Goal: Task Accomplishment & Management: Manage account settings

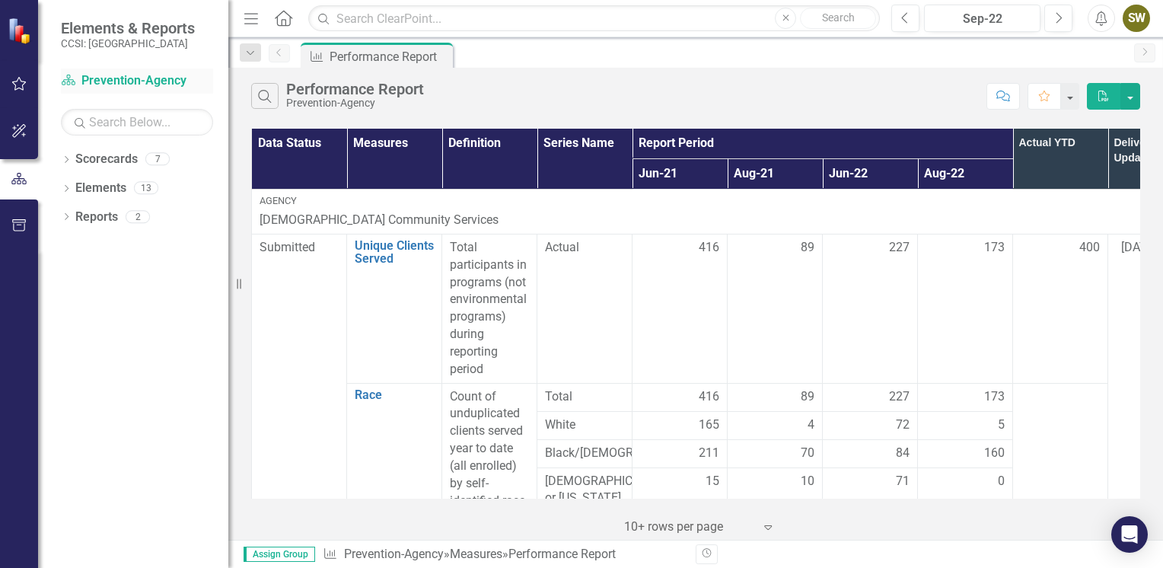
click at [131, 81] on link "Scorecard Prevention-Agency" at bounding box center [137, 81] width 152 height 18
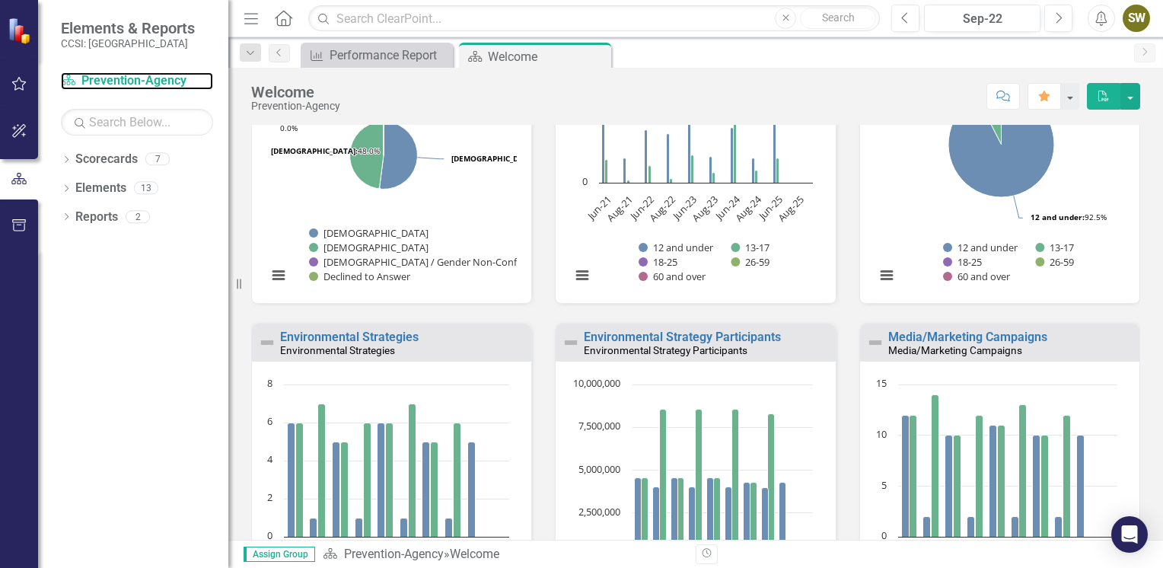
scroll to position [1247, 0]
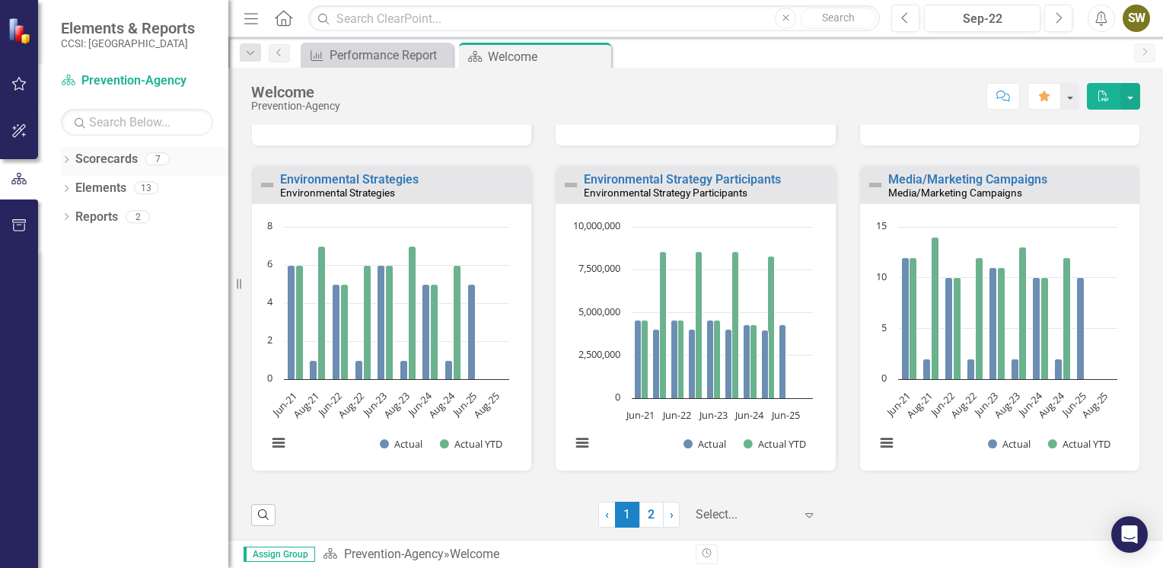
click at [122, 160] on link "Scorecards" at bounding box center [106, 160] width 62 height 18
click at [72, 160] on div "Dropdown Scorecards 7" at bounding box center [144, 161] width 167 height 29
click at [72, 152] on div "Dropdown Scorecards 7" at bounding box center [144, 161] width 167 height 29
click at [282, 22] on icon at bounding box center [284, 18] width 18 height 16
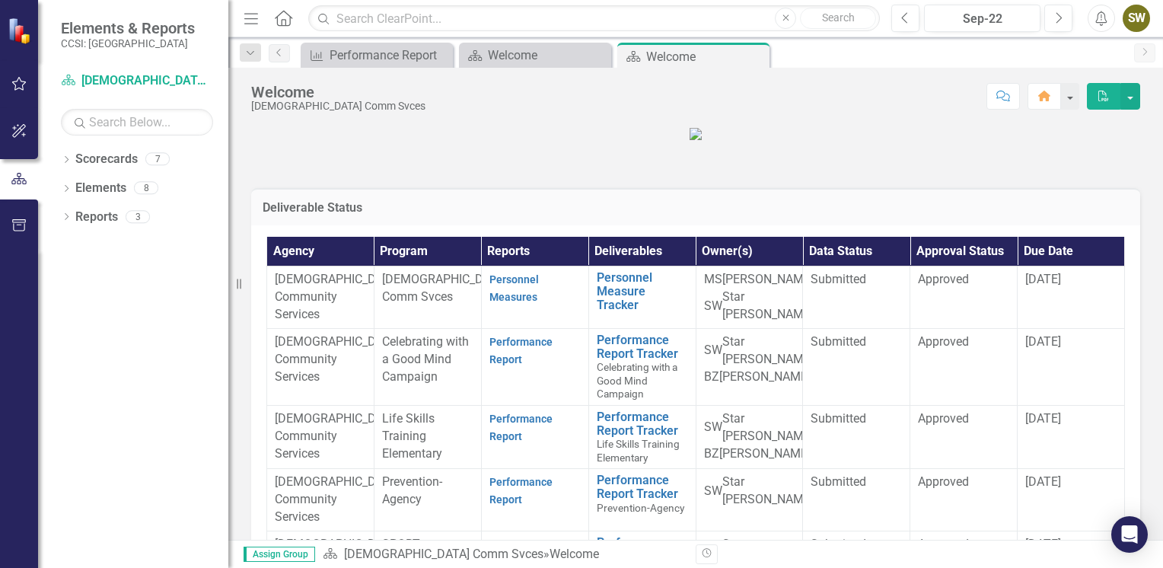
click at [493, 366] on strong "Performance Report" at bounding box center [520, 350] width 63 height 32
click at [511, 365] on link "Performance Report" at bounding box center [520, 351] width 63 height 30
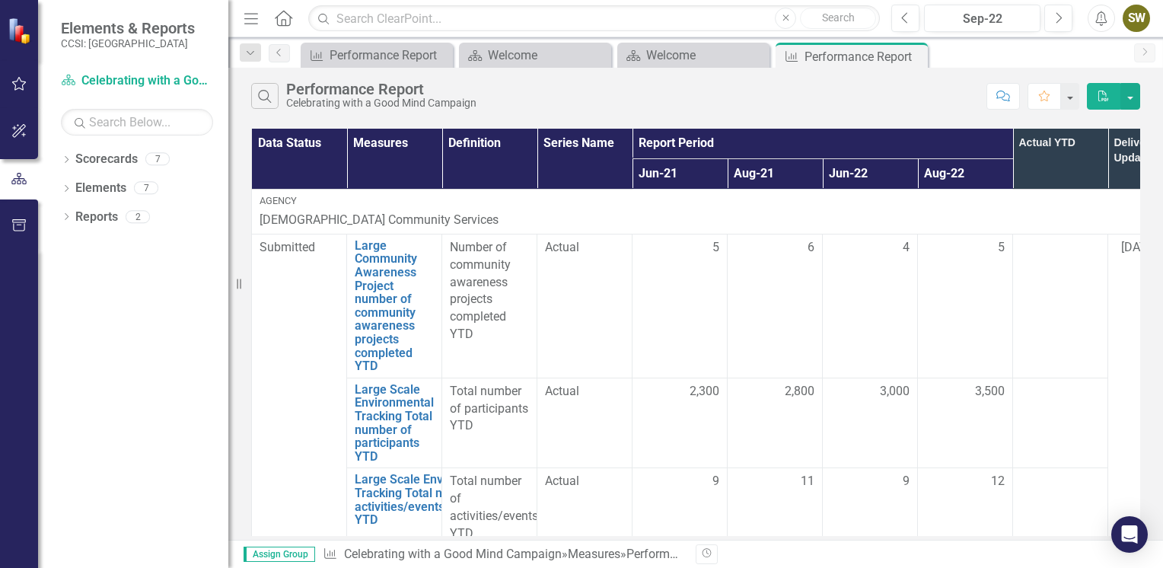
scroll to position [347, 0]
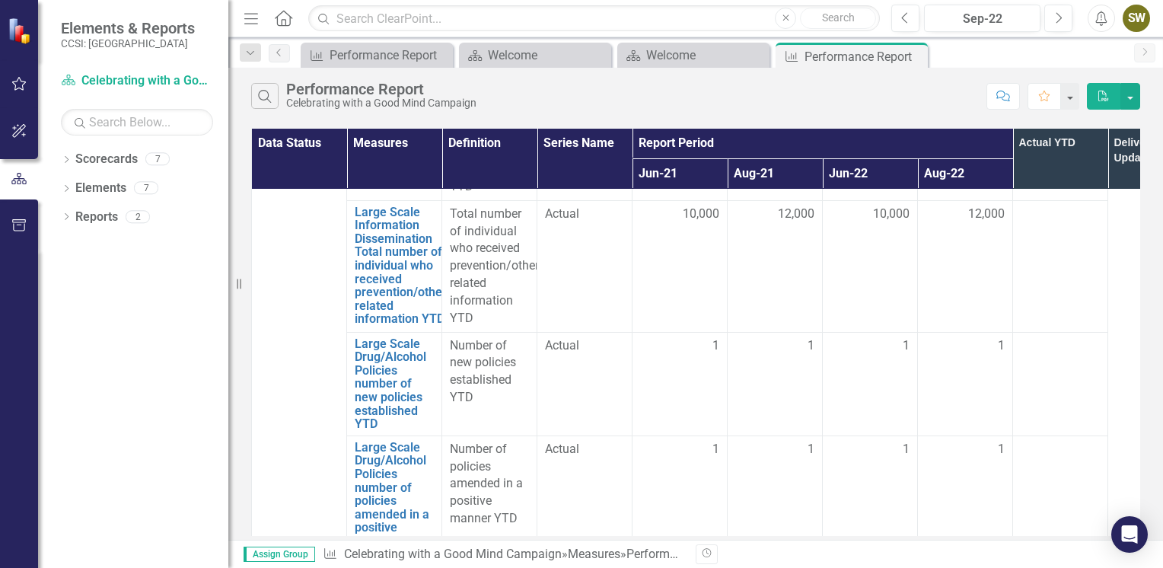
click at [1162, 422] on div "Data Status Measures Definition Series Name Report Period Actual YTD Deliverabl…" at bounding box center [695, 332] width 935 height 415
click at [581, 553] on link "Measures" at bounding box center [594, 553] width 53 height 14
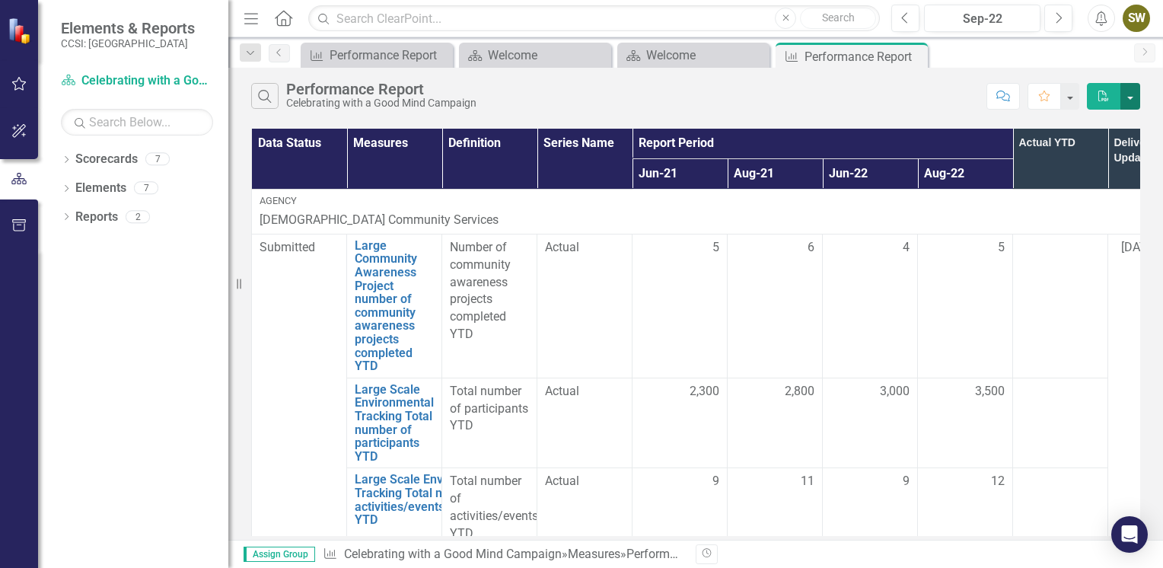
click at [1129, 93] on button "button" at bounding box center [1130, 96] width 20 height 27
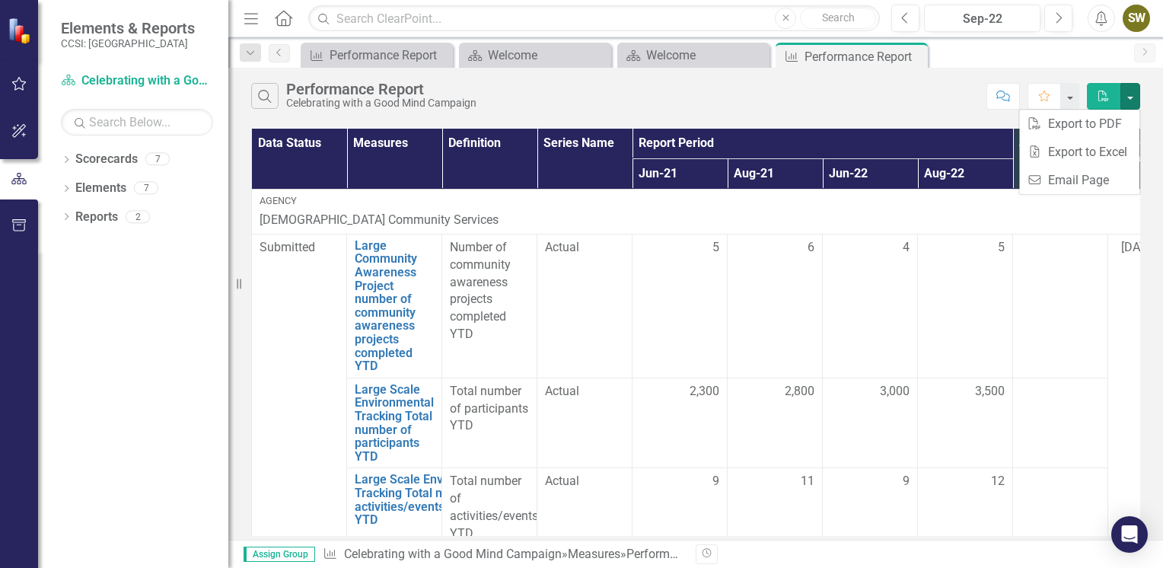
click at [904, 90] on div "Search Performance Report Celebrating with a Good Mind Campaign" at bounding box center [615, 96] width 728 height 26
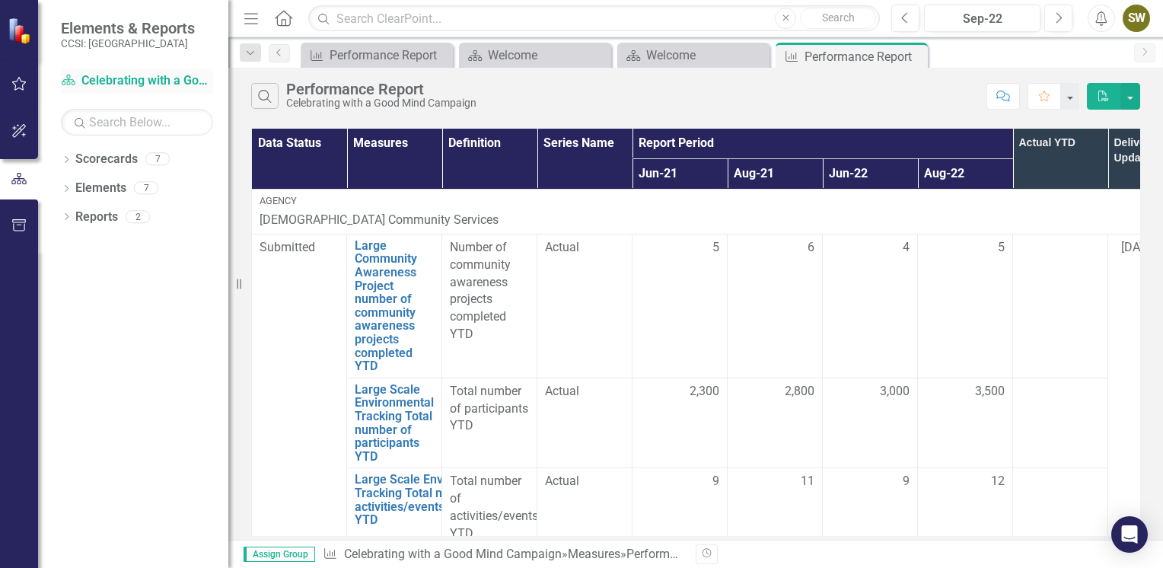
click at [137, 78] on link "Scorecard Celebrating with a Good Mind Campaign" at bounding box center [137, 81] width 152 height 18
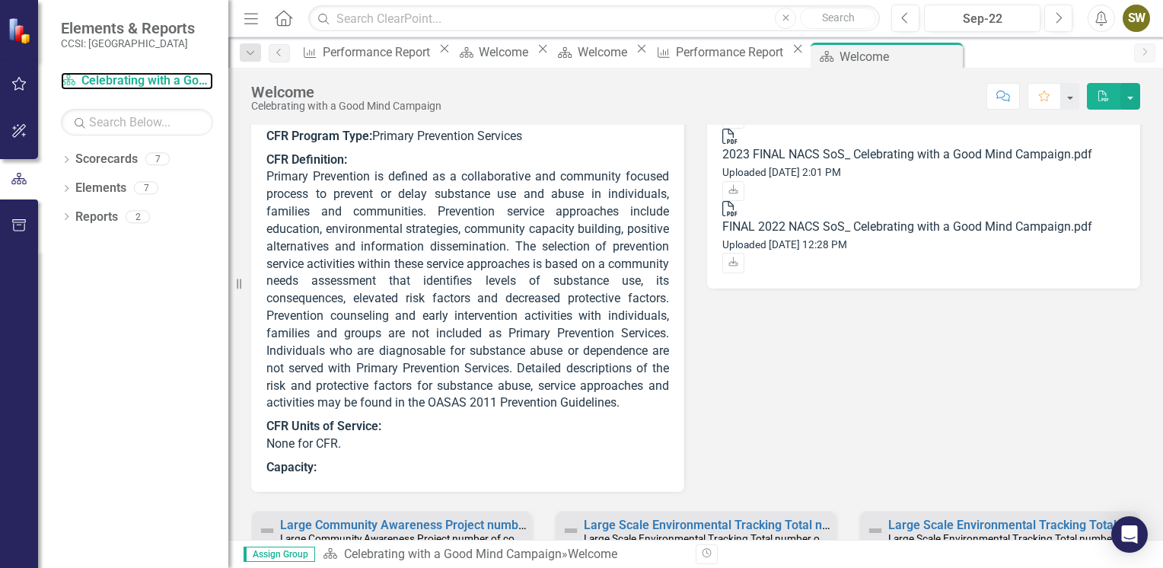
scroll to position [727, 0]
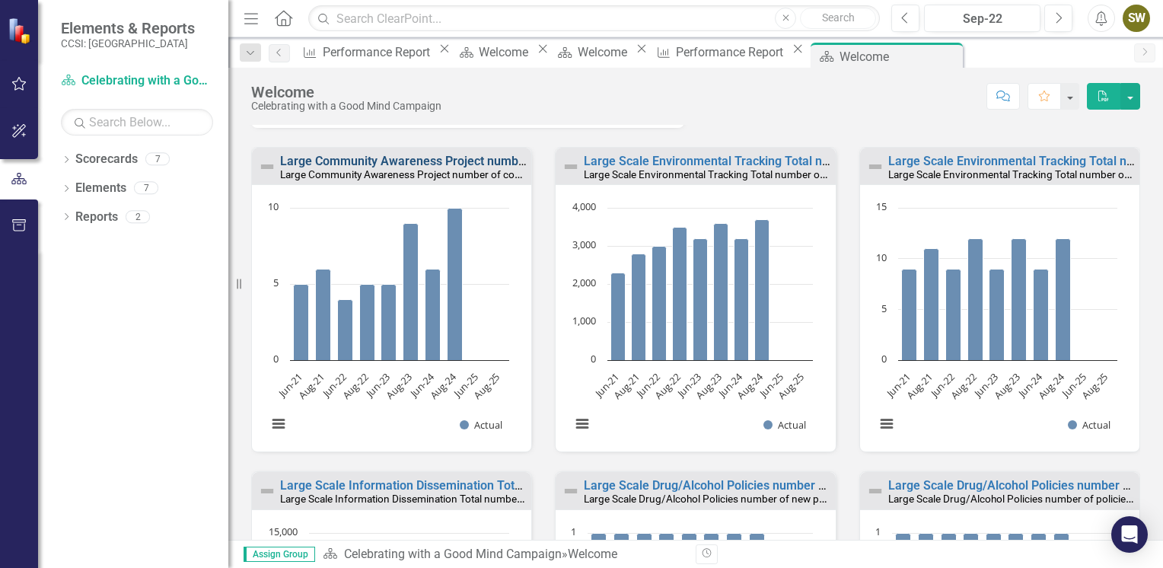
click at [317, 162] on link "Large Community Awareness Project number of community awareness projects comple…" at bounding box center [542, 161] width 525 height 14
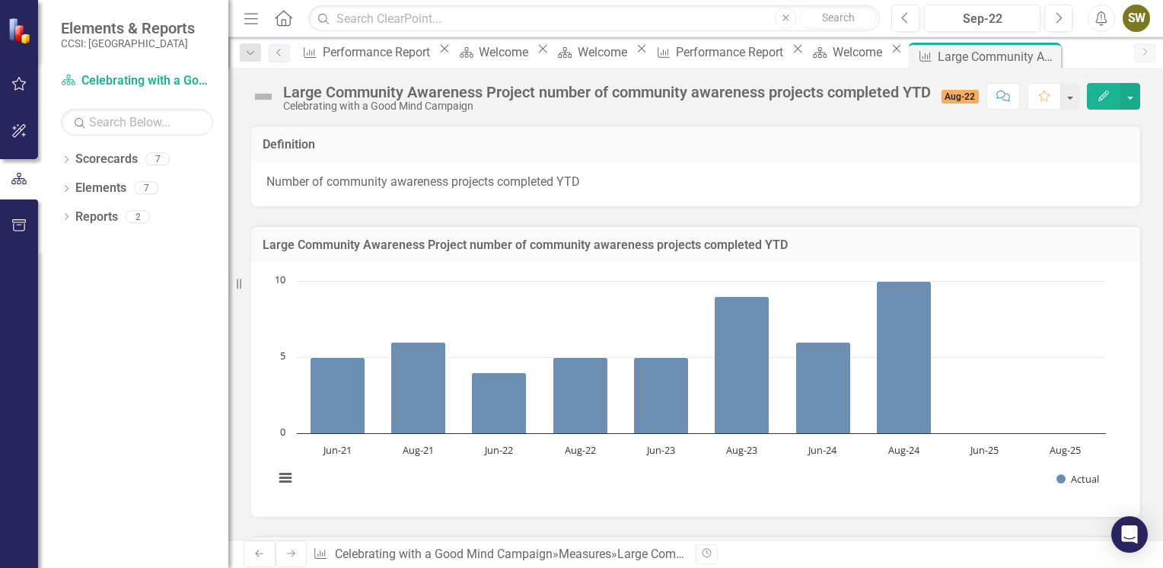
scroll to position [274, 0]
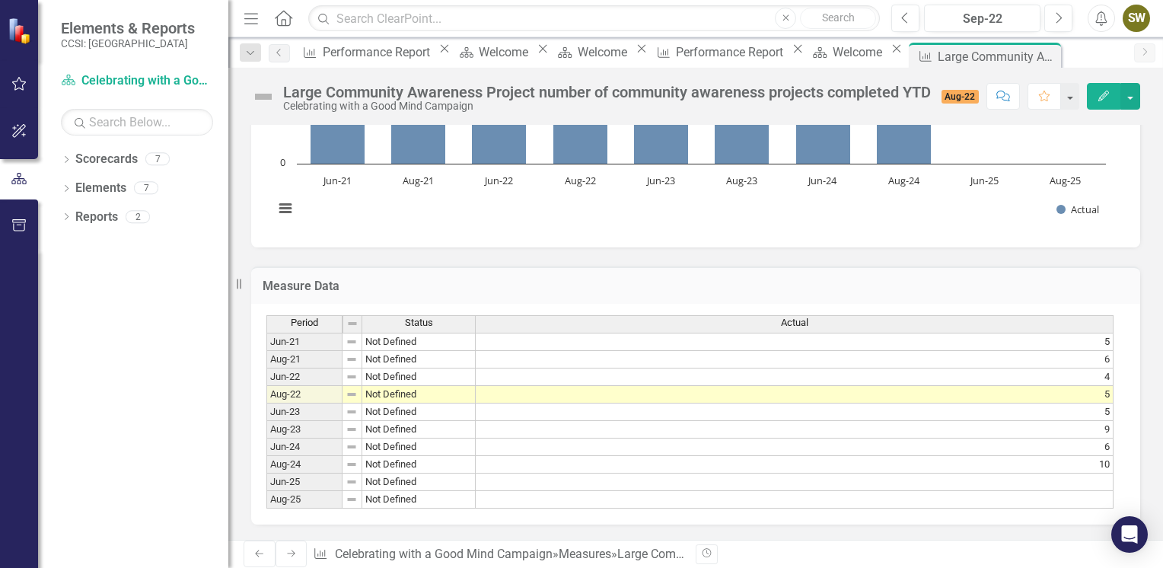
click at [1008, 474] on td at bounding box center [795, 482] width 638 height 18
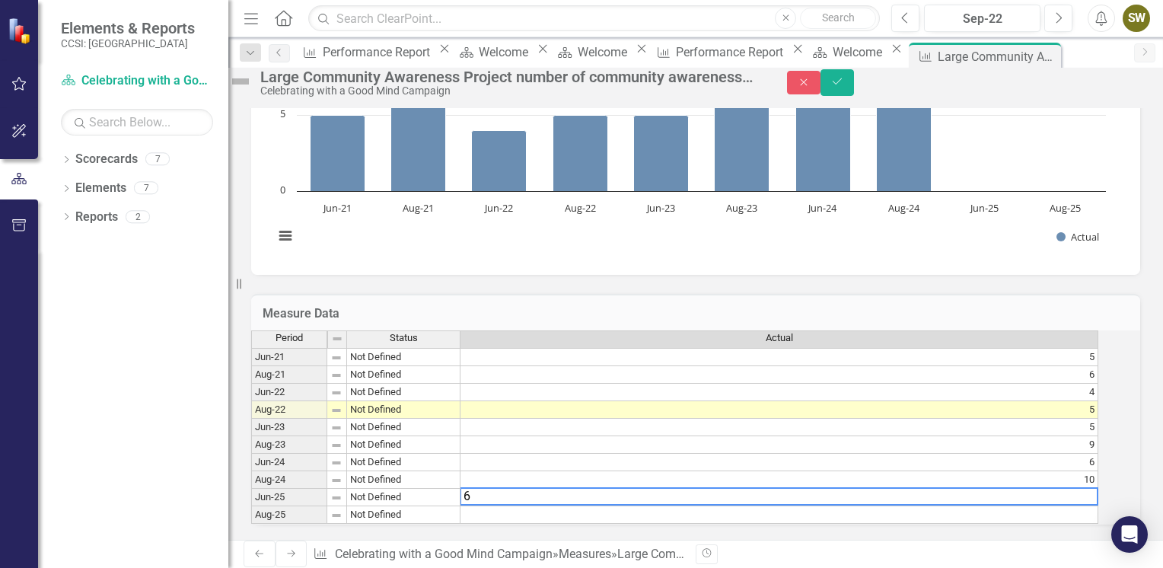
type textarea "6"
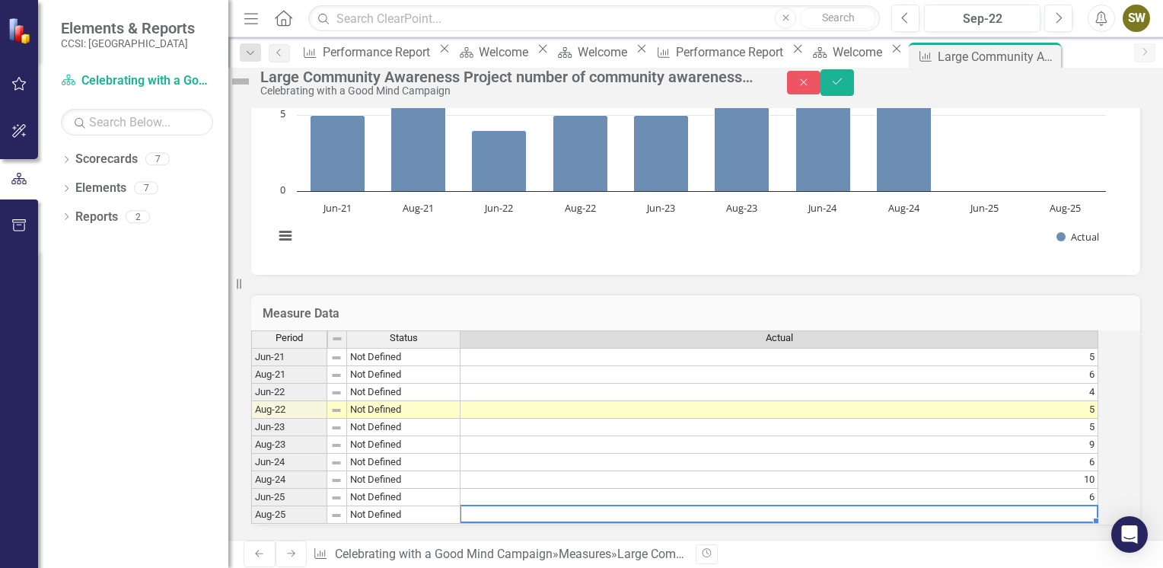
click at [1024, 506] on td at bounding box center [779, 515] width 638 height 18
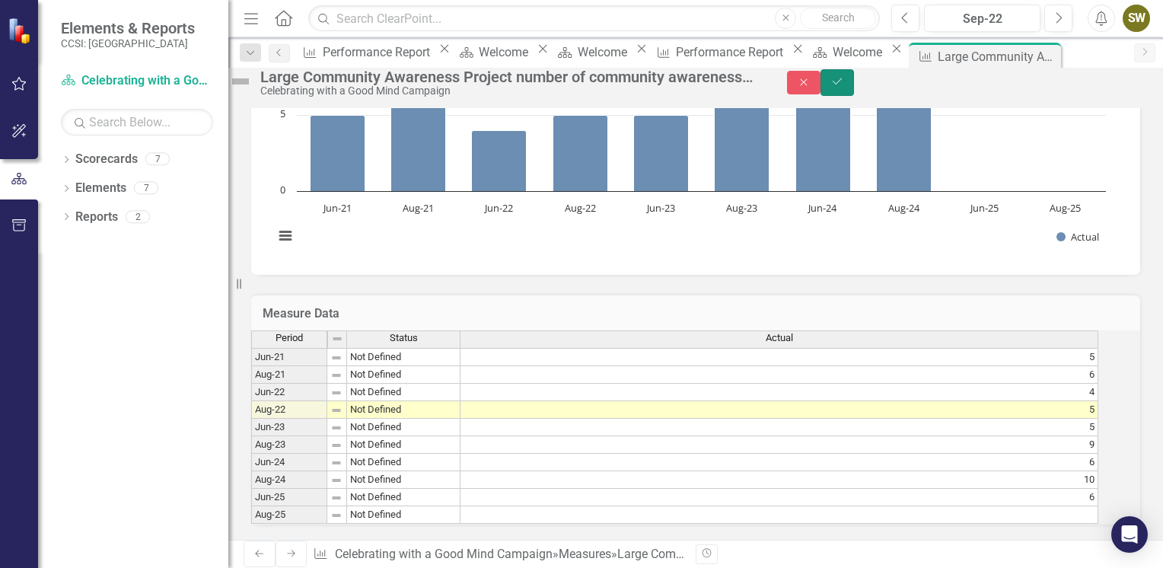
click at [844, 87] on icon "Save" at bounding box center [837, 81] width 14 height 11
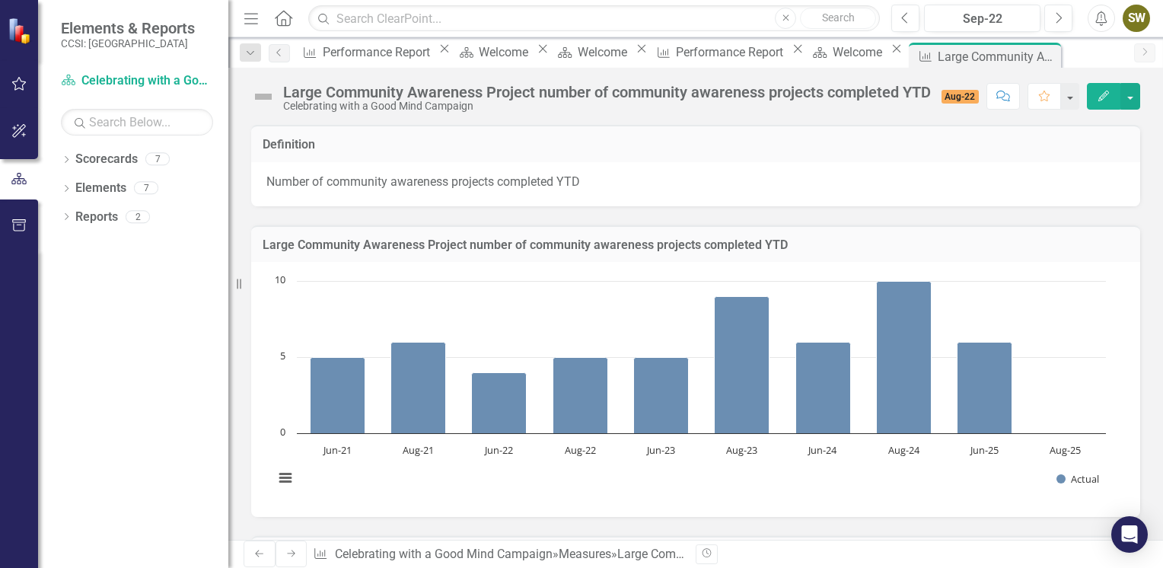
click at [1069, 411] on rect "Interactive chart" at bounding box center [689, 387] width 847 height 228
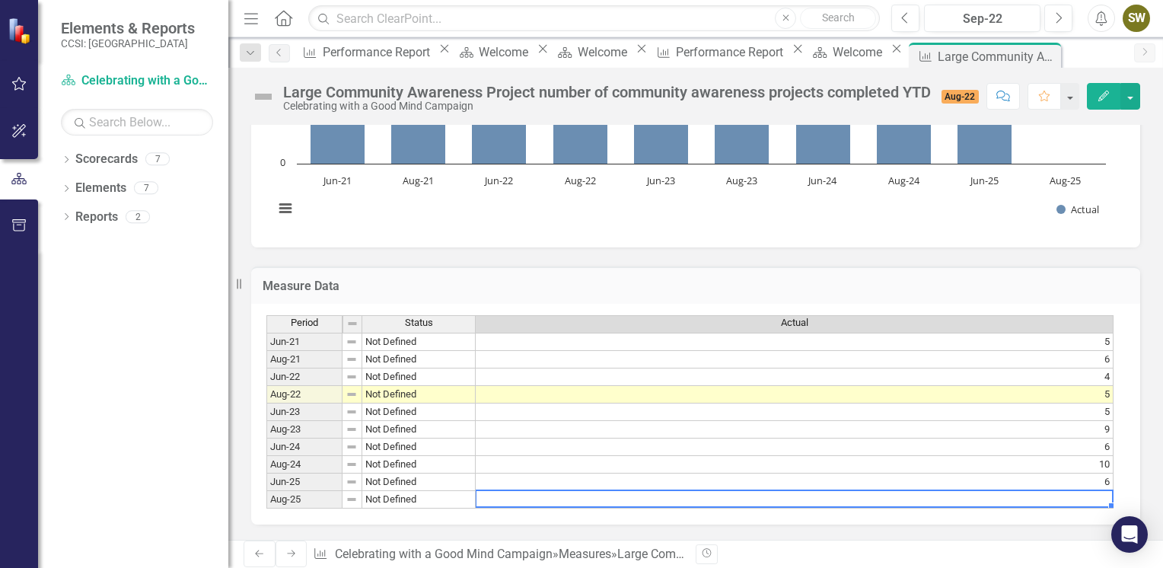
click at [1035, 498] on td at bounding box center [795, 500] width 638 height 18
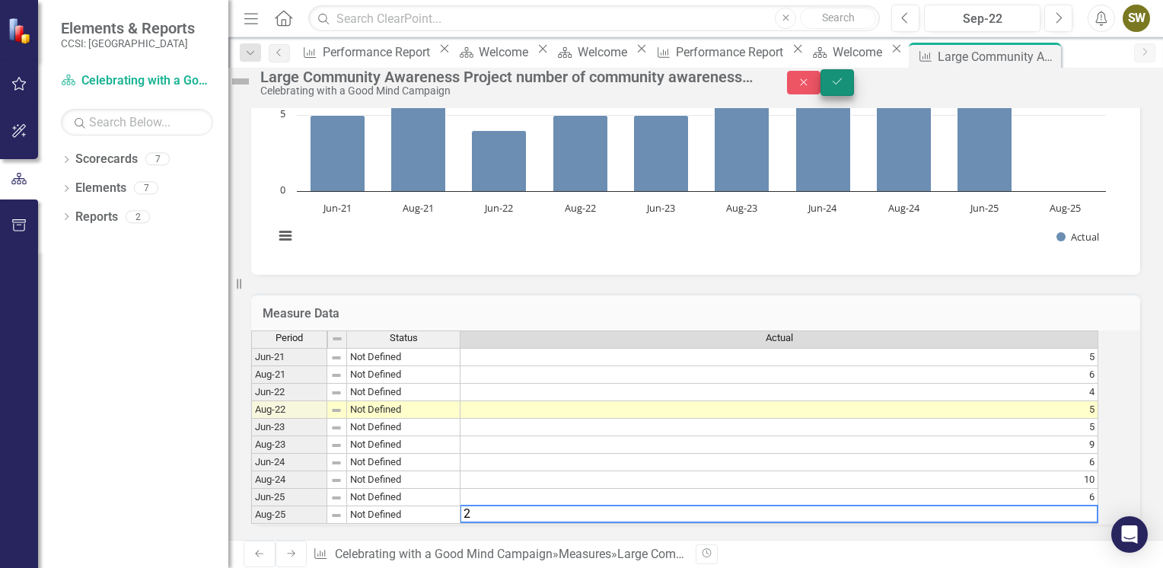
type textarea "2"
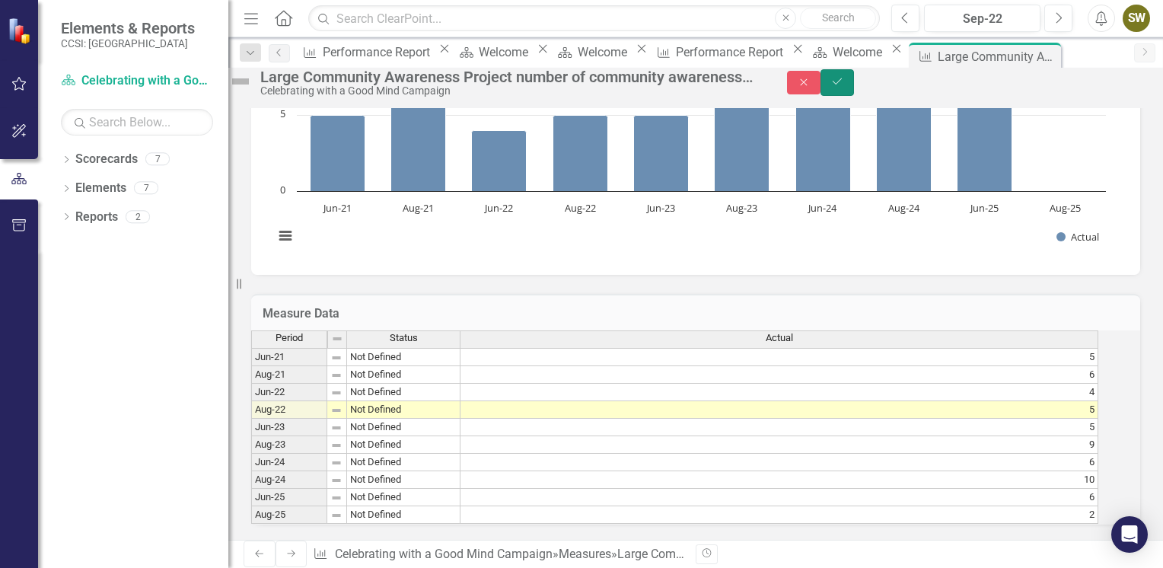
click at [844, 87] on icon "Save" at bounding box center [837, 81] width 14 height 11
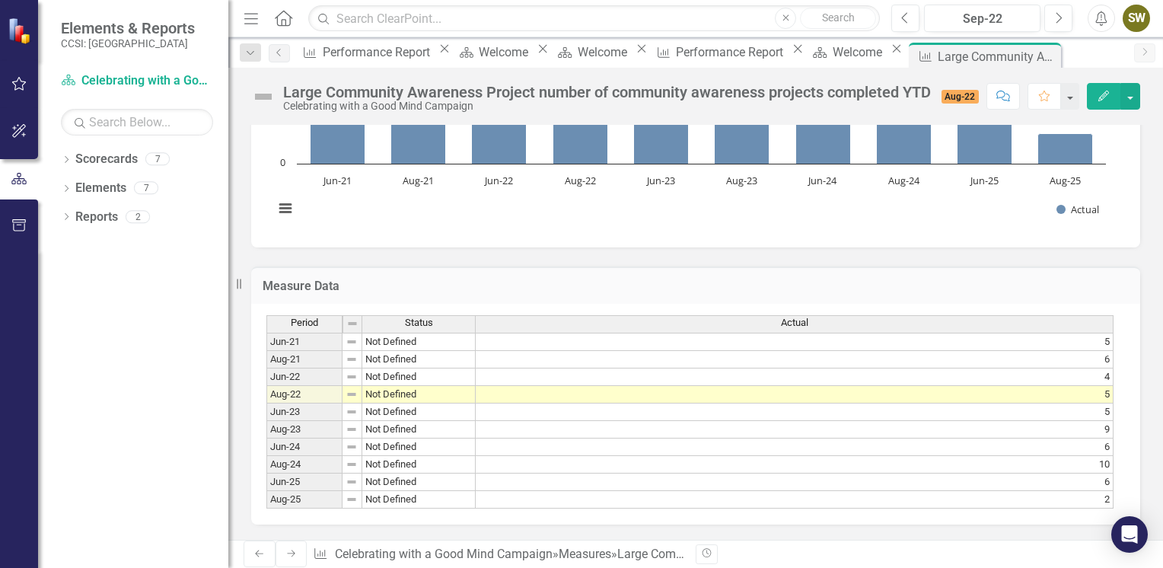
click at [285, 552] on icon "Next" at bounding box center [291, 553] width 12 height 9
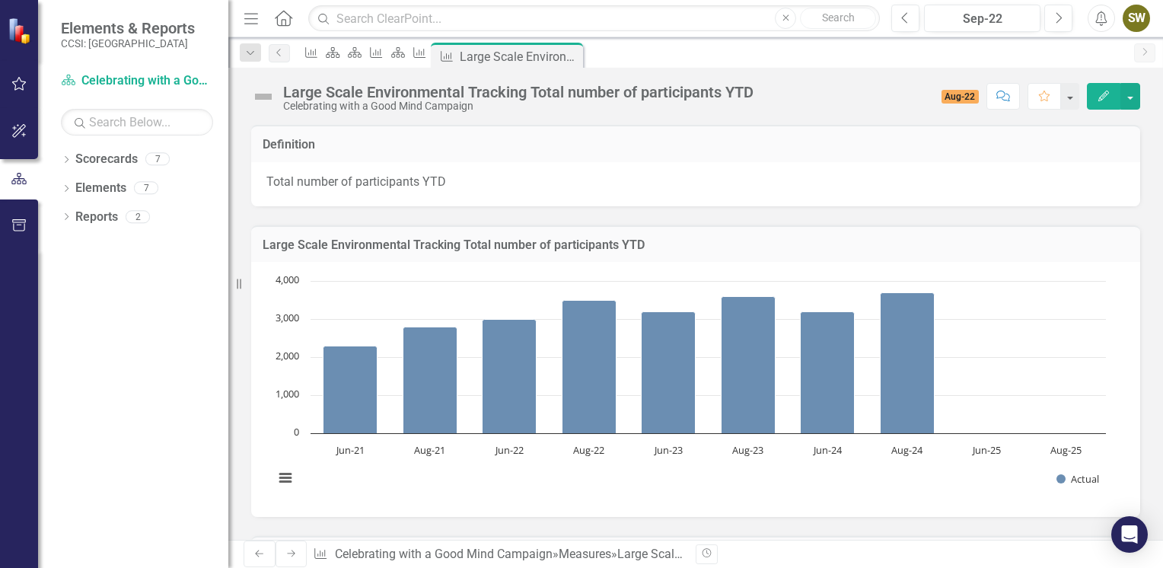
click at [990, 406] on rect "Interactive chart" at bounding box center [689, 387] width 847 height 228
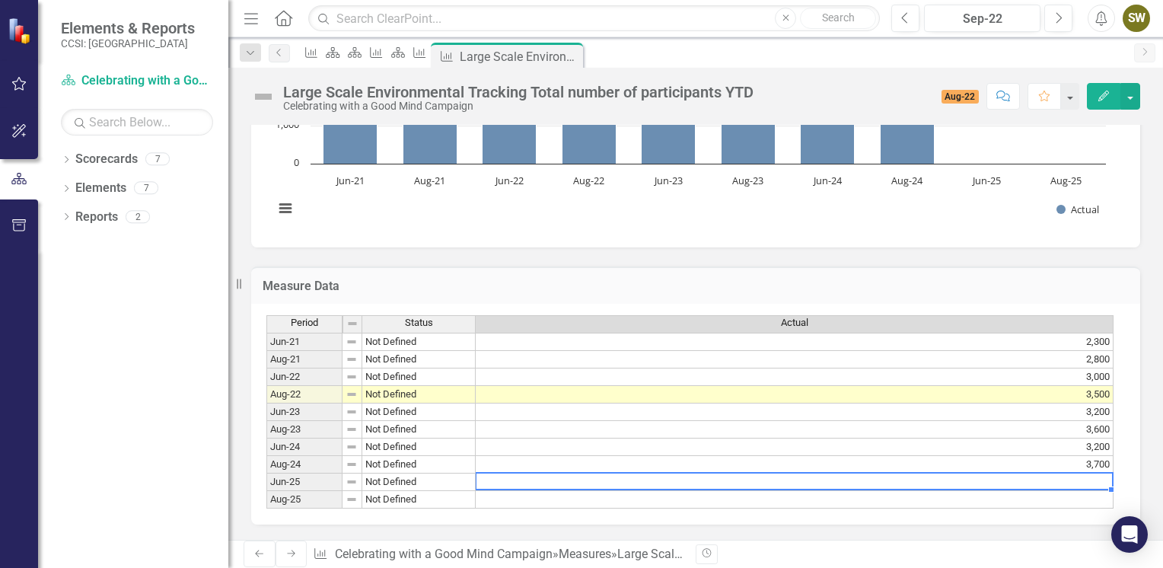
click at [1087, 473] on td at bounding box center [795, 482] width 638 height 18
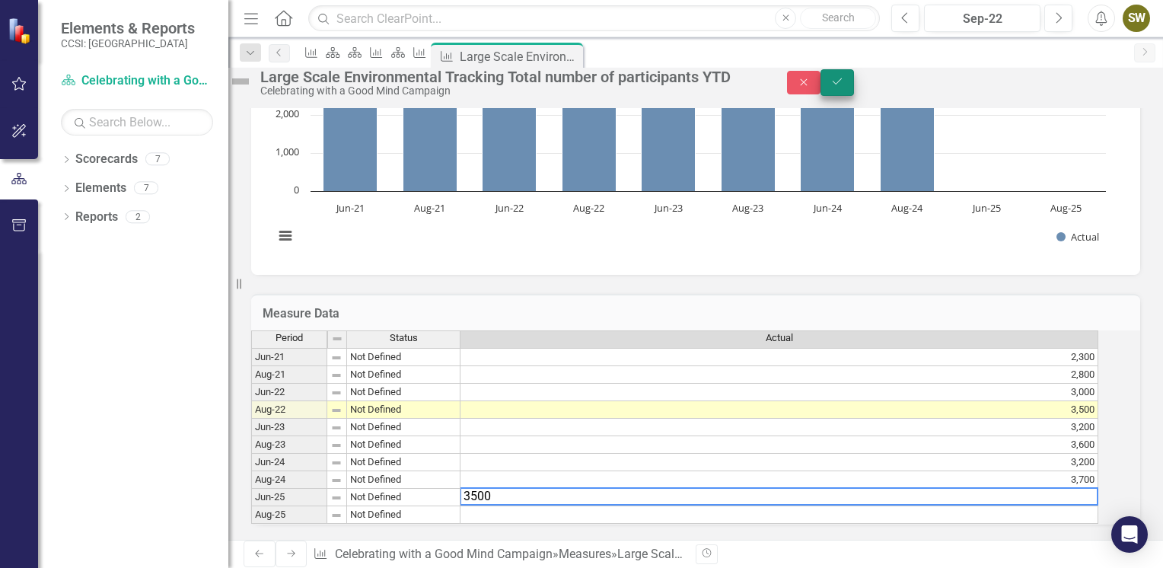
type textarea "3500"
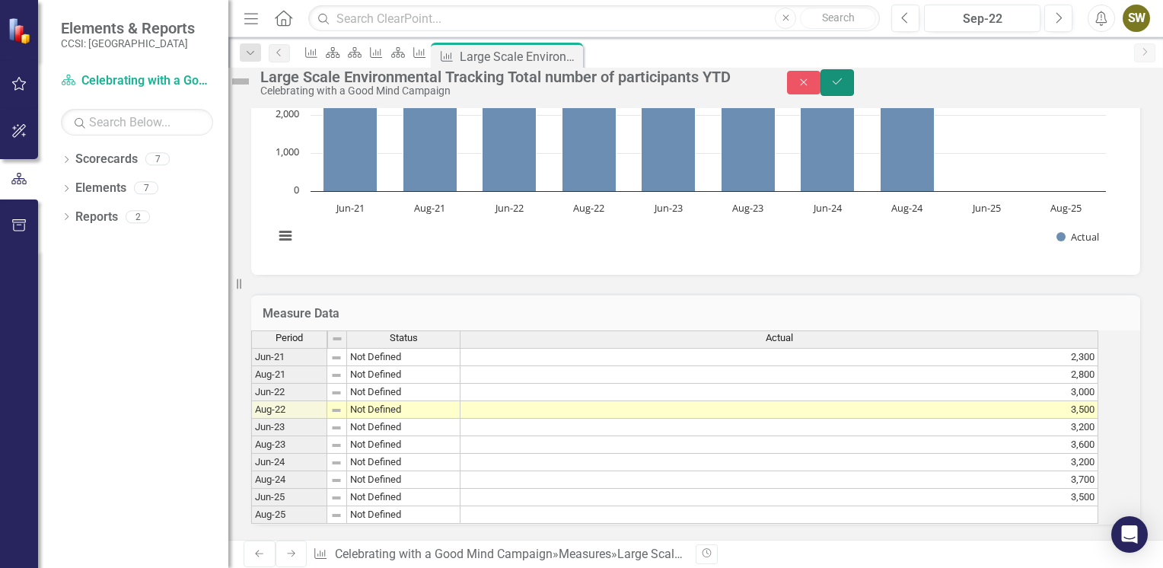
click at [844, 87] on icon "Save" at bounding box center [837, 81] width 14 height 11
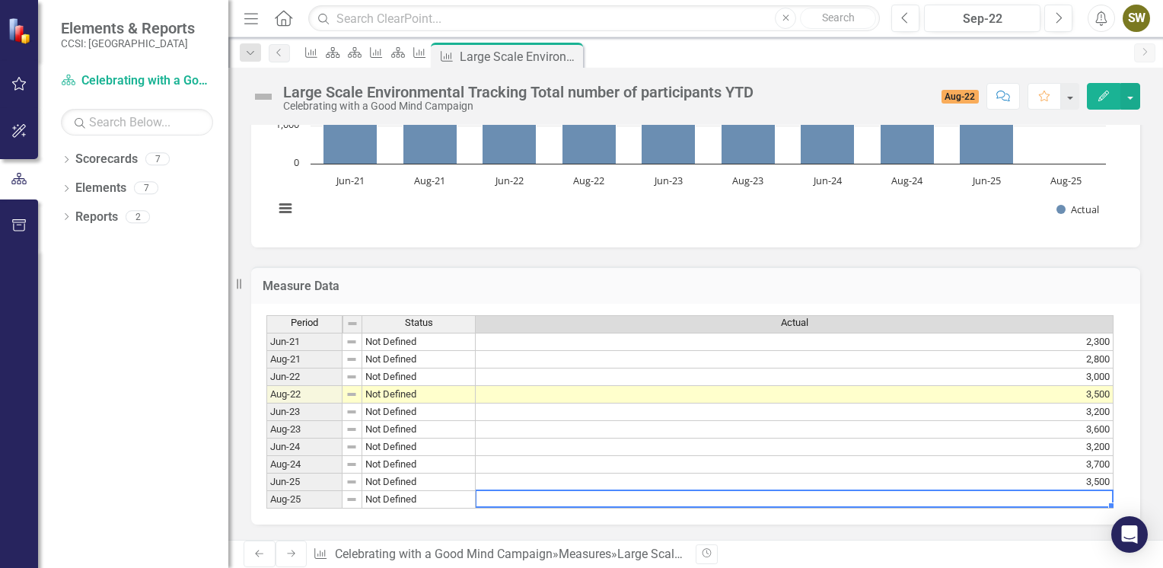
click at [1081, 495] on td at bounding box center [795, 500] width 638 height 18
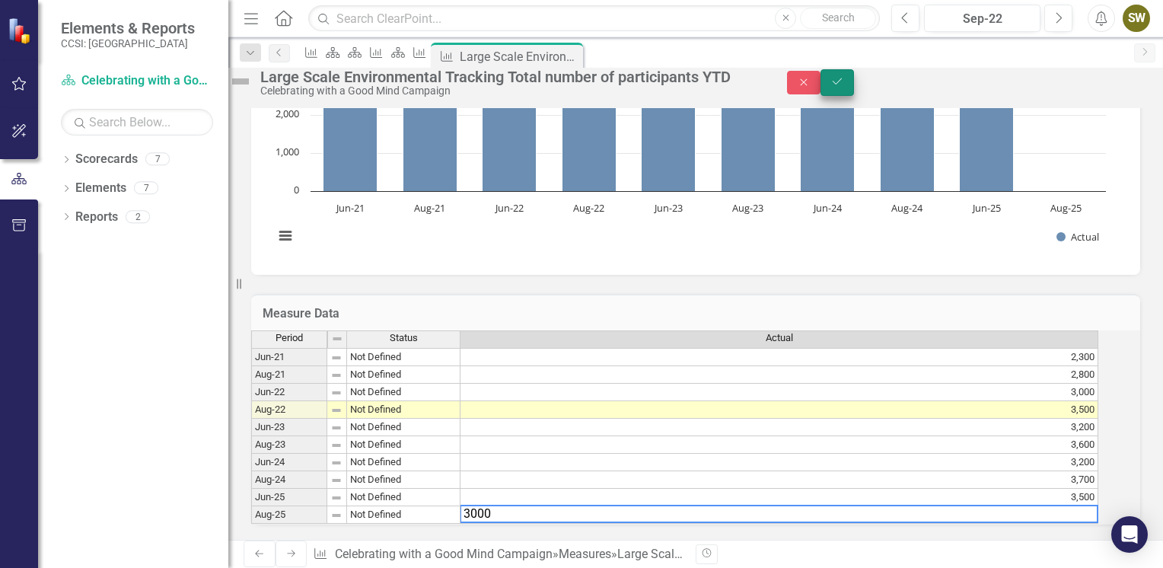
type textarea "3000"
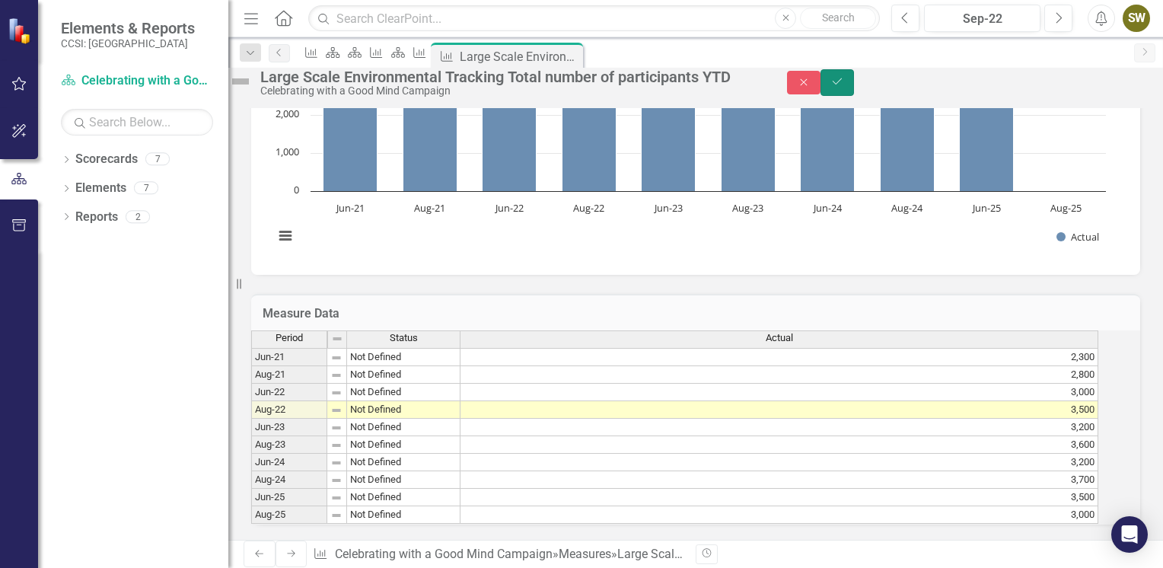
click at [844, 87] on icon "Save" at bounding box center [837, 81] width 14 height 11
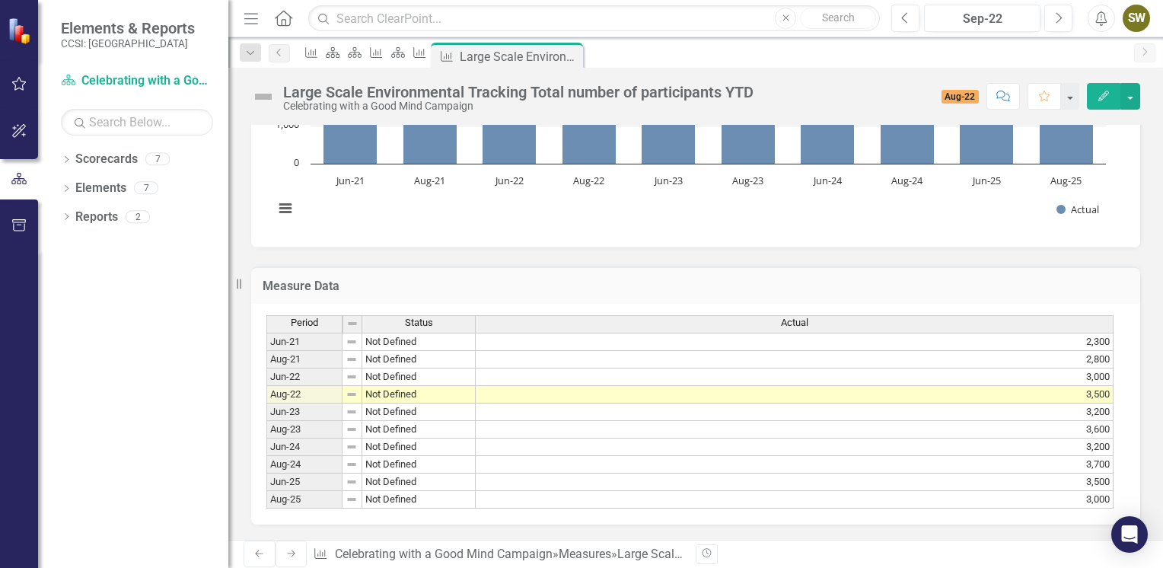
click at [287, 556] on icon at bounding box center [291, 553] width 8 height 7
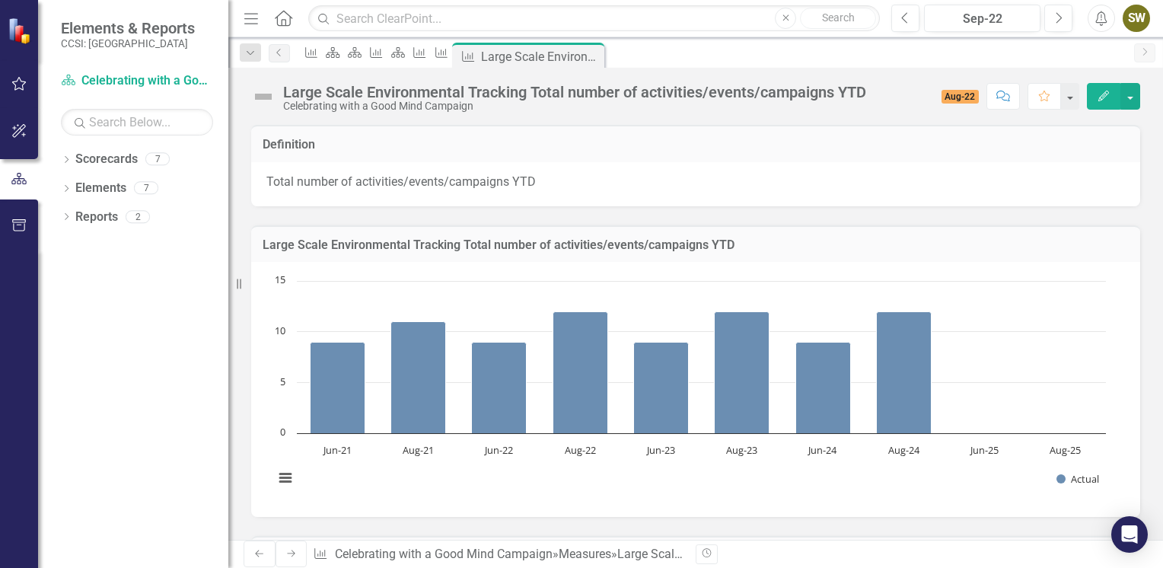
scroll to position [274, 0]
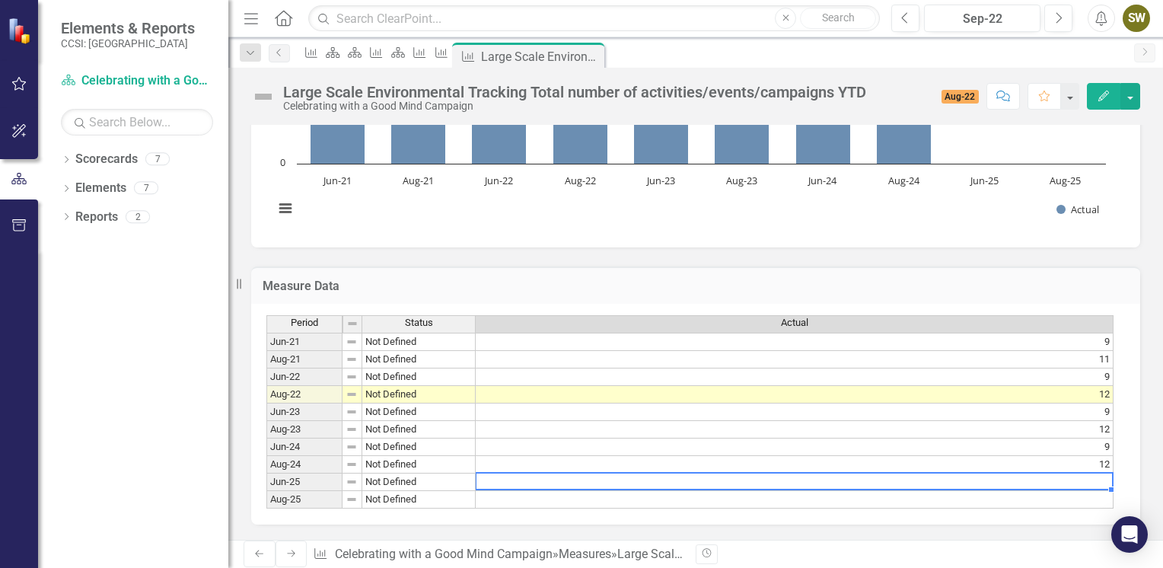
click at [1044, 479] on td at bounding box center [795, 482] width 638 height 18
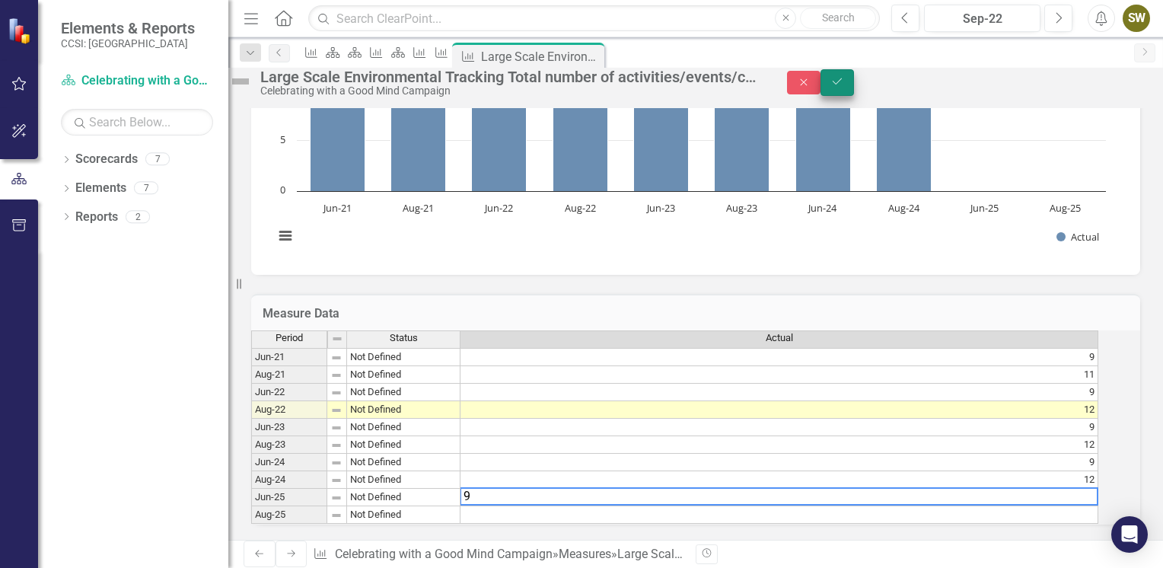
type textarea "9"
click at [844, 87] on icon "Save" at bounding box center [837, 81] width 14 height 11
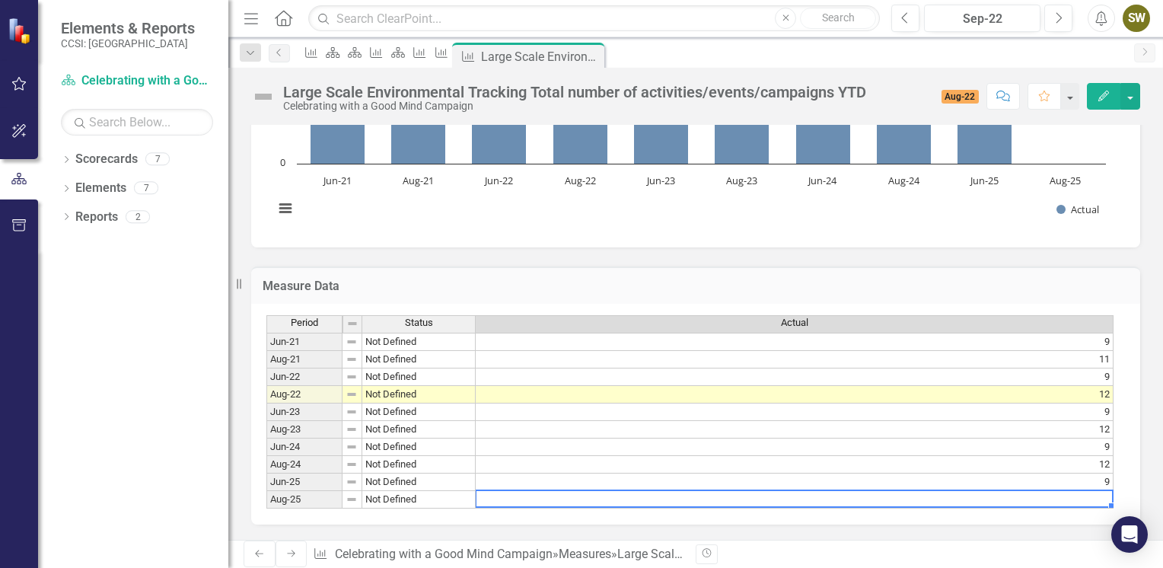
click at [1088, 493] on td at bounding box center [795, 500] width 638 height 18
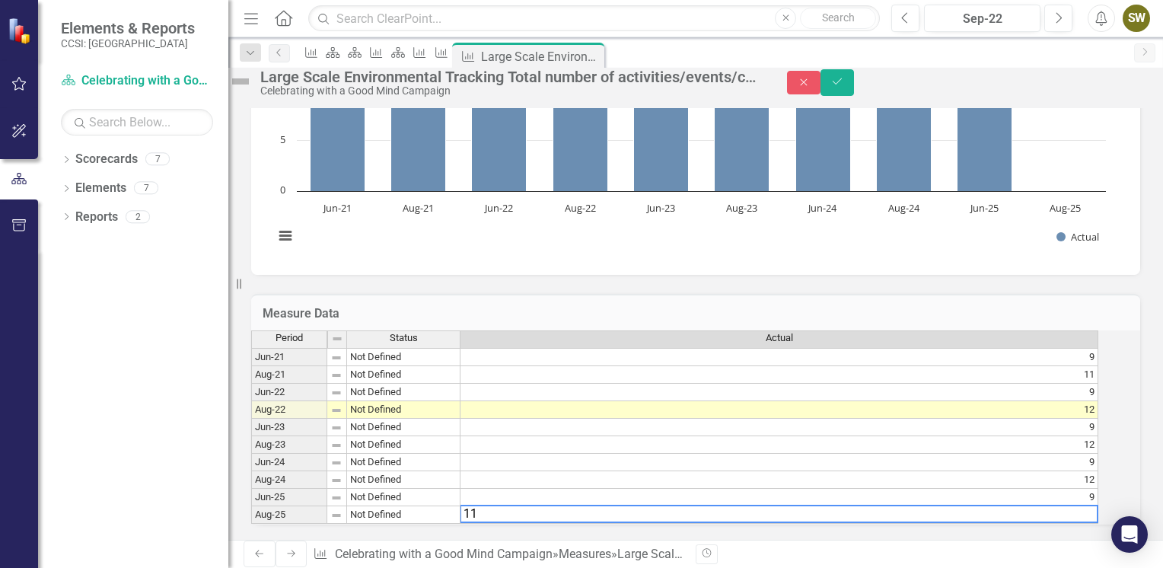
type textarea "1"
type textarea "11"
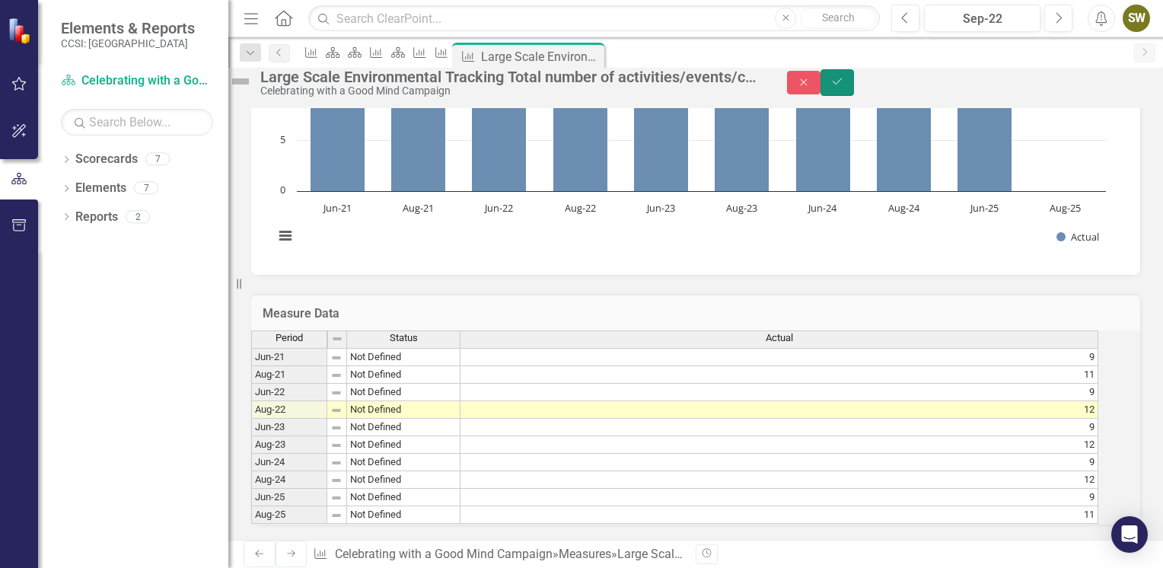
click at [844, 87] on icon "Save" at bounding box center [837, 81] width 14 height 11
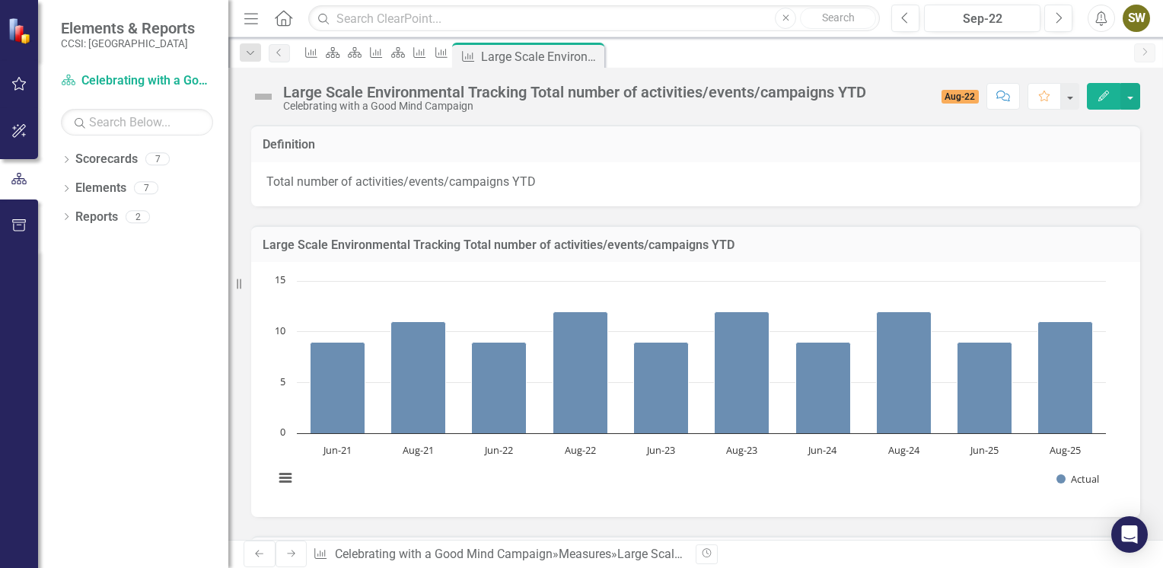
click at [285, 553] on icon "Next" at bounding box center [291, 553] width 12 height 9
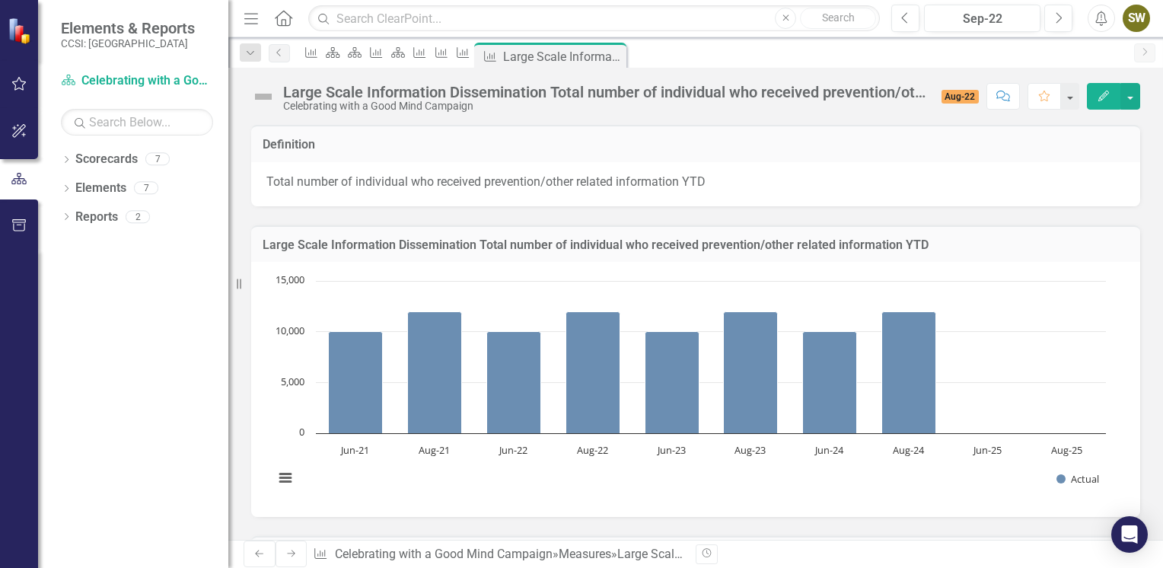
scroll to position [274, 0]
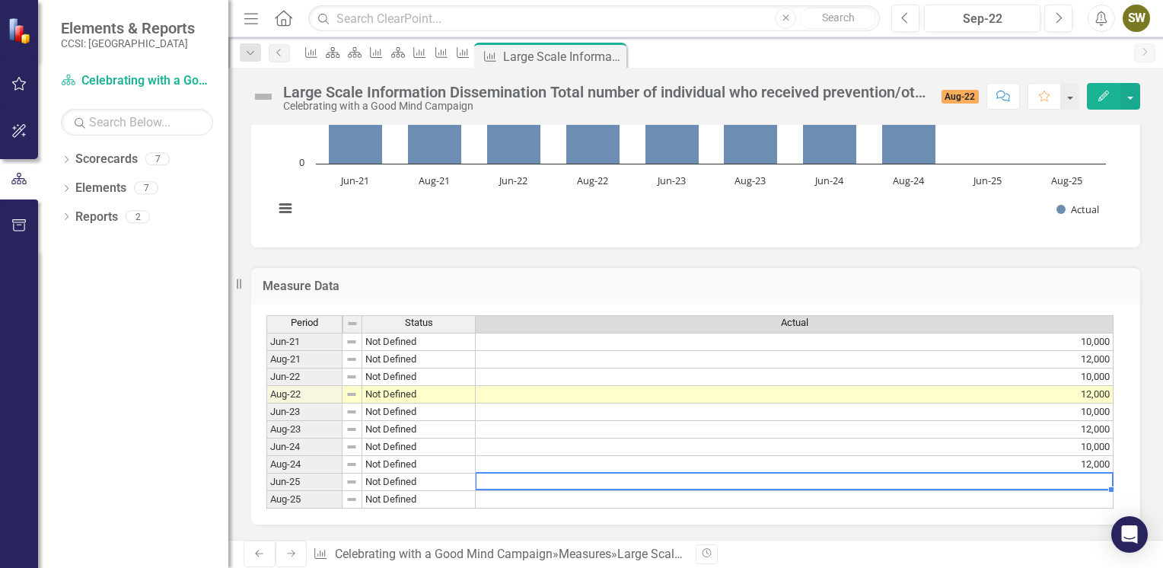
click at [1072, 473] on td at bounding box center [795, 482] width 638 height 18
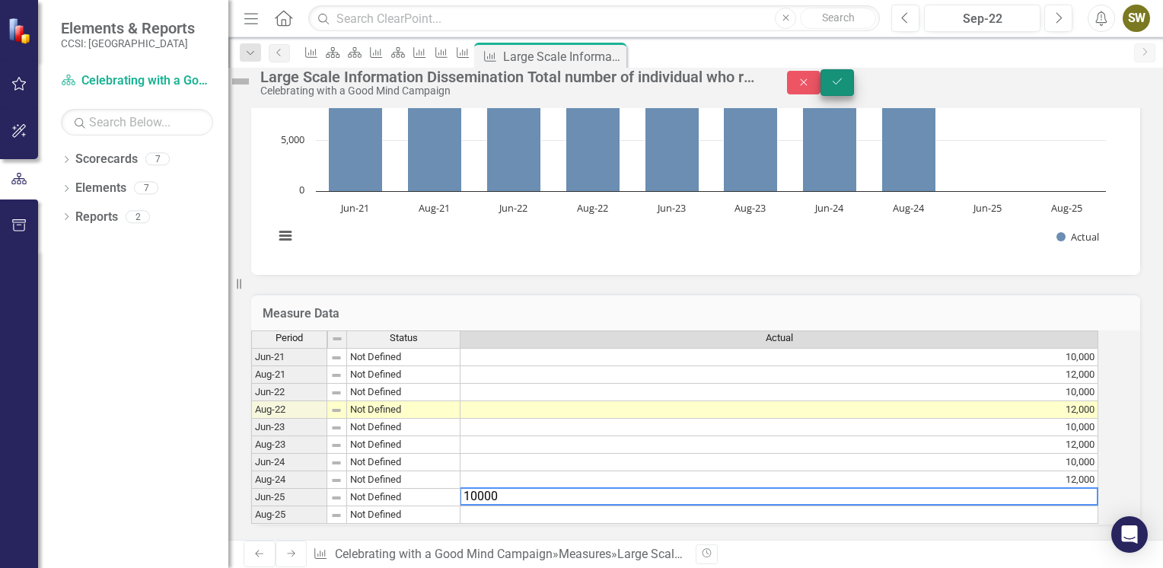
type textarea "10000"
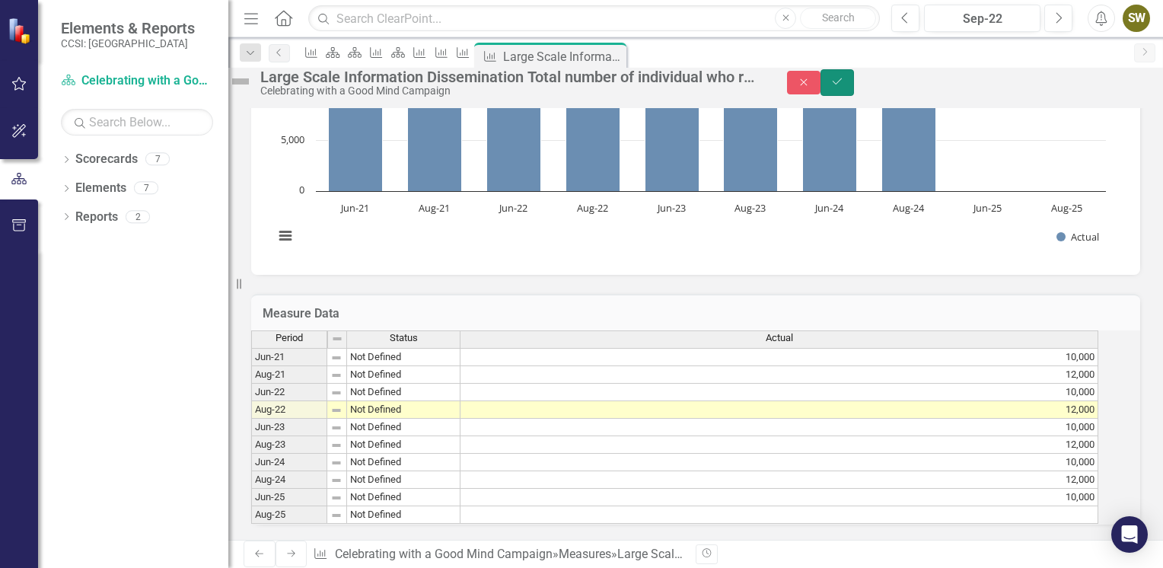
click at [842, 84] on icon "submit" at bounding box center [837, 81] width 9 height 6
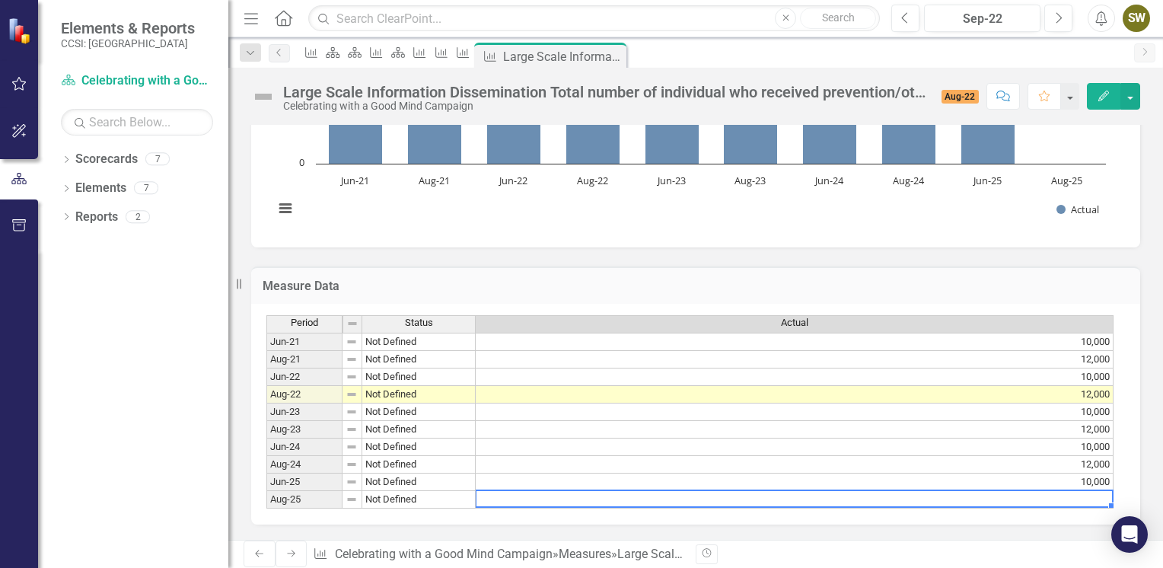
click at [1092, 491] on td at bounding box center [795, 500] width 638 height 18
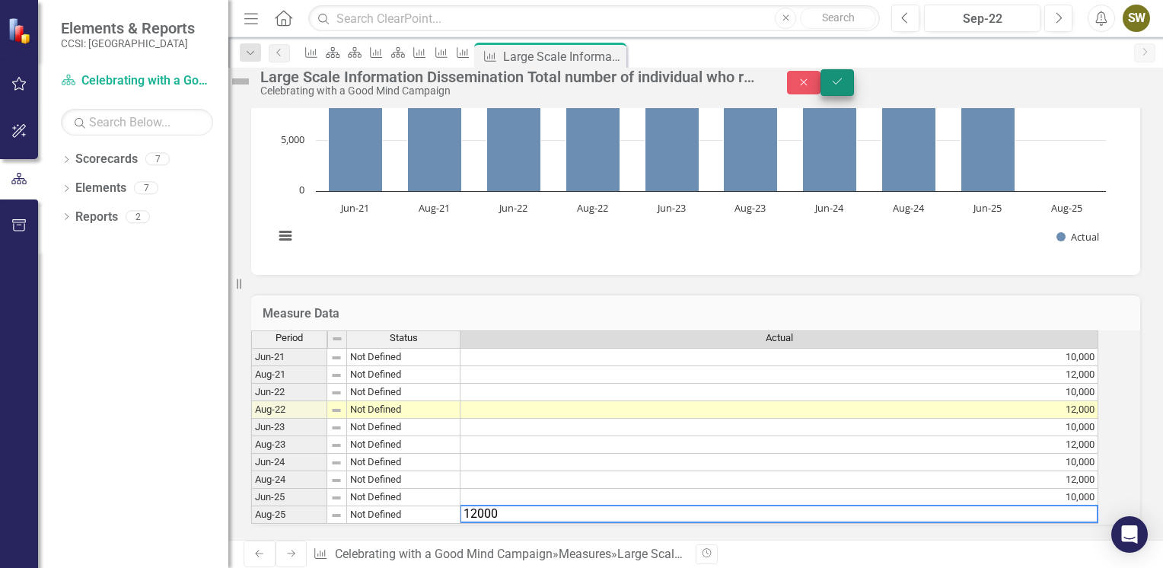
type textarea "12000"
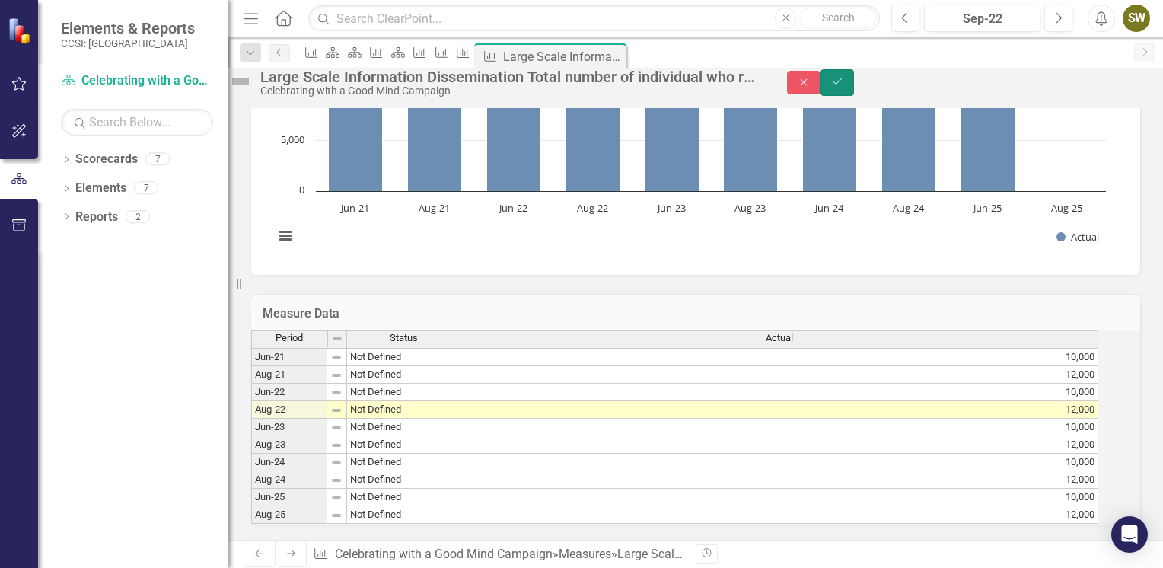
click at [842, 84] on icon "submit" at bounding box center [837, 81] width 9 height 6
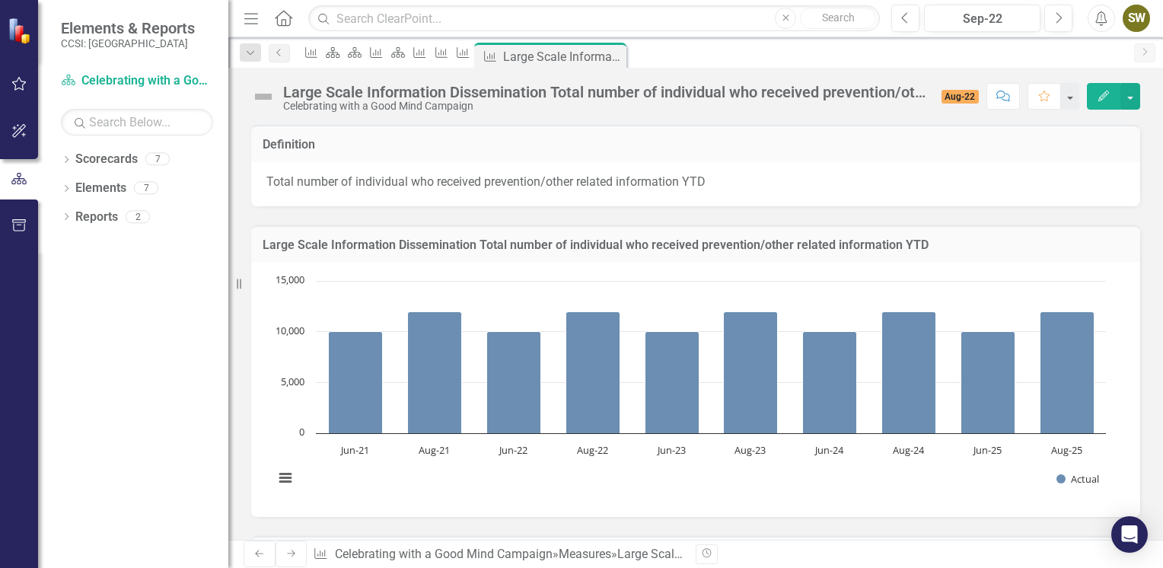
click at [282, 548] on link "Next" at bounding box center [292, 553] width 32 height 27
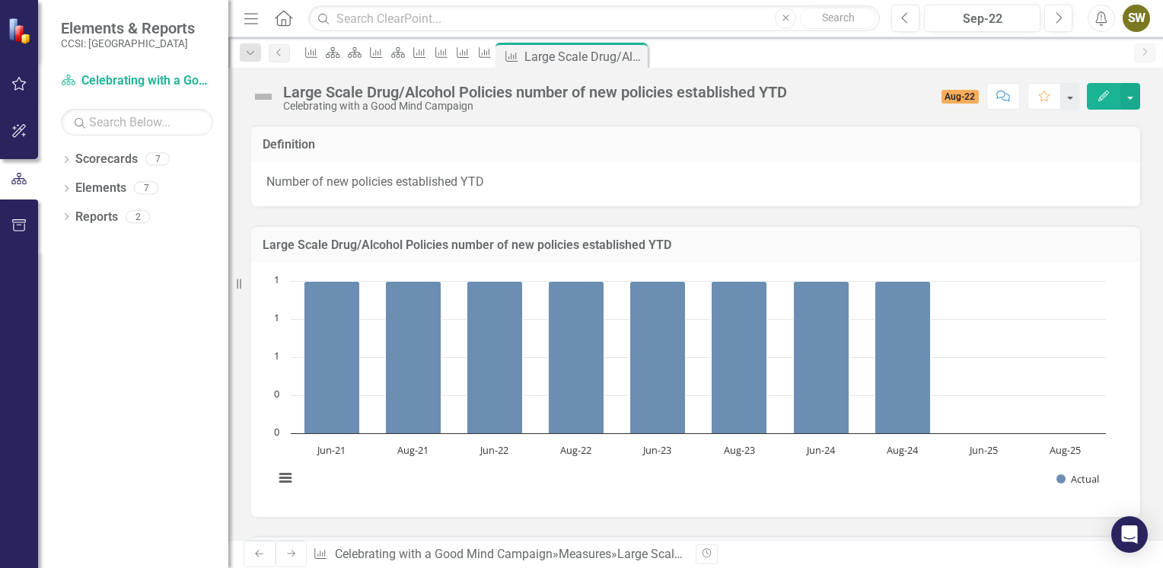
scroll to position [274, 0]
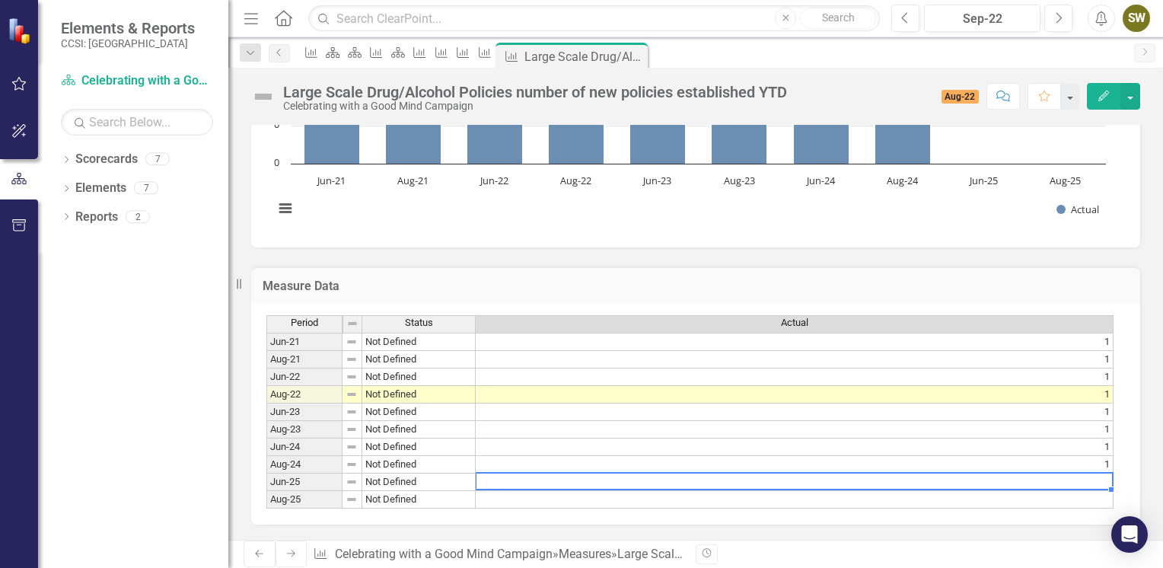
click at [1102, 473] on td at bounding box center [795, 482] width 638 height 18
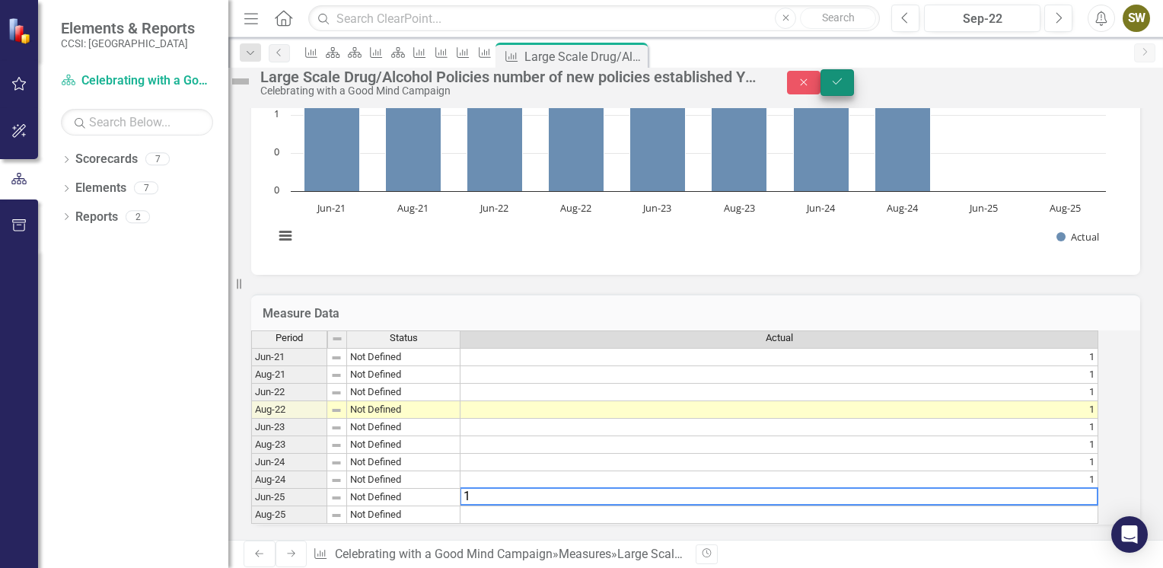
type textarea "1"
click at [854, 84] on button "Save" at bounding box center [836, 82] width 33 height 27
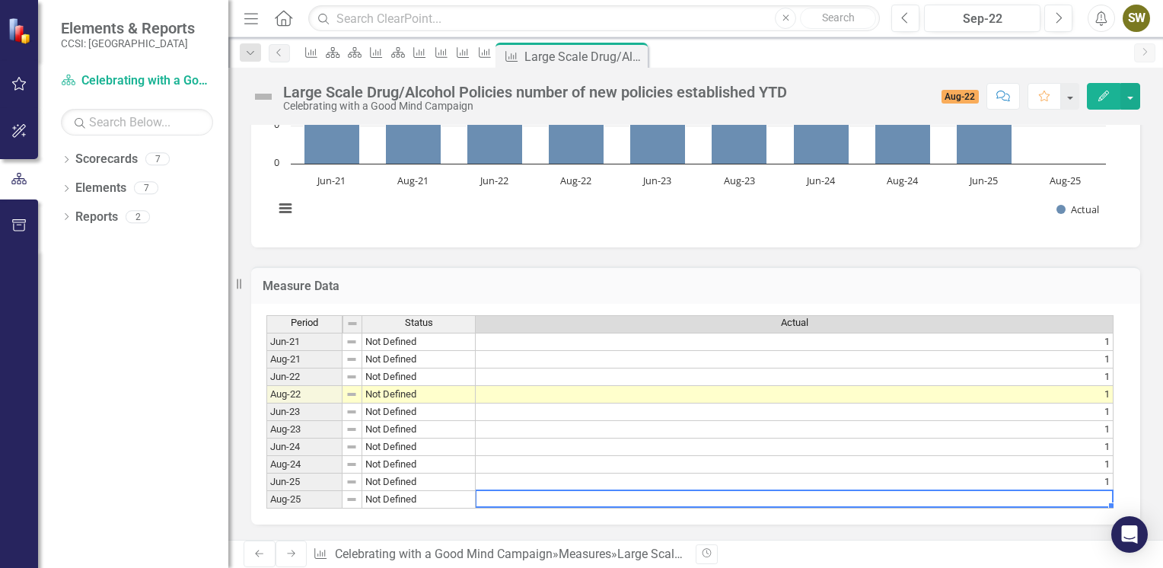
click at [1081, 492] on td at bounding box center [795, 500] width 638 height 18
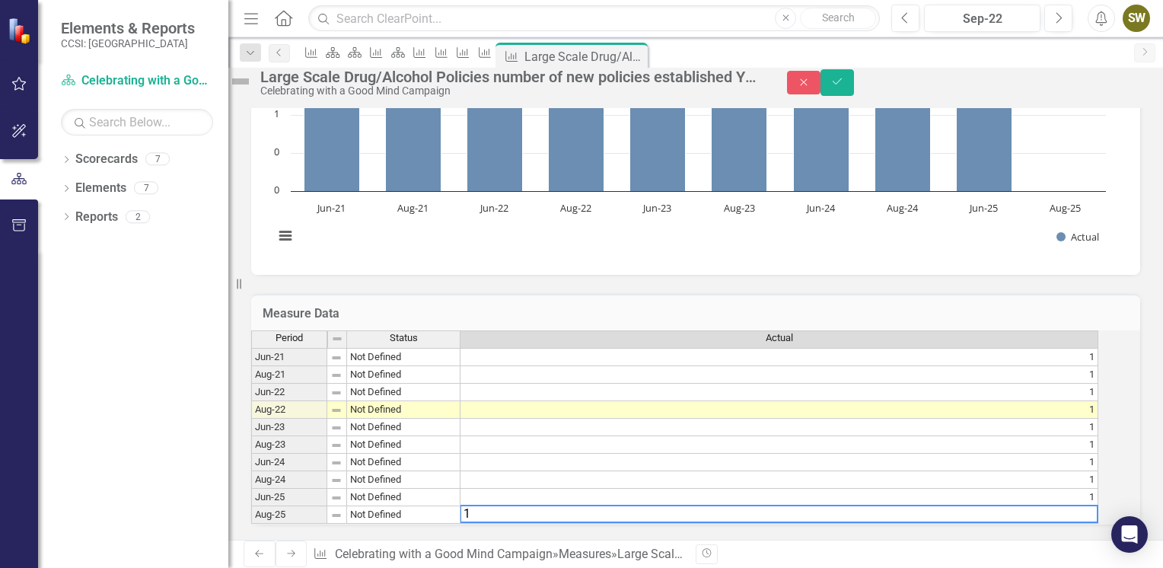
type textarea "1"
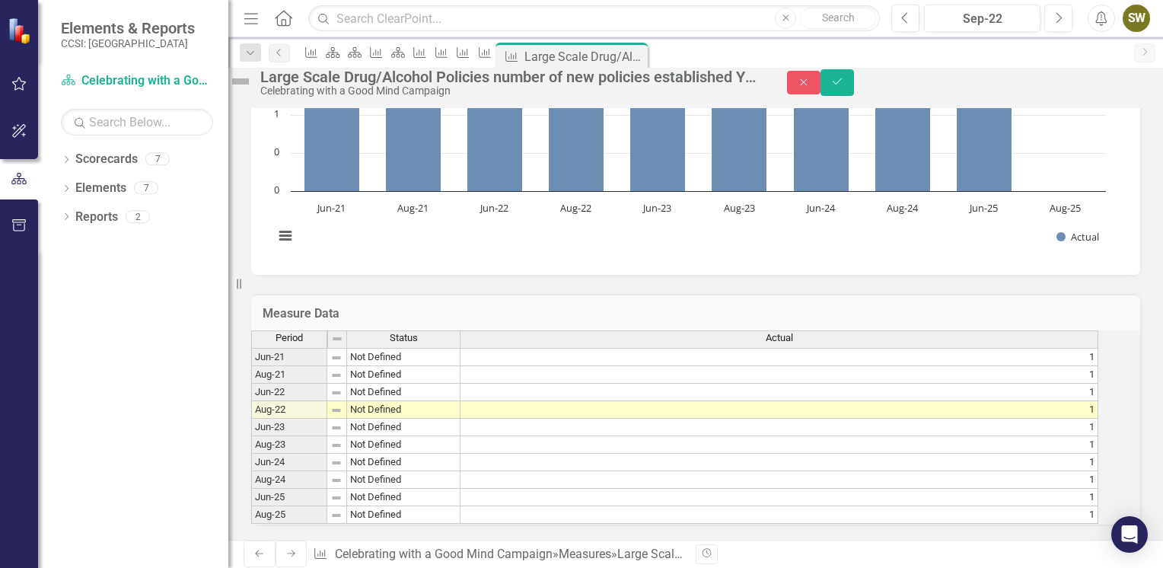
click at [1145, 212] on div "Definition Number of new policies established YTD Large Scale Drug/Alcohol Poli…" at bounding box center [695, 201] width 935 height 677
click at [844, 87] on icon "Save" at bounding box center [837, 81] width 14 height 11
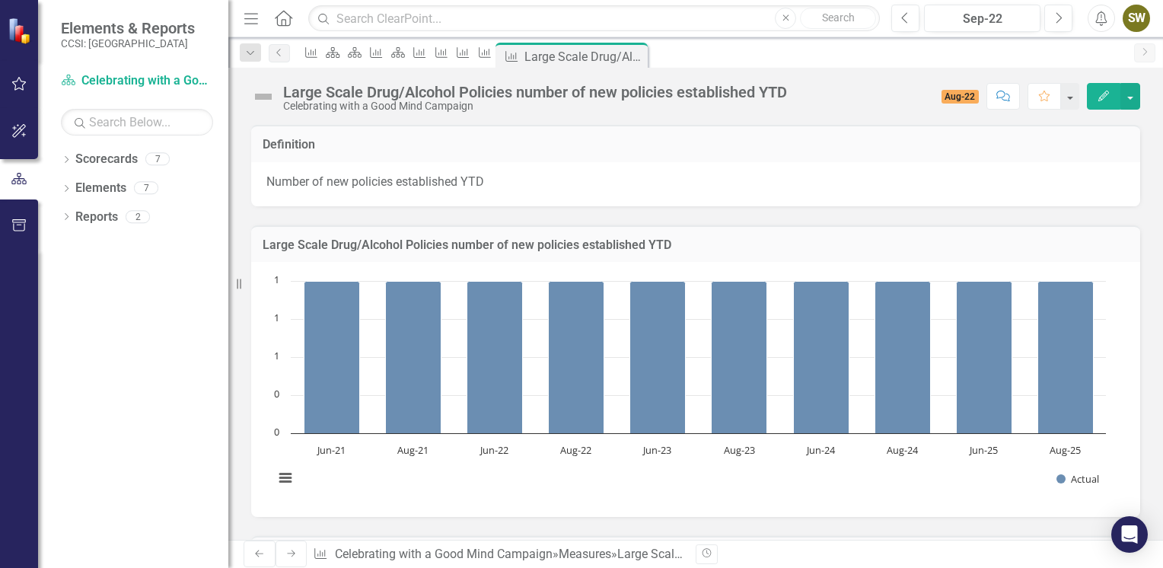
click at [286, 550] on icon "Next" at bounding box center [291, 553] width 12 height 9
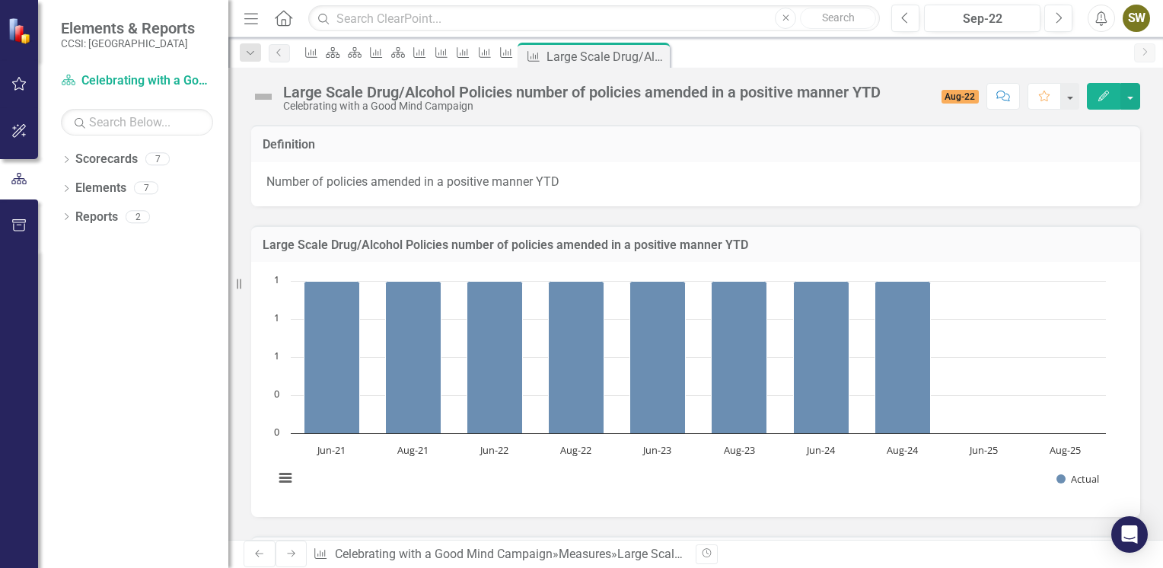
scroll to position [274, 0]
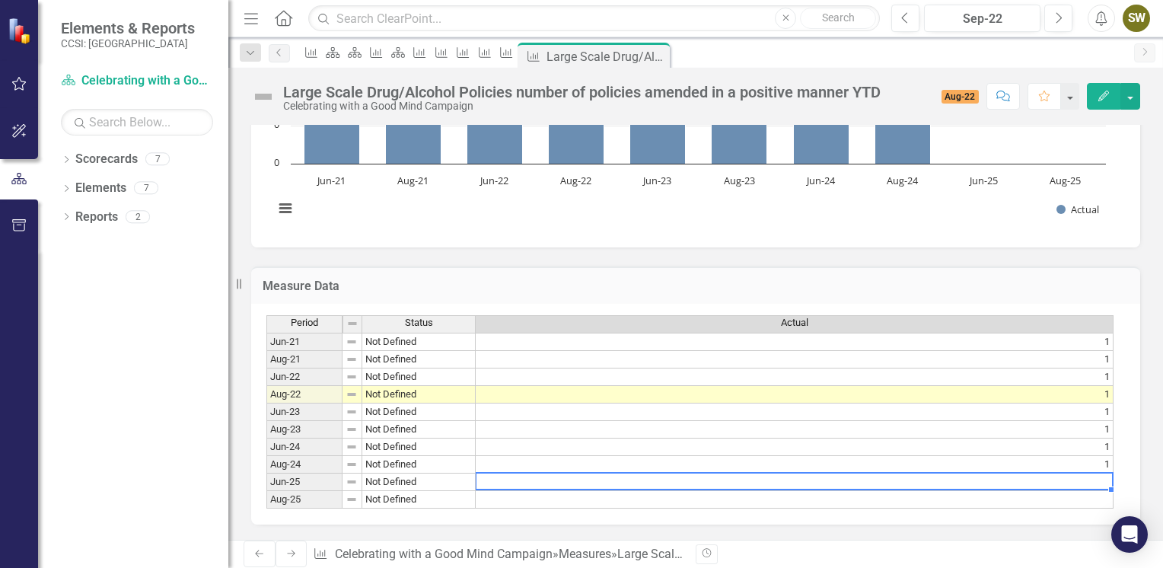
click at [1106, 473] on td at bounding box center [795, 482] width 638 height 18
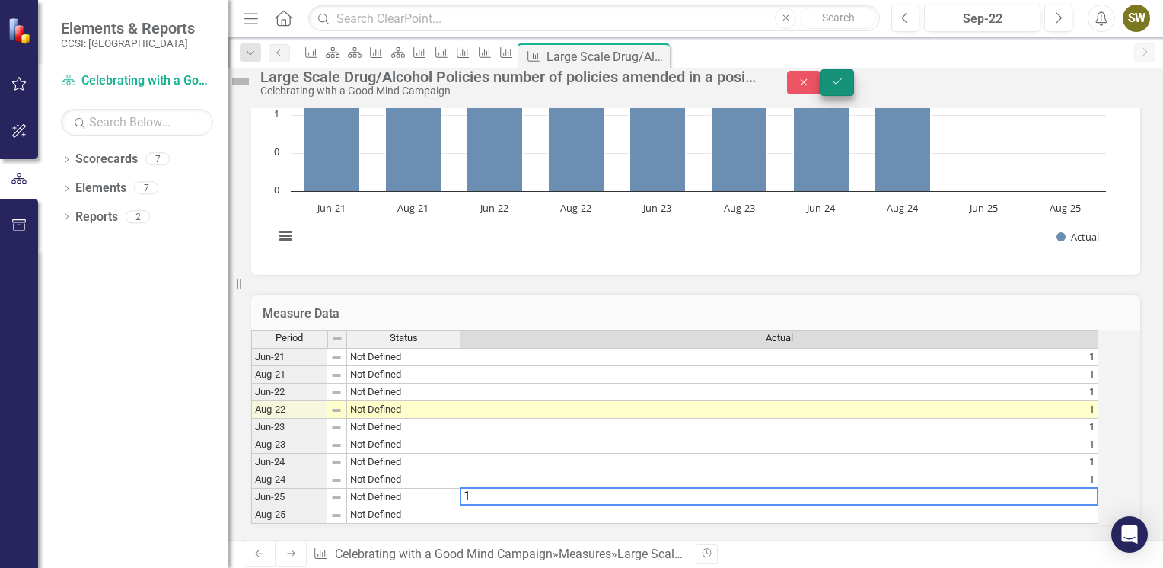
type textarea "1"
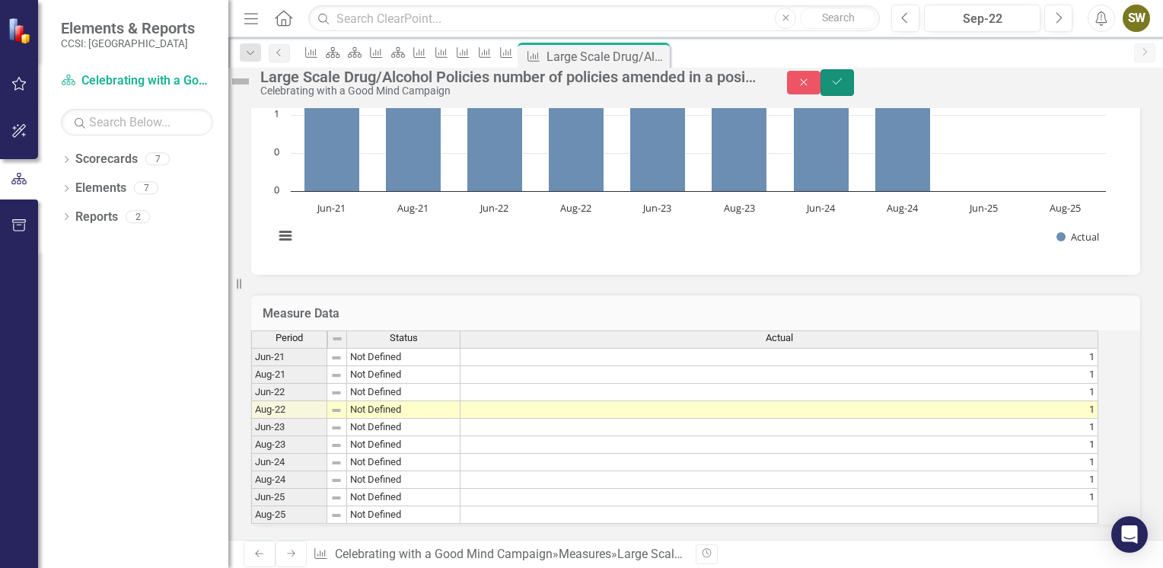
click at [844, 87] on icon "Save" at bounding box center [837, 81] width 14 height 11
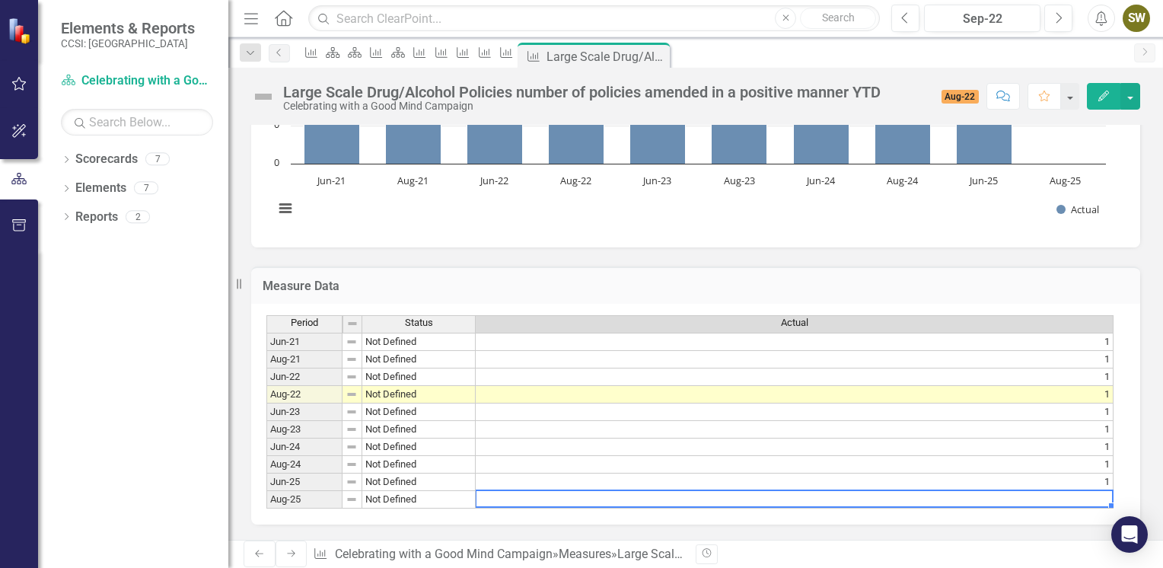
click at [1071, 498] on td at bounding box center [795, 500] width 638 height 18
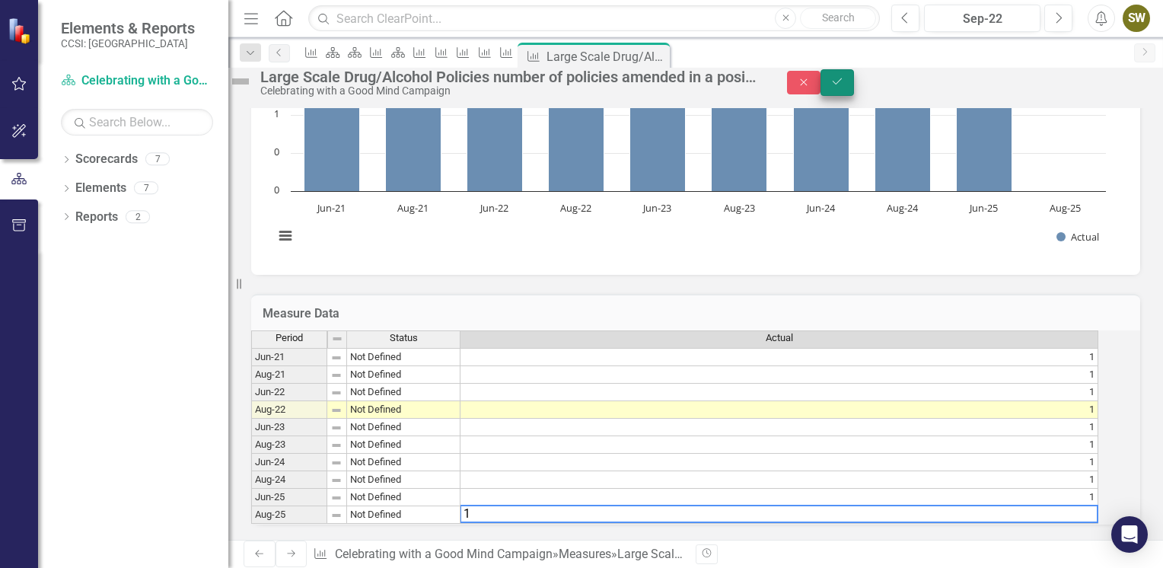
type textarea "1"
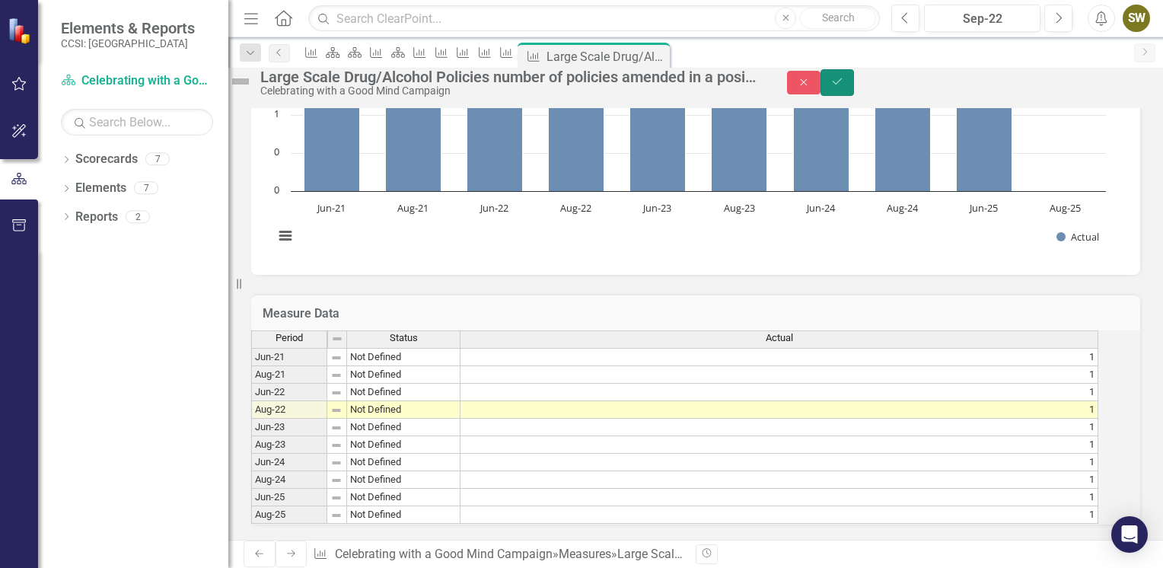
click at [854, 81] on button "Save" at bounding box center [836, 82] width 33 height 27
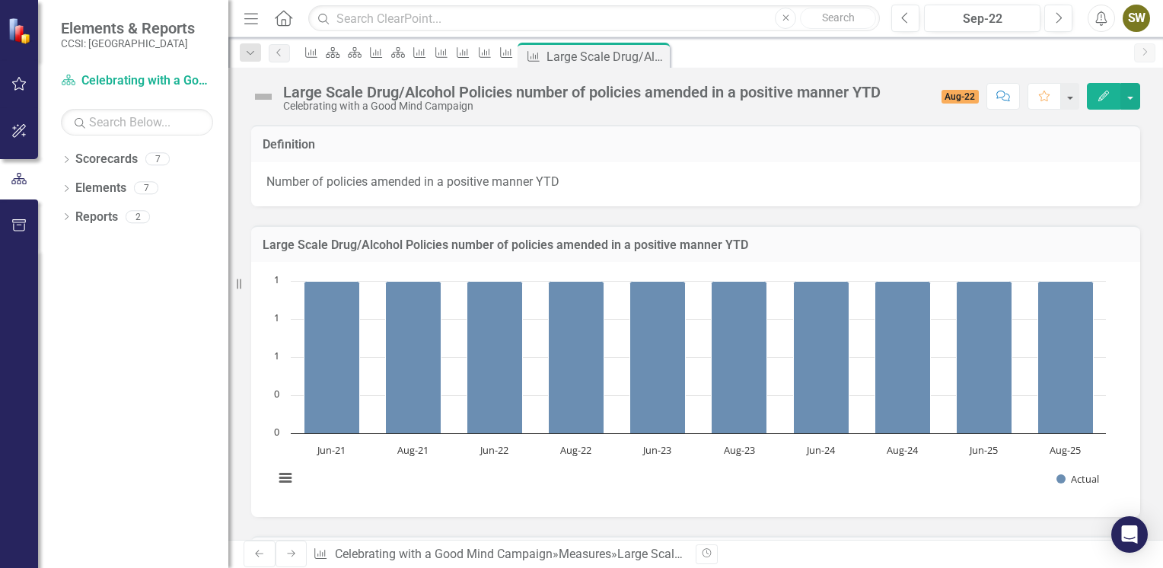
click at [285, 552] on icon "Next" at bounding box center [291, 553] width 12 height 9
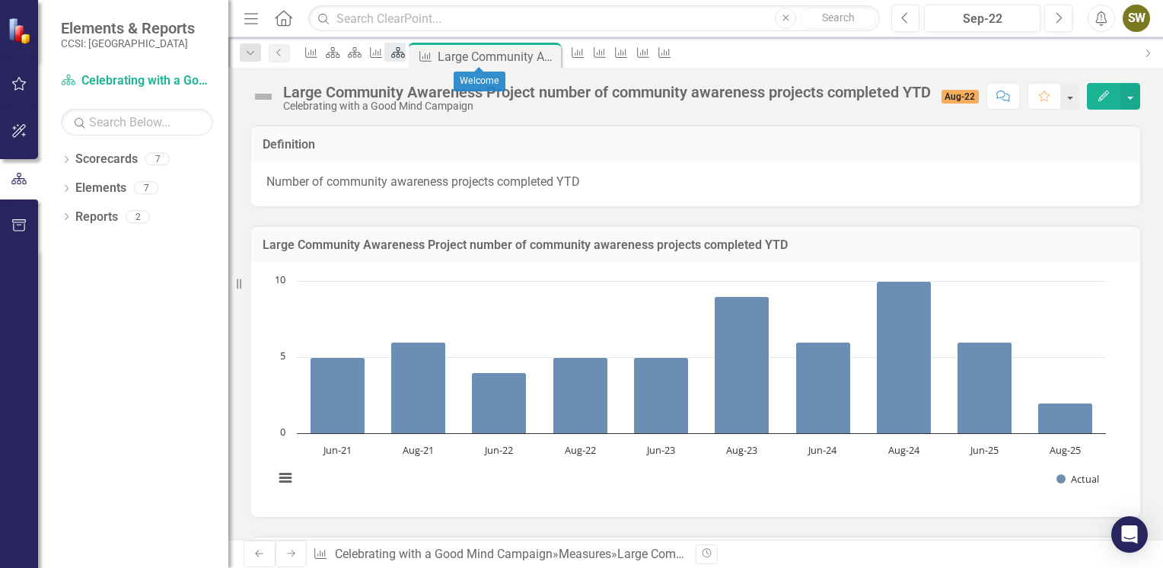
click at [405, 56] on icon at bounding box center [398, 52] width 14 height 11
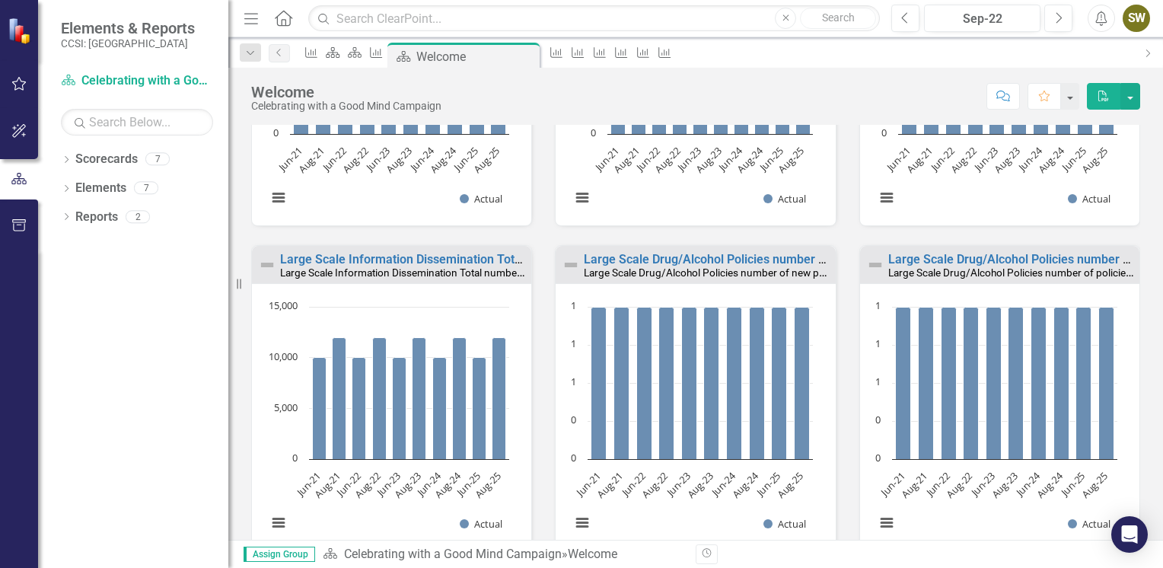
scroll to position [1034, 0]
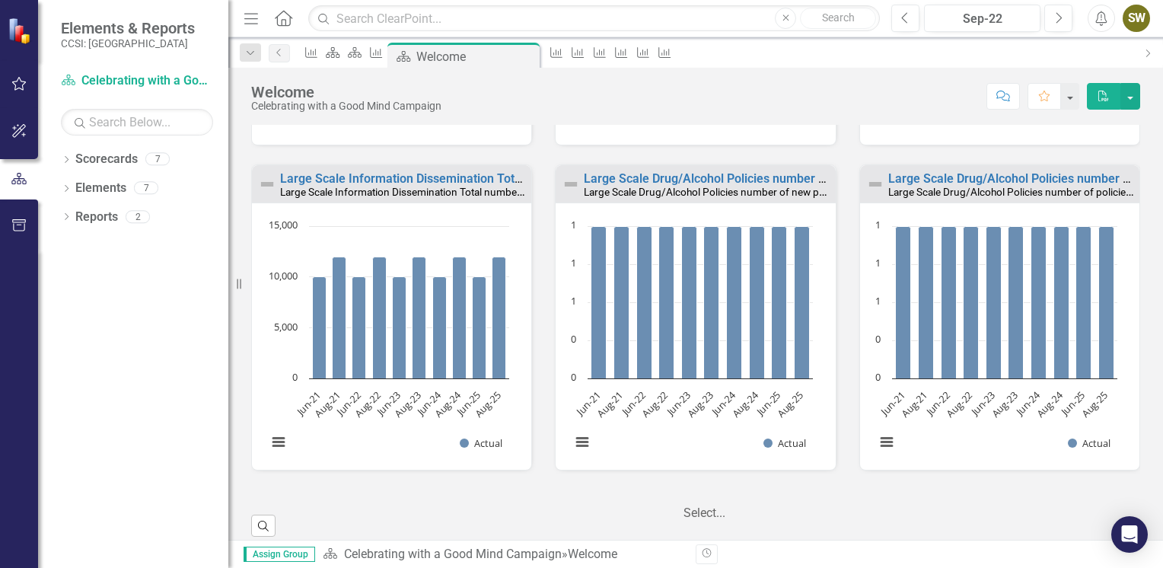
click at [688, 508] on div at bounding box center [744, 513] width 122 height 21
click at [691, 536] on icon "Expand" at bounding box center [683, 542] width 15 height 12
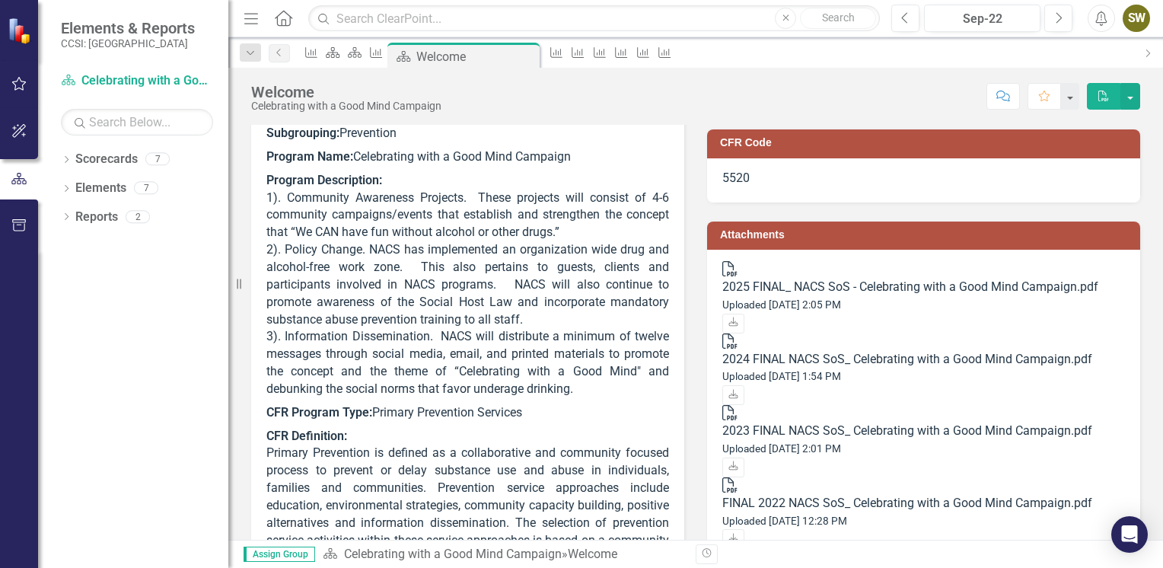
scroll to position [0, 0]
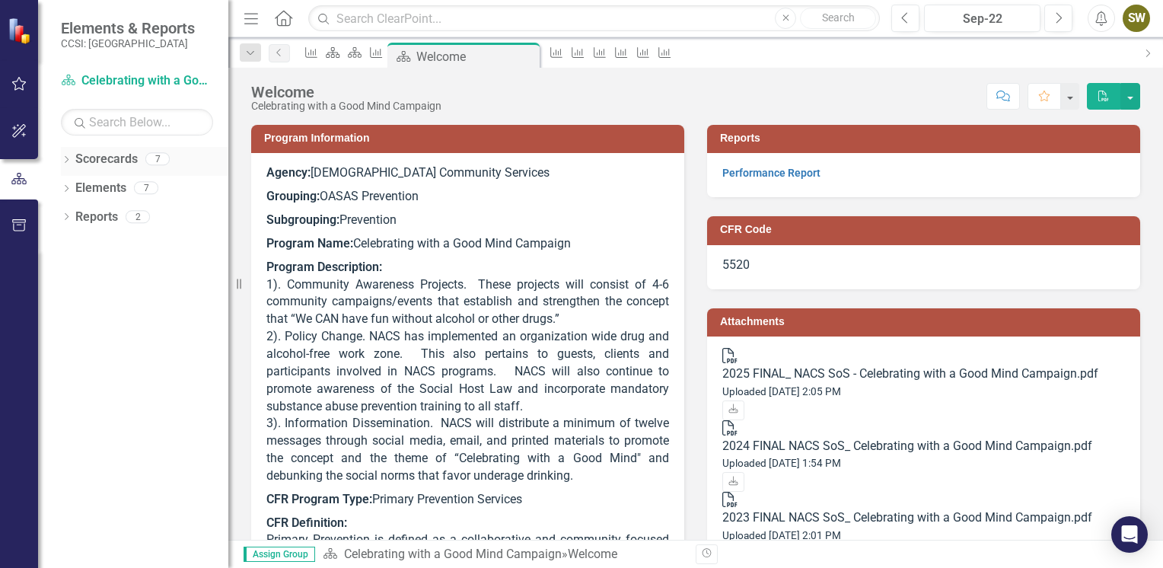
click at [119, 161] on link "Scorecards" at bounding box center [106, 160] width 62 height 18
click at [158, 155] on div "7" at bounding box center [157, 159] width 24 height 13
click at [317, 56] on icon at bounding box center [311, 52] width 12 height 11
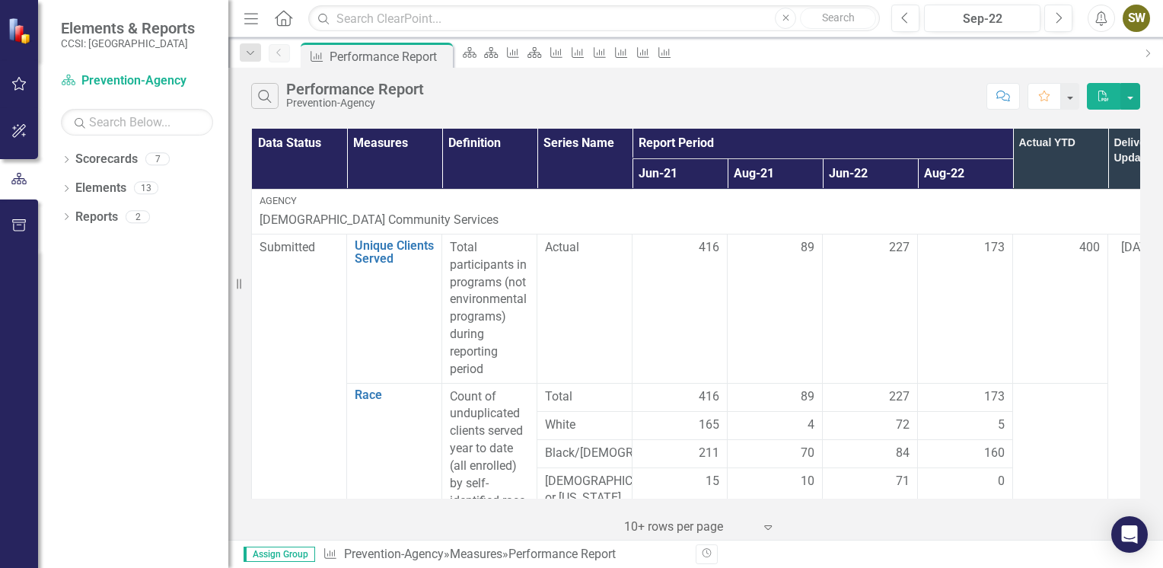
click at [1159, 355] on div "Data Status Measures Definition Series Name Report Period Actual YTD Deliverabl…" at bounding box center [695, 332] width 935 height 415
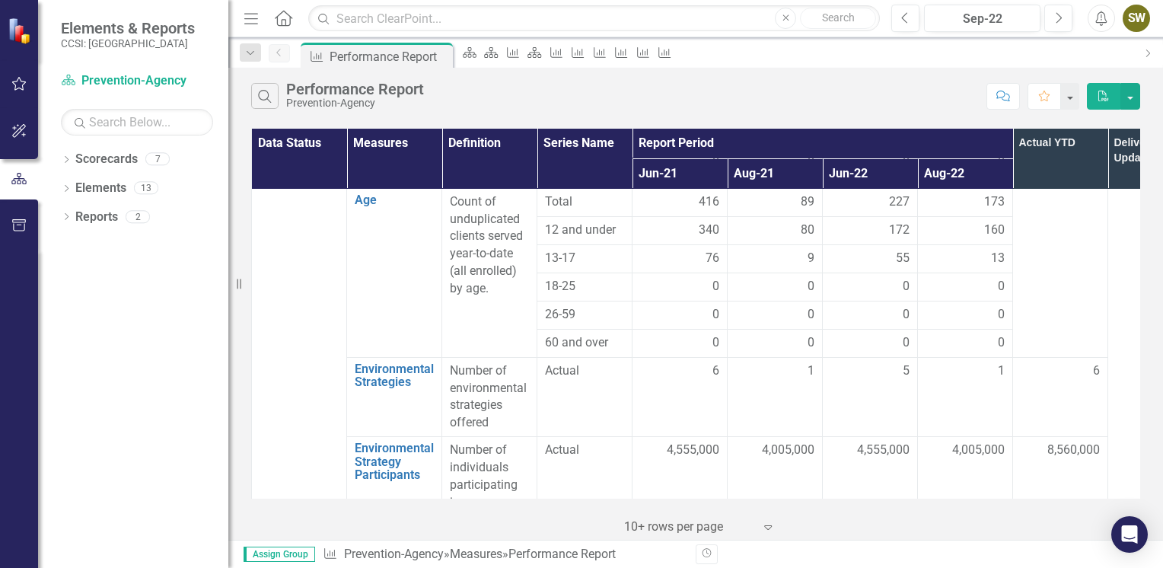
scroll to position [1260, 0]
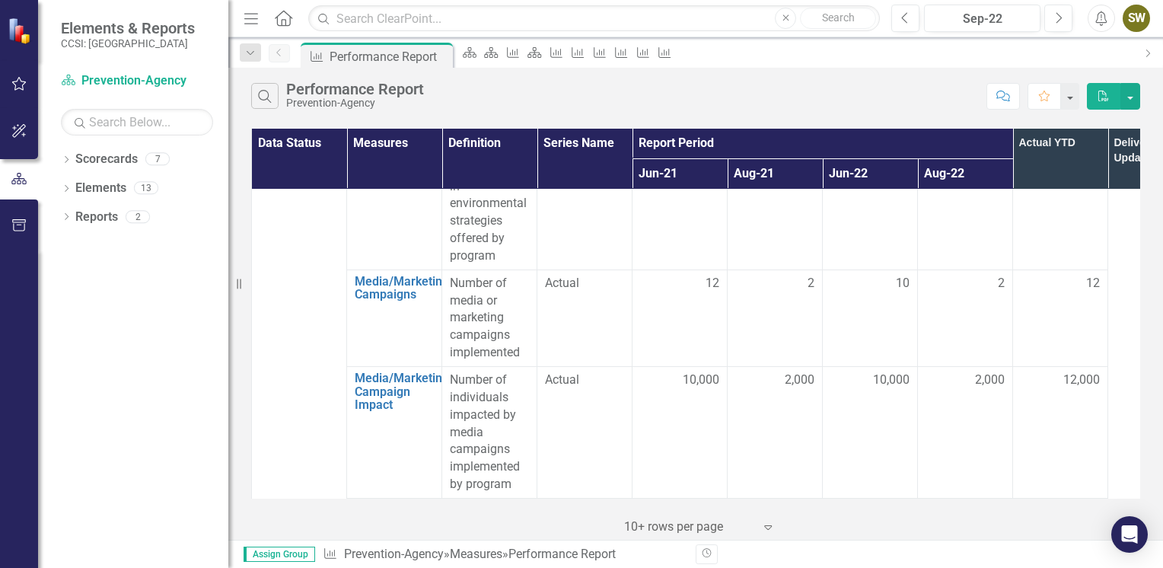
click at [1160, 450] on div "Data Status Measures Definition Series Name Report Period Actual YTD Deliverabl…" at bounding box center [695, 332] width 935 height 415
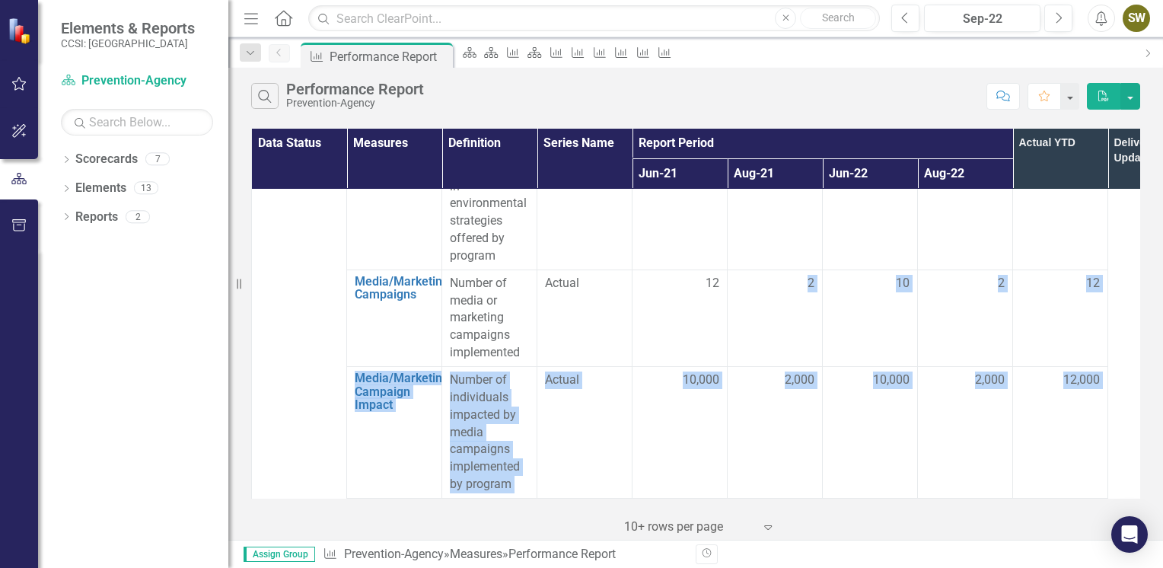
drag, startPoint x: 1160, startPoint y: 450, endPoint x: 619, endPoint y: 242, distance: 579.7
click at [619, 242] on div "Data Status Measures Definition Series Name Report Period Actual YTD Deliverabl…" at bounding box center [695, 332] width 935 height 415
click at [476, 59] on icon "Scorecard" at bounding box center [469, 52] width 15 height 12
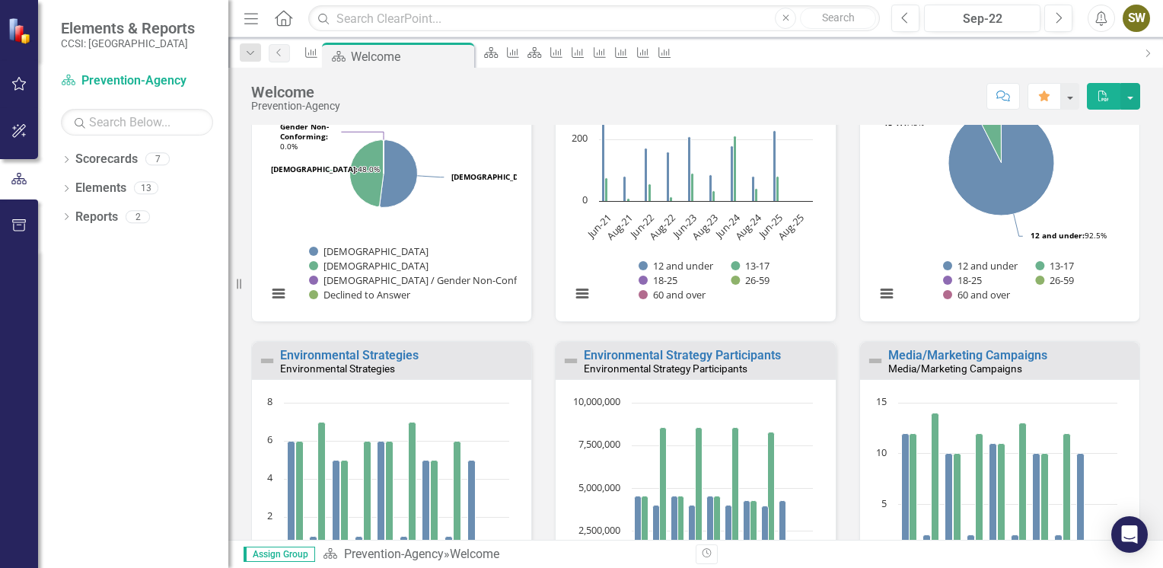
scroll to position [1041, 0]
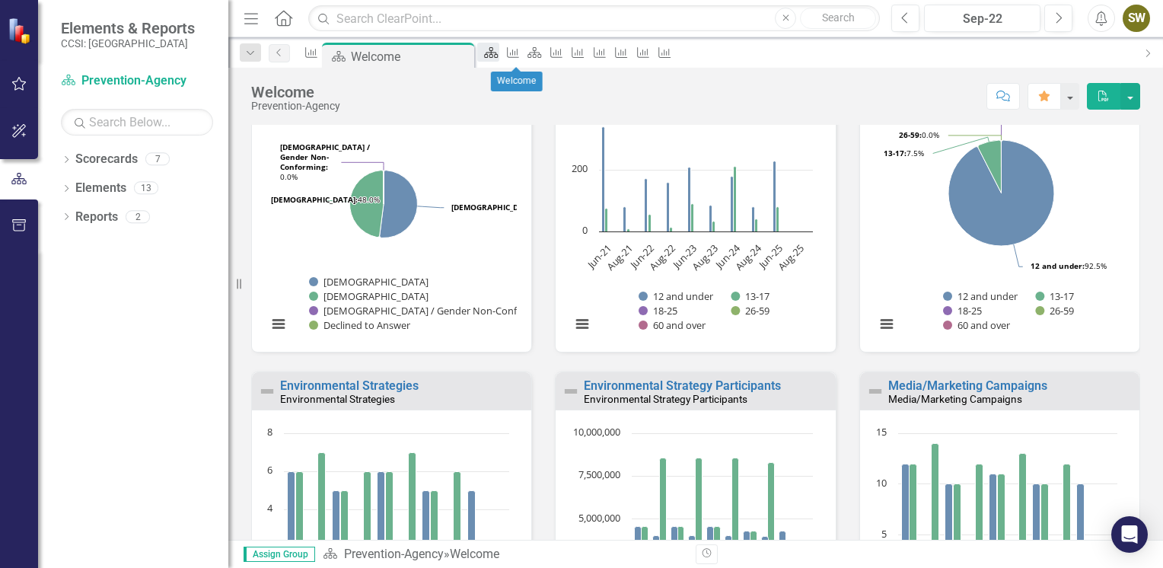
click at [499, 58] on icon at bounding box center [492, 52] width 14 height 11
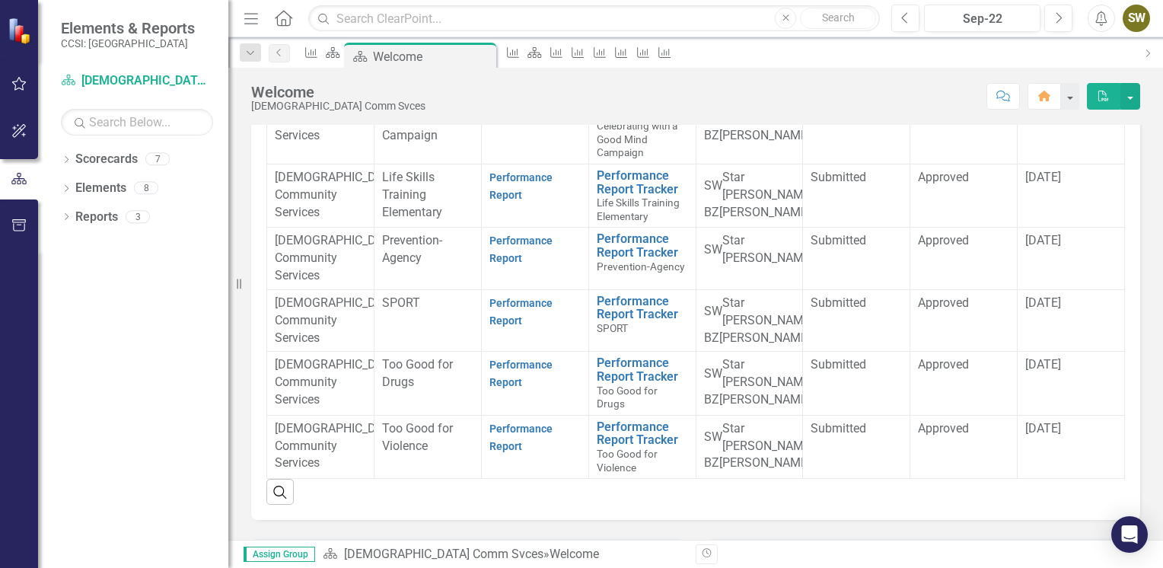
scroll to position [247, 0]
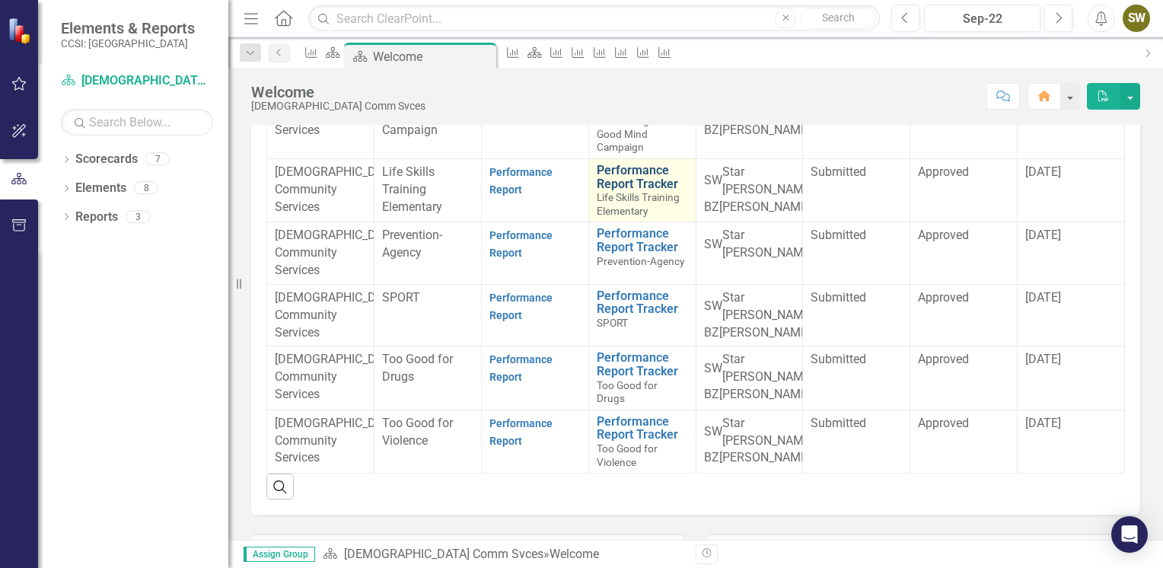
click at [613, 190] on link "Performance Report Tracker" at bounding box center [642, 177] width 91 height 27
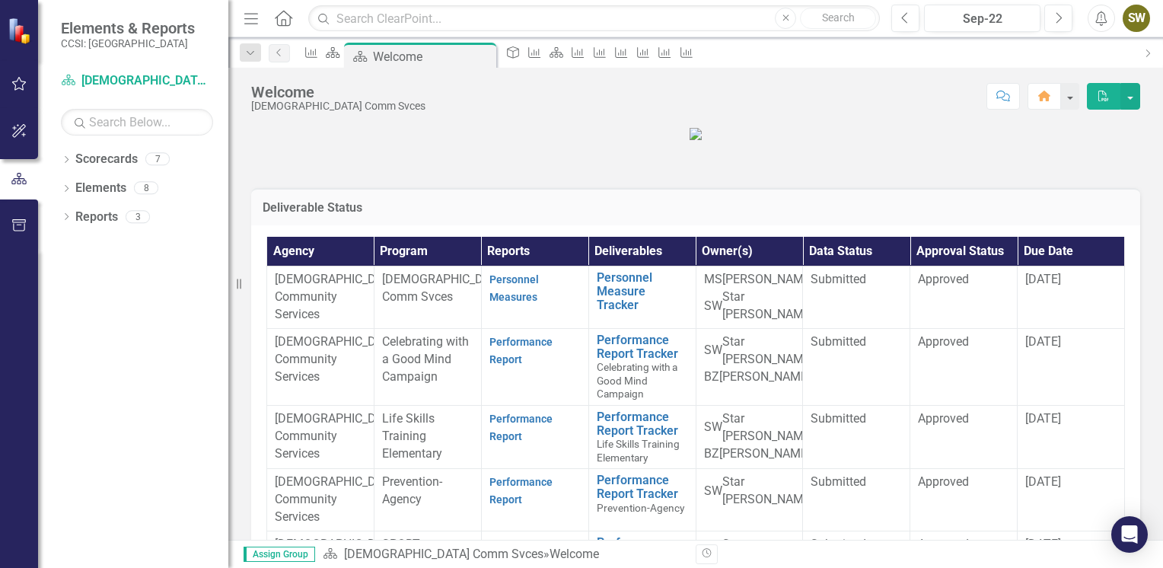
click at [512, 366] on strong "Performance Report" at bounding box center [520, 350] width 63 height 32
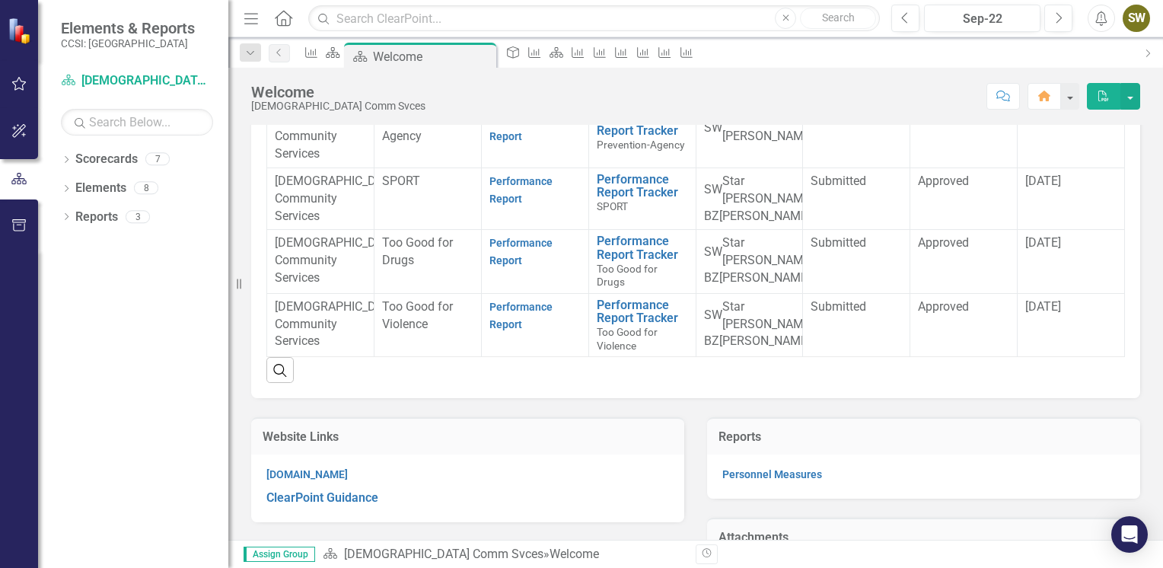
click at [497, 79] on link "Performance Report" at bounding box center [520, 64] width 63 height 30
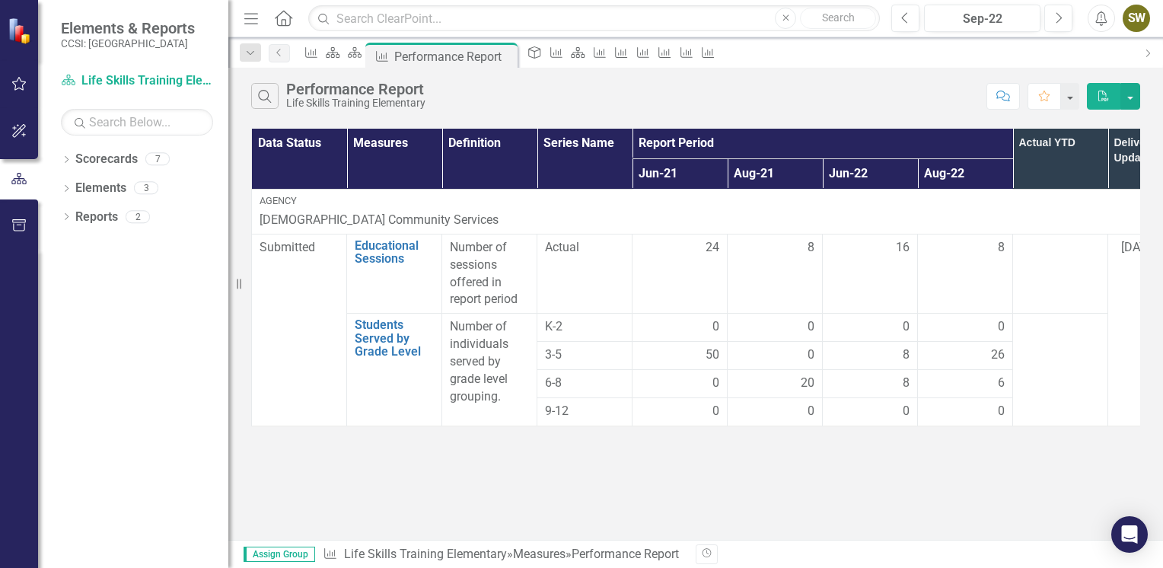
click at [1162, 408] on html "Elements & Reports CCSI: Erie Scorecard Life Skills Training Elementary Search …" at bounding box center [581, 284] width 1163 height 568
click at [1158, 131] on div "Data Status Measures Definition Series Name Report Period Actual YTD Deliverabl…" at bounding box center [695, 277] width 935 height 305
click at [381, 253] on link "Educational Sessions" at bounding box center [394, 252] width 79 height 27
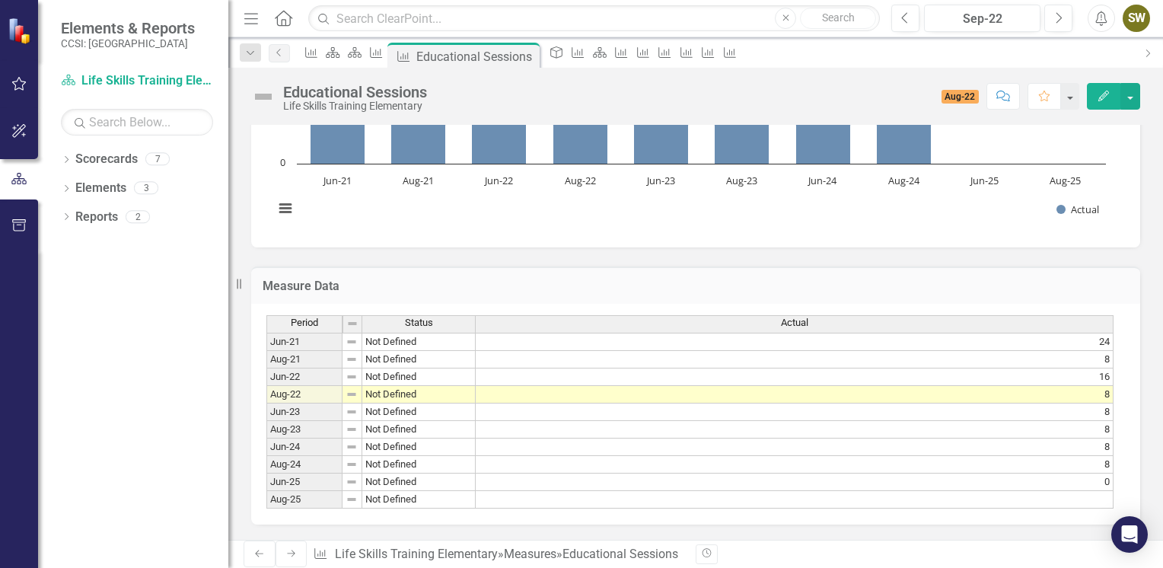
scroll to position [274, 0]
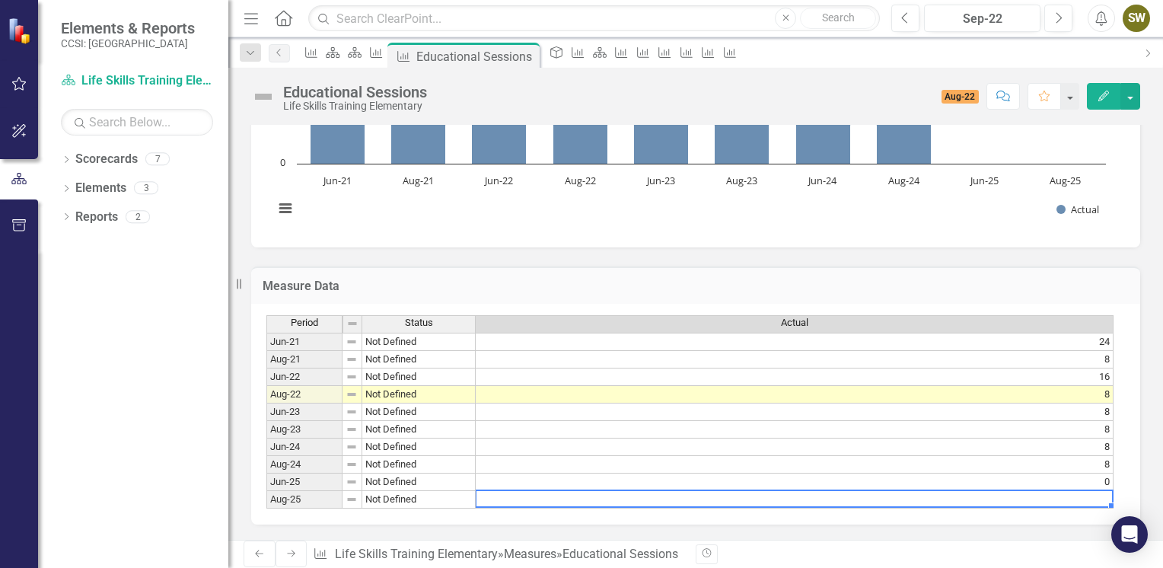
click at [1072, 492] on td at bounding box center [795, 500] width 638 height 18
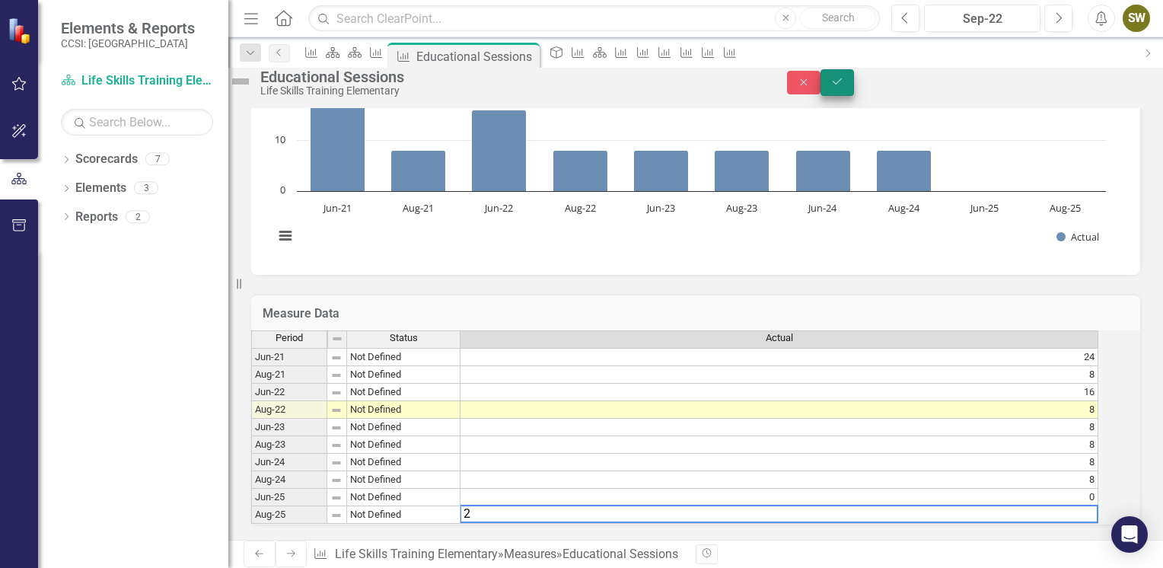
type textarea "2"
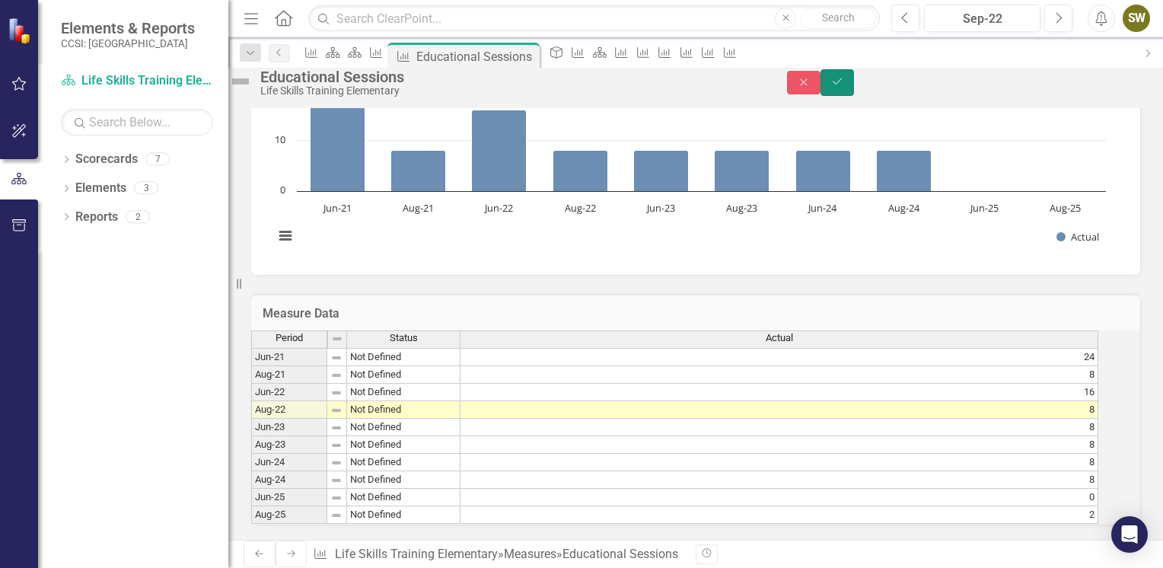
click at [854, 93] on button "Save" at bounding box center [836, 82] width 33 height 27
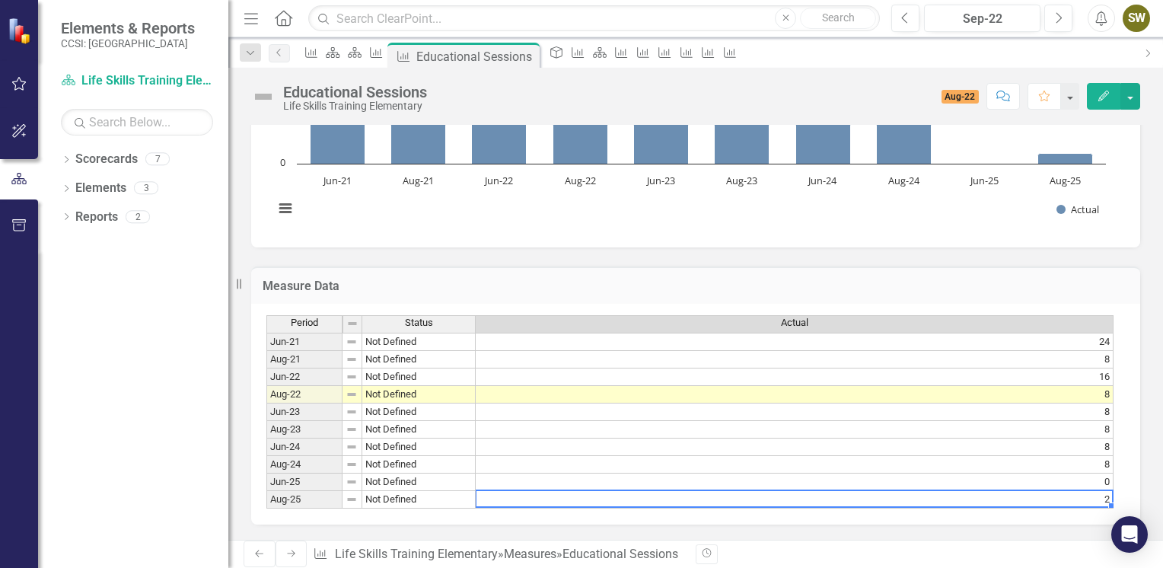
click at [1104, 491] on td "2" at bounding box center [795, 500] width 638 height 18
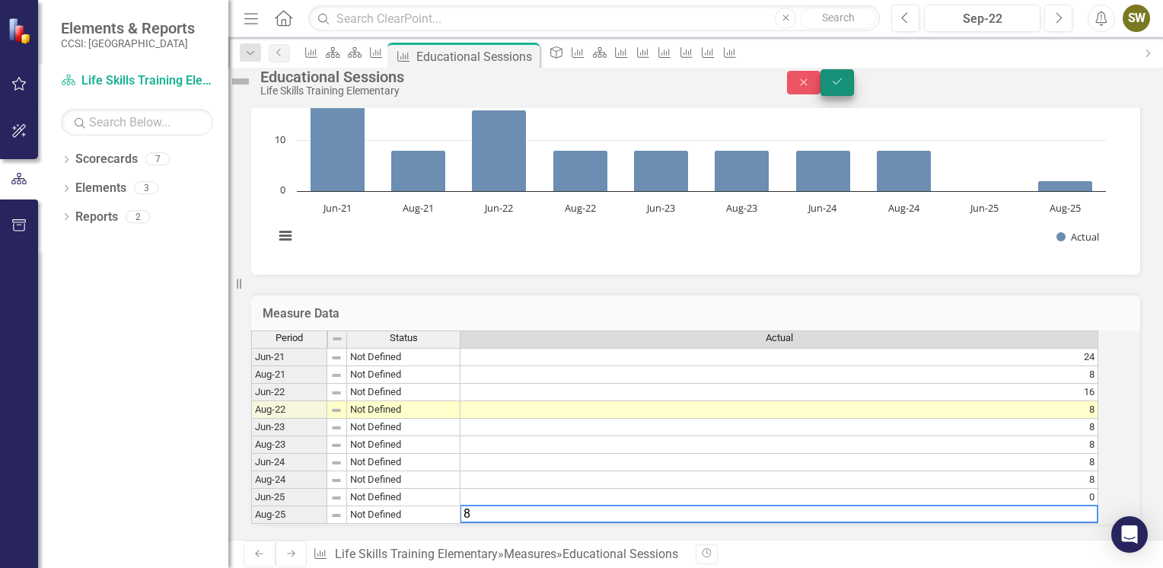
type textarea "8"
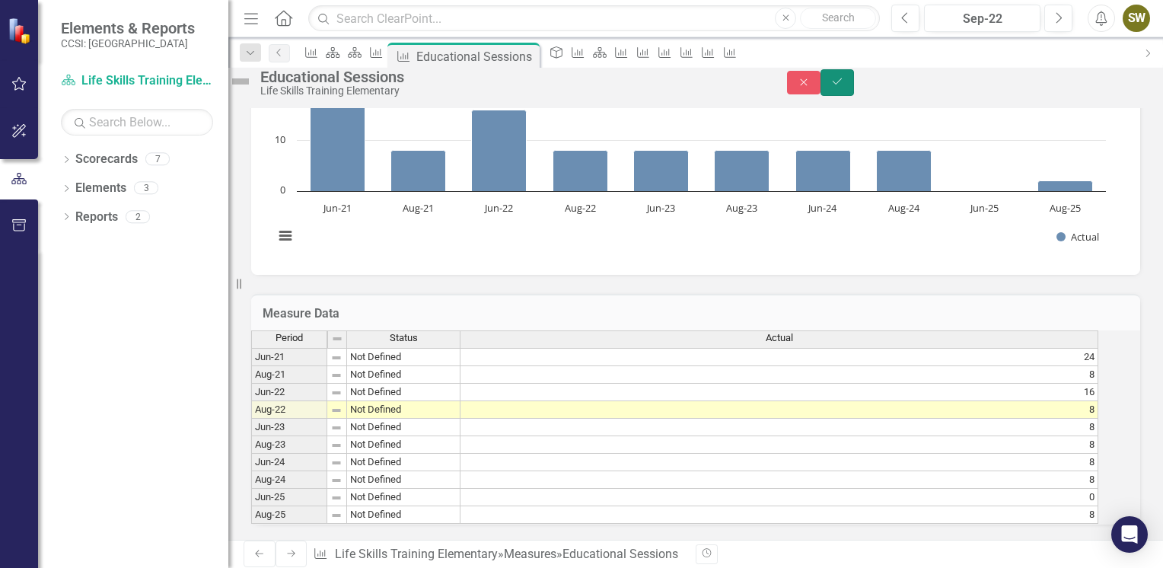
click at [854, 82] on button "Save" at bounding box center [836, 82] width 33 height 27
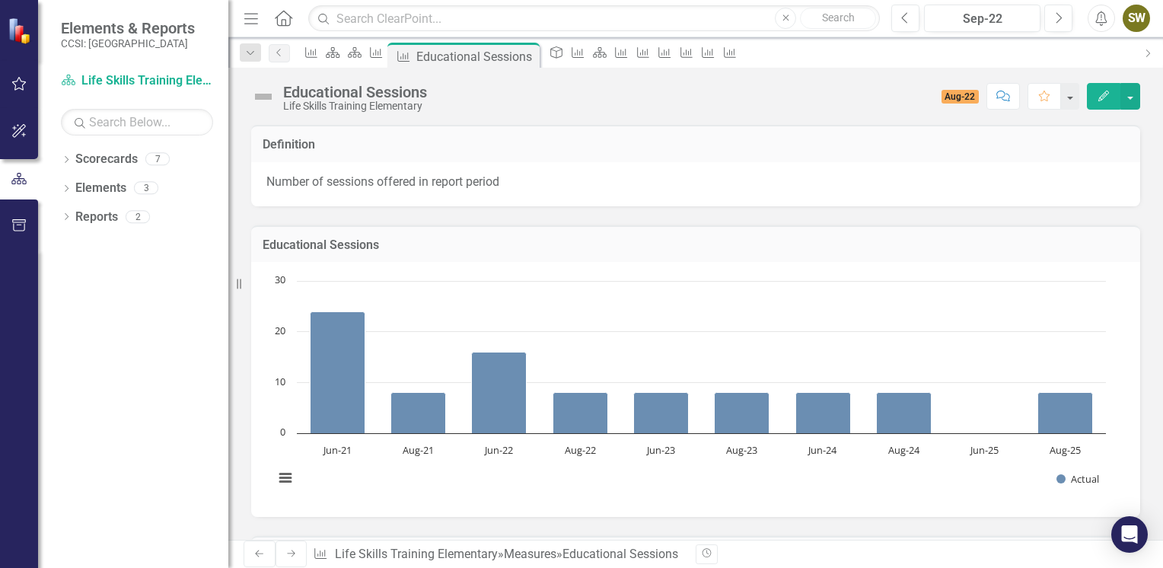
click at [285, 552] on icon "Next" at bounding box center [291, 553] width 12 height 9
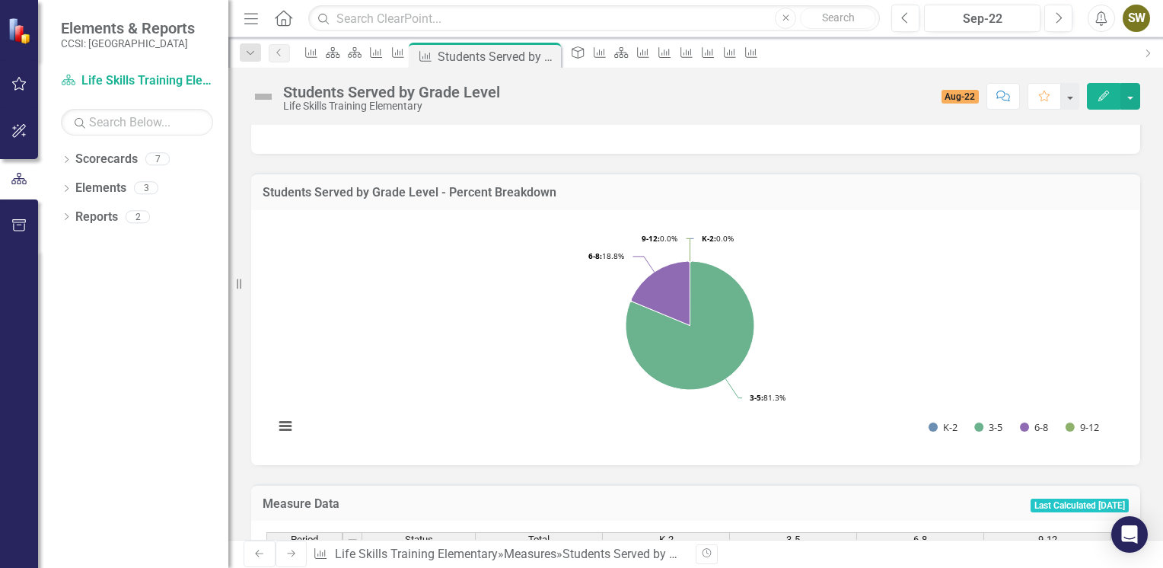
scroll to position [585, 0]
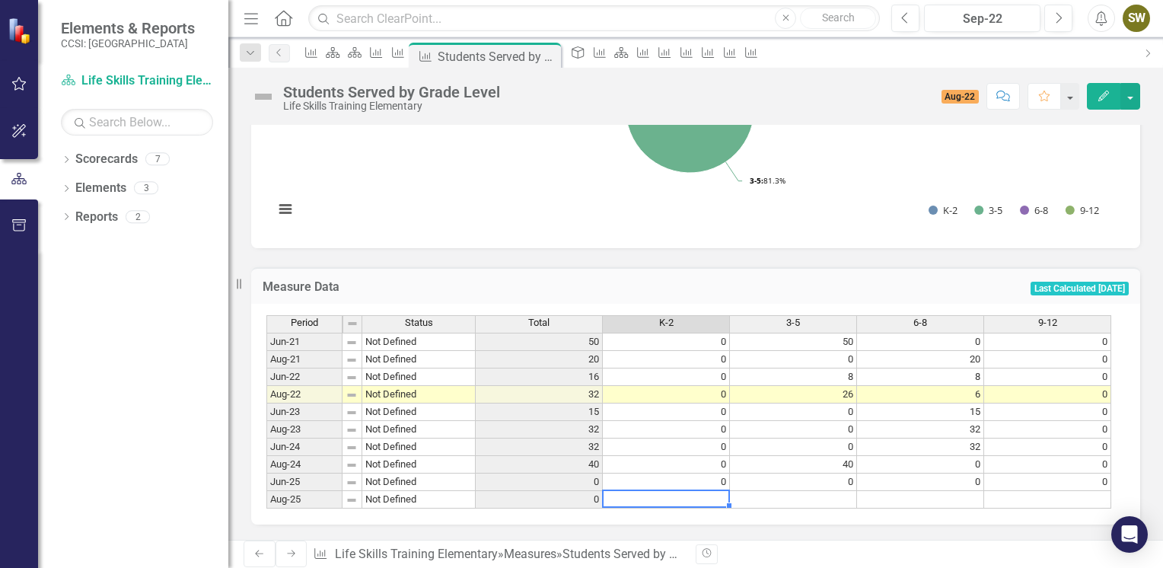
click at [721, 491] on td at bounding box center [666, 500] width 127 height 18
type textarea "0"
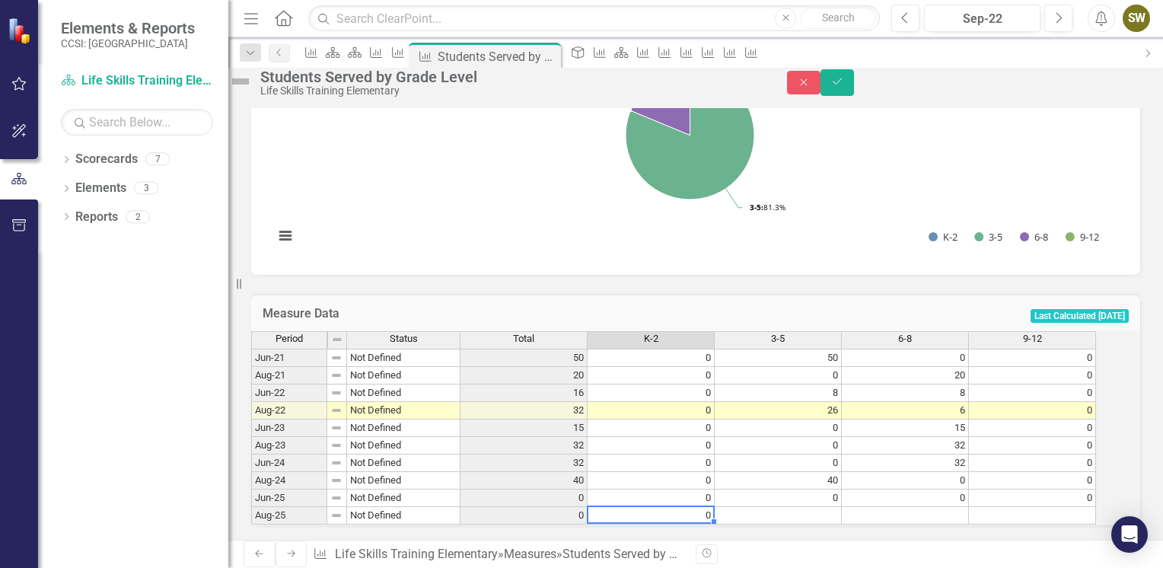
click at [715, 507] on td "0" at bounding box center [651, 516] width 127 height 18
click at [715, 507] on td at bounding box center [651, 516] width 127 height 18
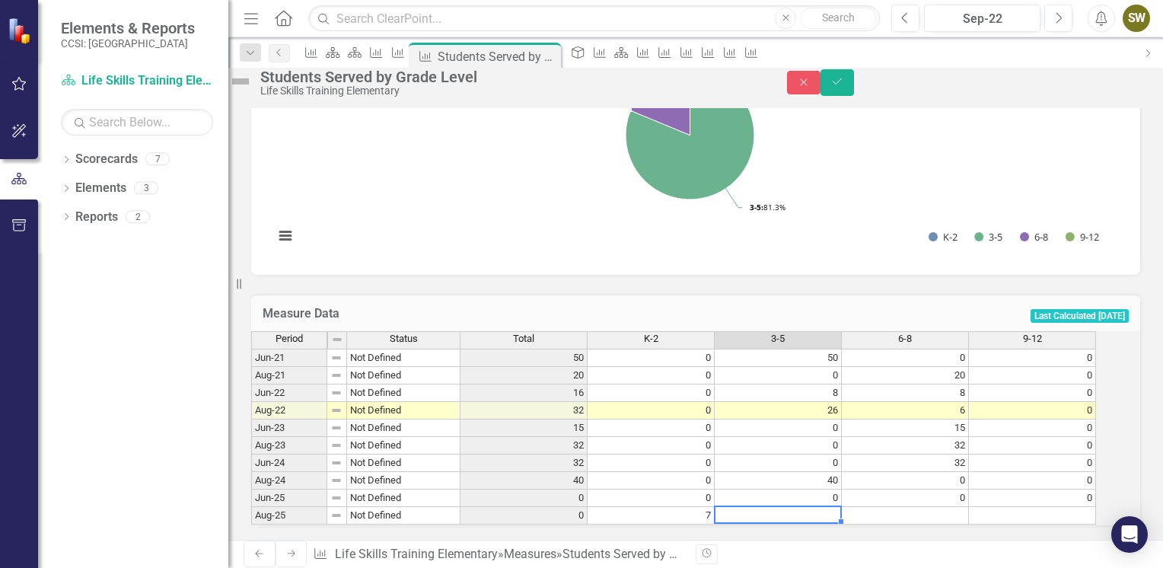
click at [788, 507] on td at bounding box center [778, 516] width 127 height 18
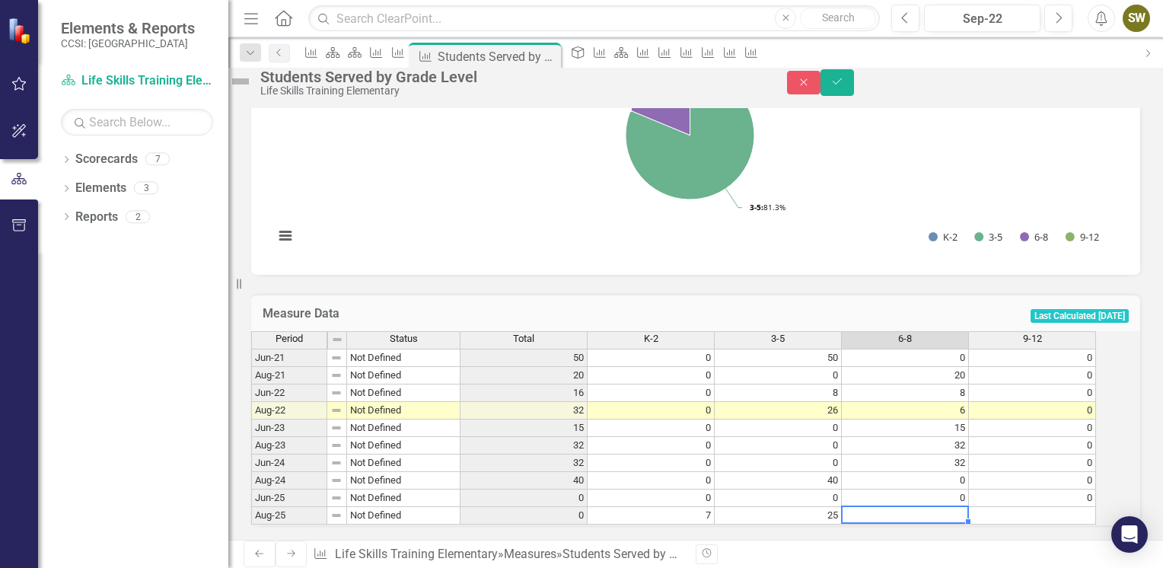
click at [938, 507] on td at bounding box center [905, 516] width 127 height 18
type textarea "0"
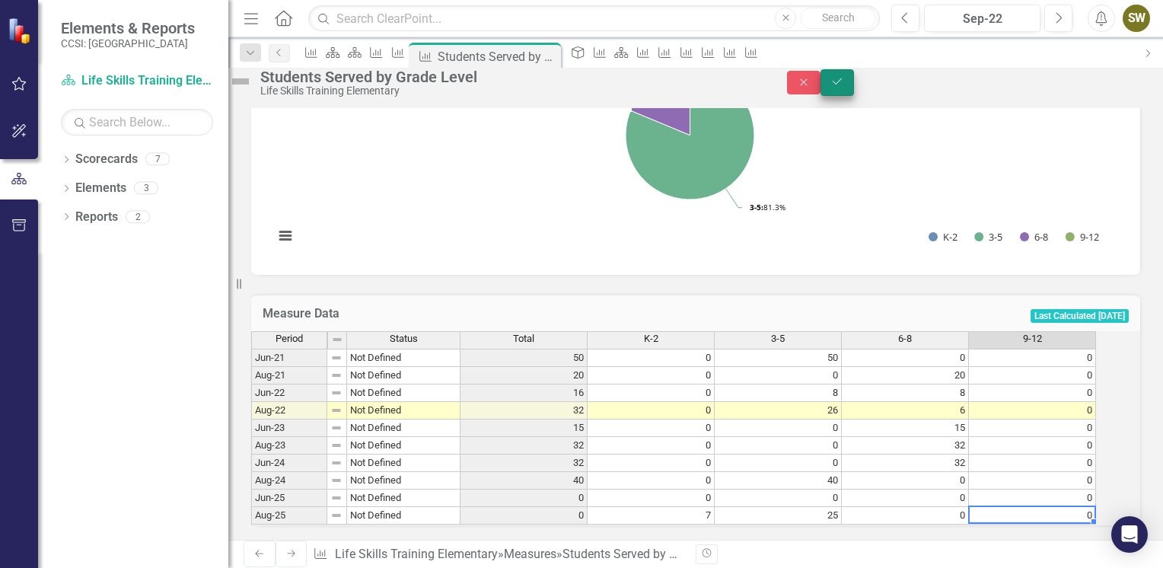
type textarea "0"
click at [844, 87] on icon "Save" at bounding box center [837, 81] width 14 height 11
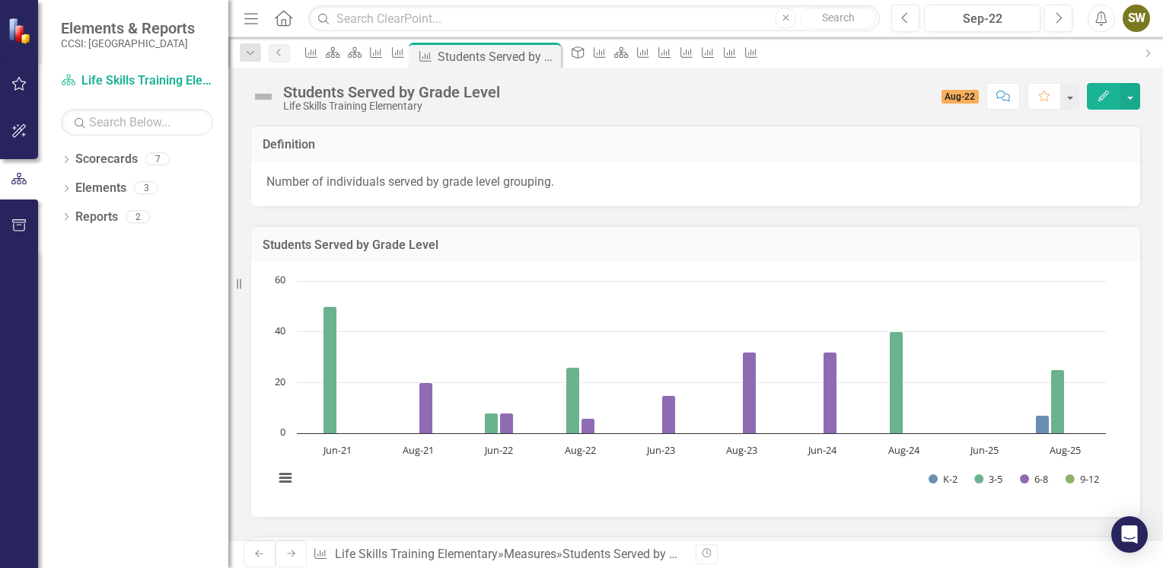
click at [253, 550] on icon "Previous" at bounding box center [259, 553] width 12 height 9
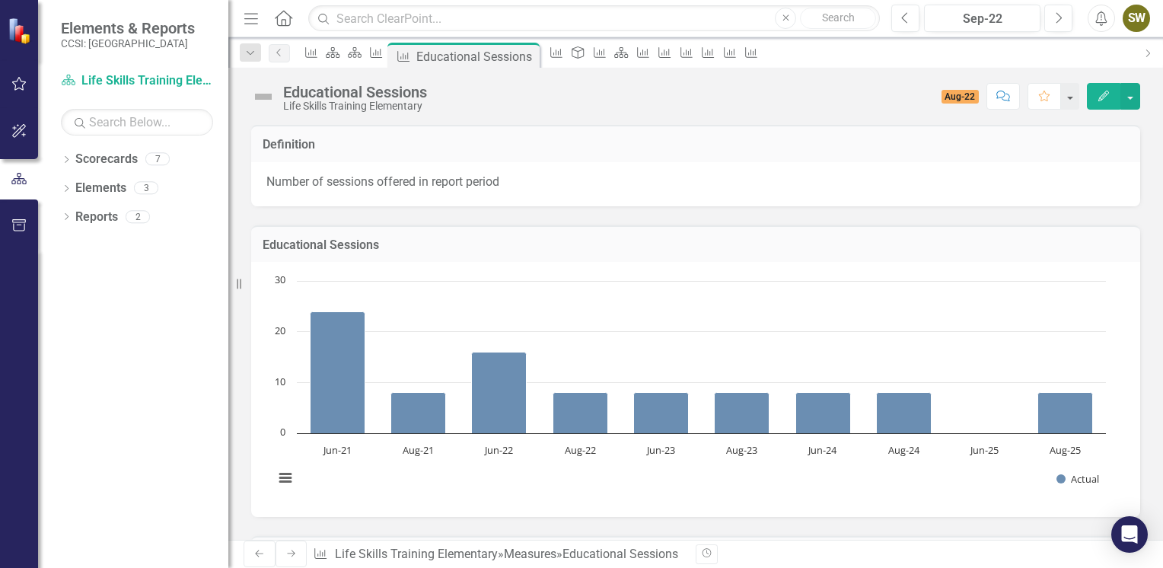
scroll to position [274, 0]
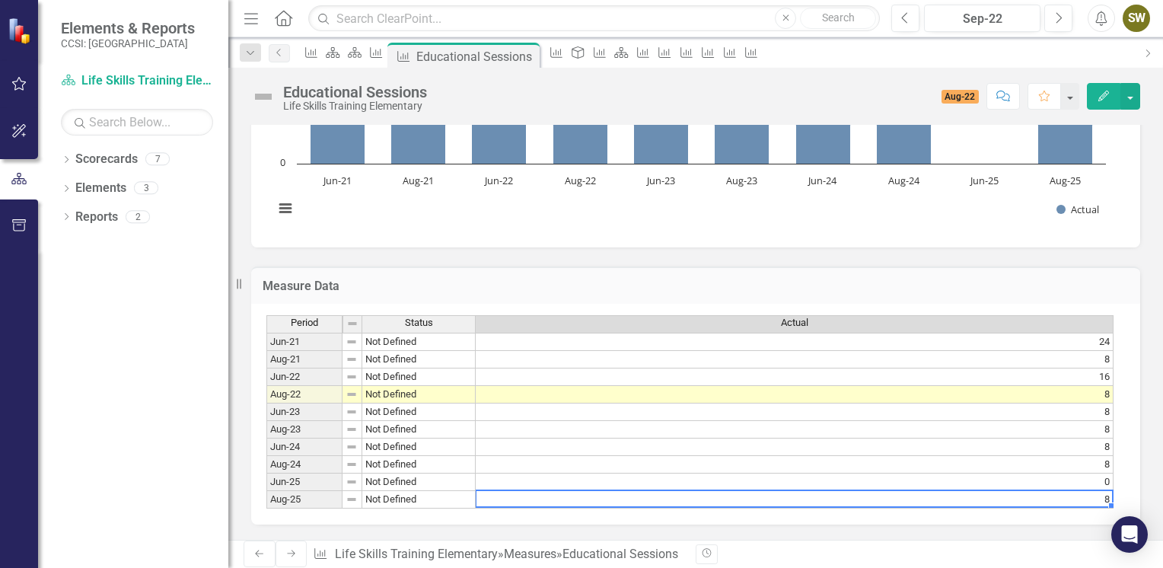
click at [1096, 491] on td "8" at bounding box center [795, 500] width 638 height 18
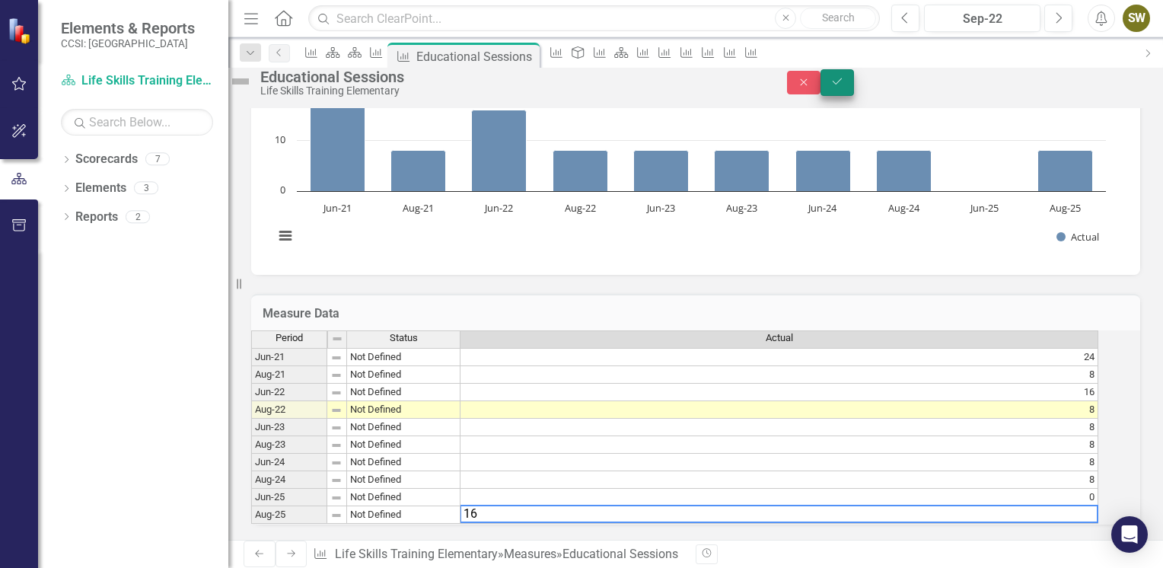
type textarea "16"
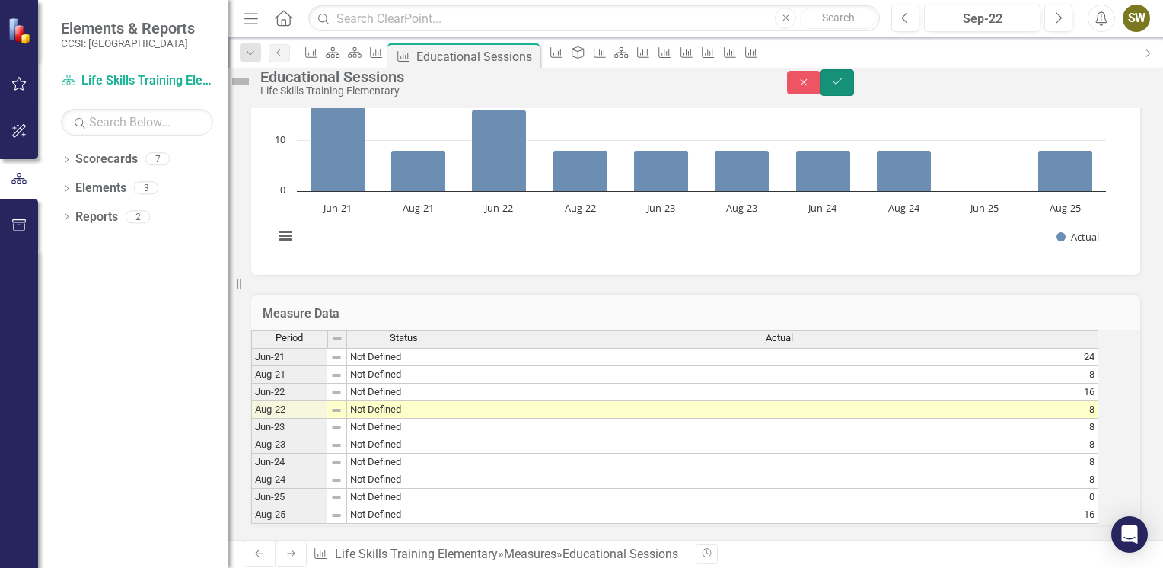
click at [844, 87] on icon "Save" at bounding box center [837, 81] width 14 height 11
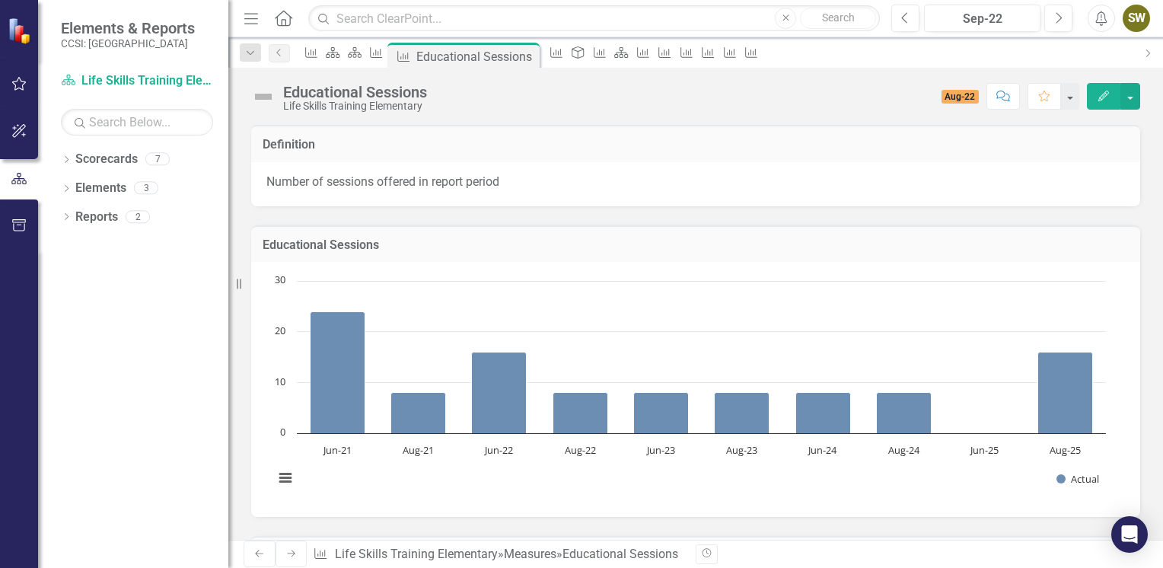
click at [283, 546] on link "Next" at bounding box center [292, 553] width 32 height 27
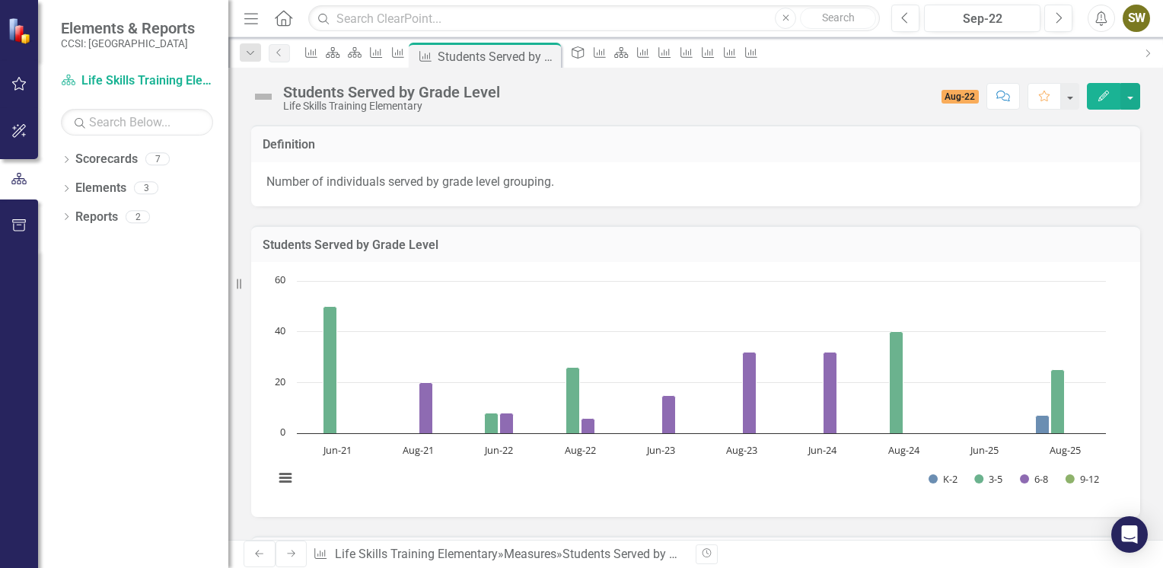
click at [283, 546] on link "Next" at bounding box center [292, 553] width 32 height 27
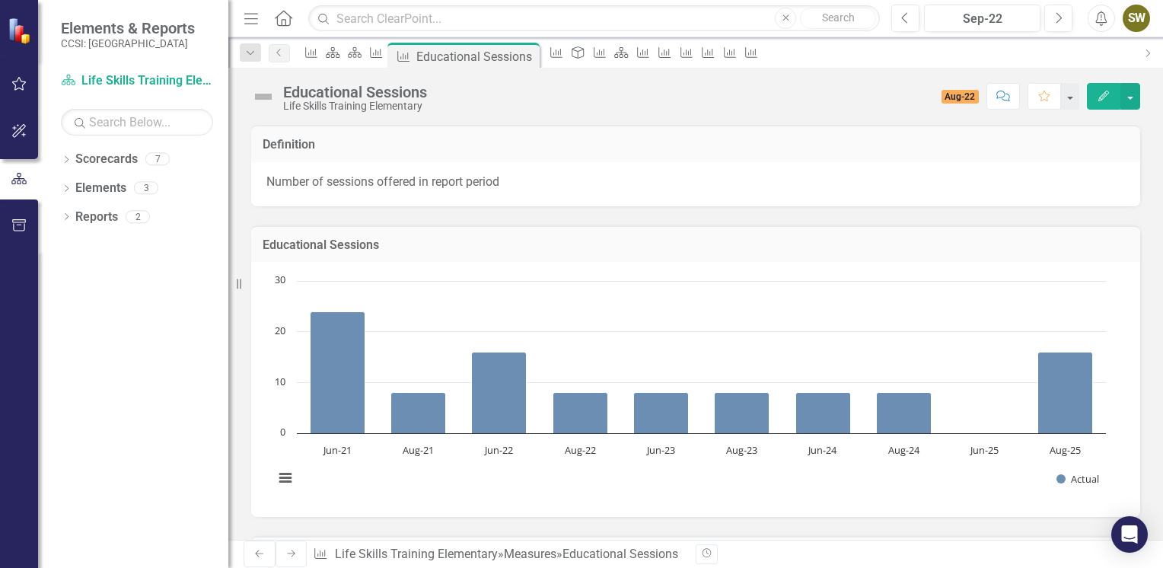
click at [283, 546] on link "Next" at bounding box center [292, 553] width 32 height 27
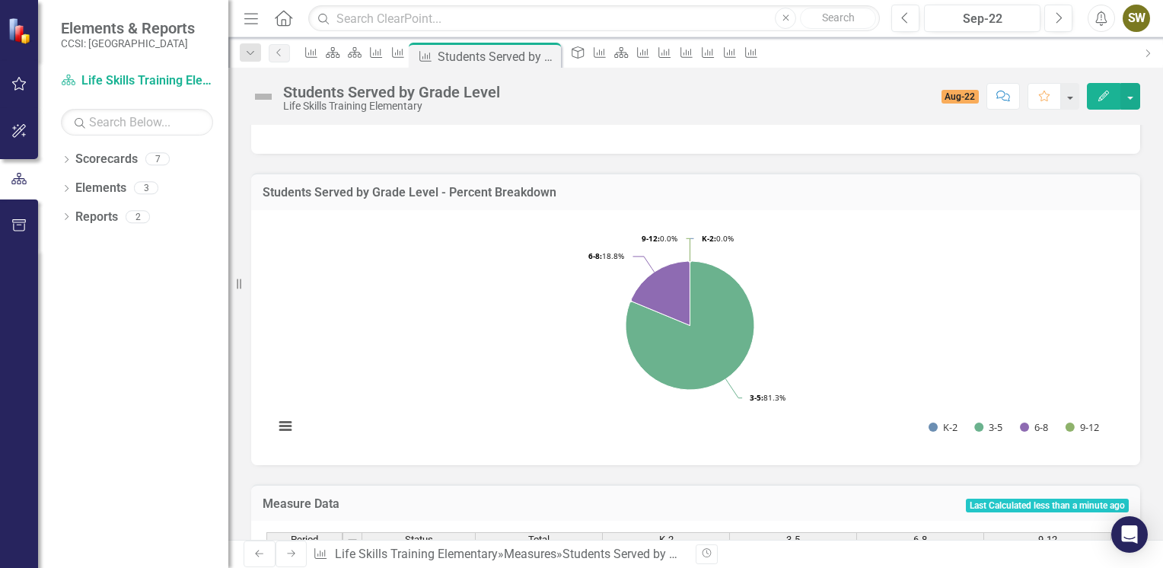
scroll to position [585, 0]
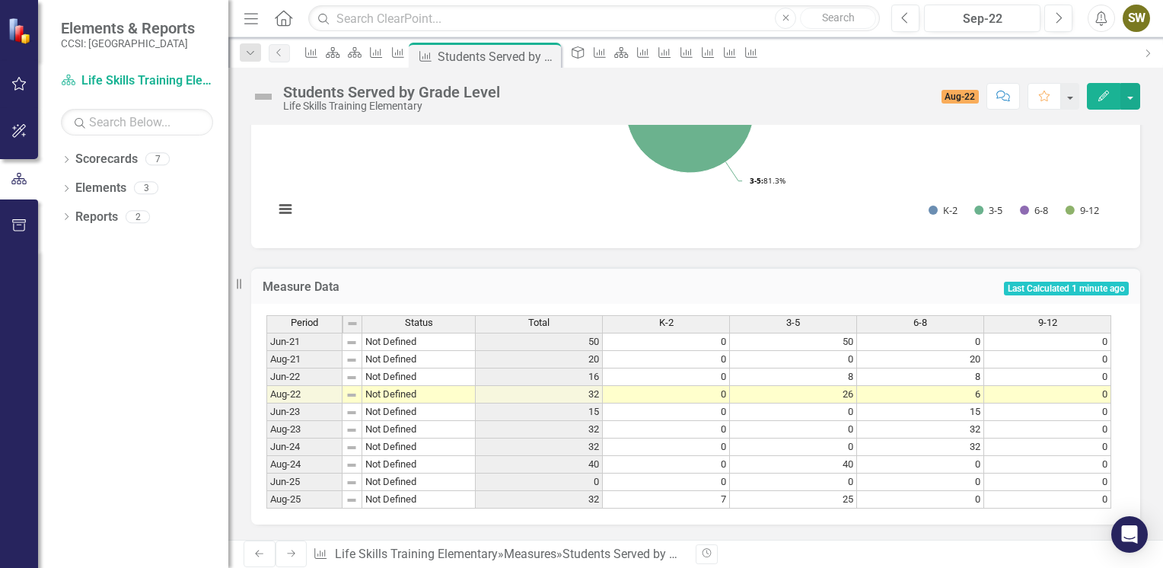
click at [722, 491] on td "7" at bounding box center [666, 500] width 127 height 18
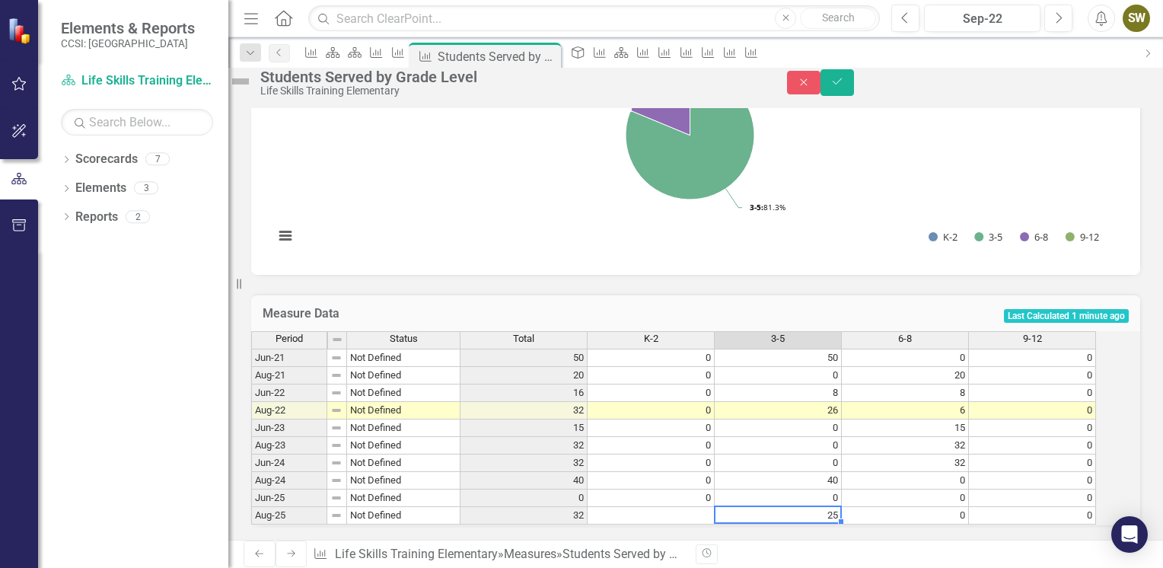
click at [798, 507] on td "25" at bounding box center [778, 516] width 127 height 18
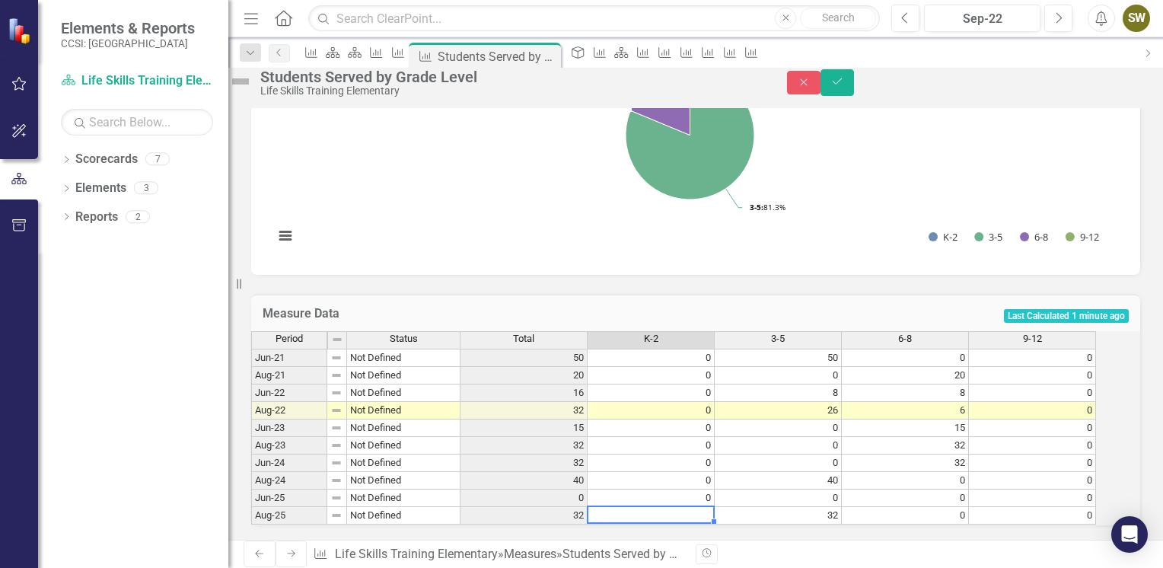
click at [711, 507] on td at bounding box center [651, 516] width 127 height 18
type textarea "0"
click at [854, 86] on button "Save" at bounding box center [836, 82] width 33 height 27
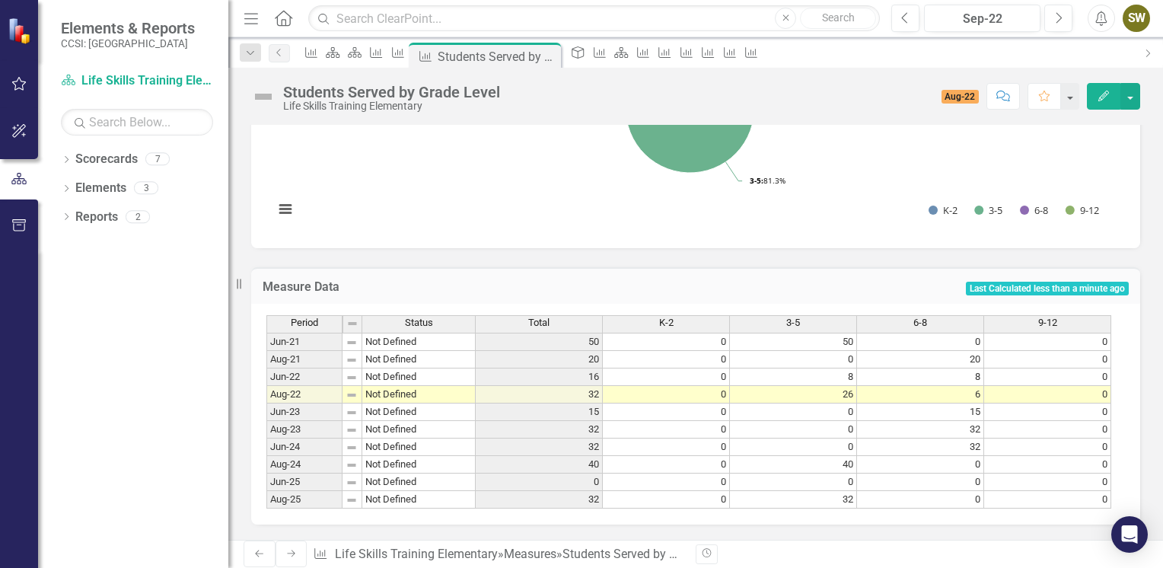
scroll to position [221, 0]
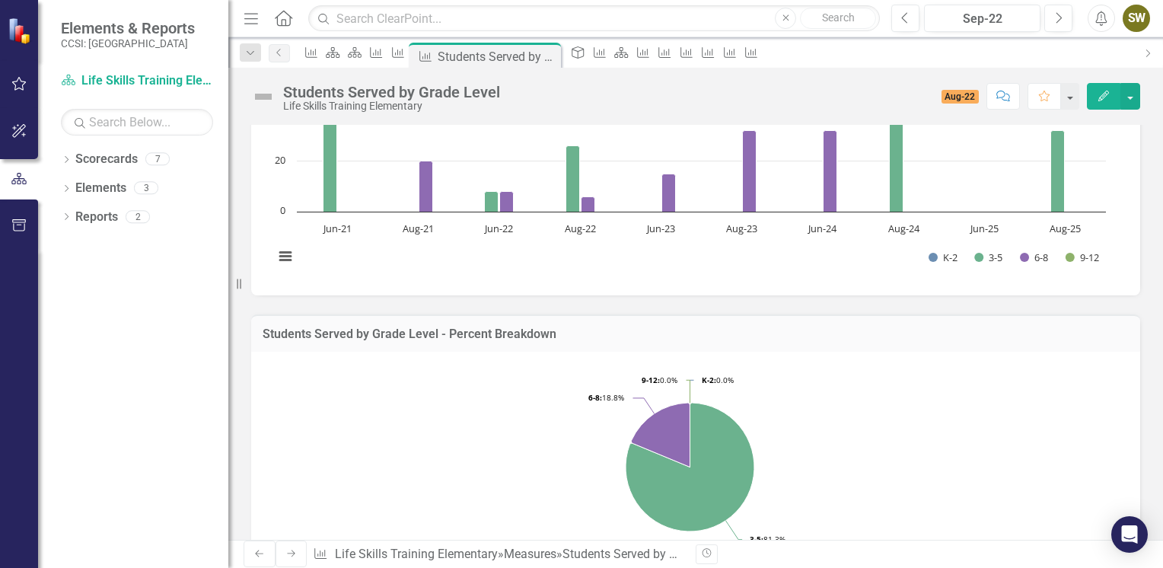
click at [1155, 82] on div "Students Served by Grade Level Life Skills Training Elementary Score: 0.00 Aug-…" at bounding box center [695, 91] width 935 height 46
